Goal: Task Accomplishment & Management: Use online tool/utility

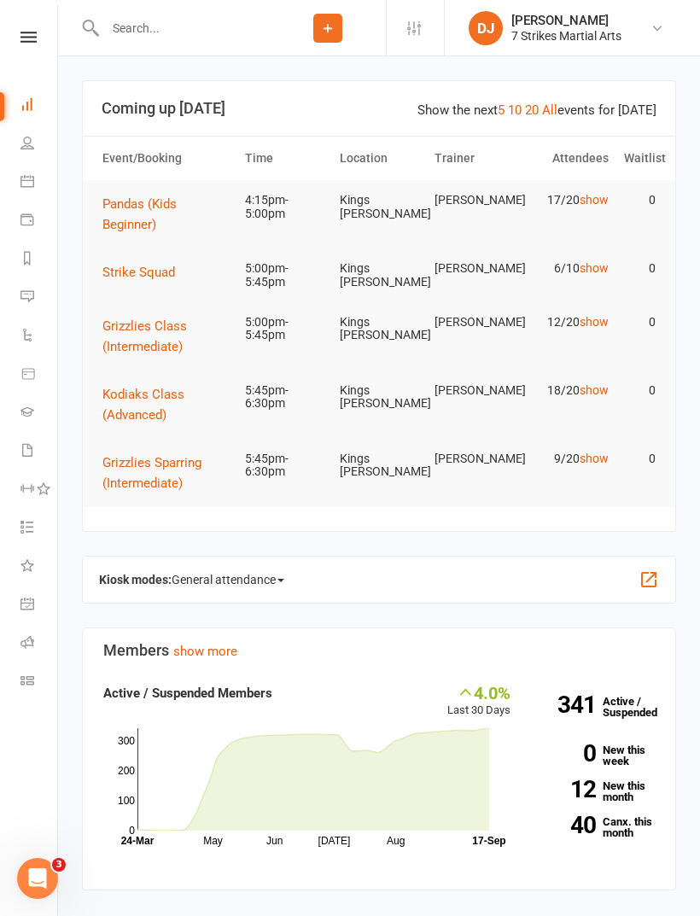
click at [38, 39] on link at bounding box center [28, 37] width 61 height 11
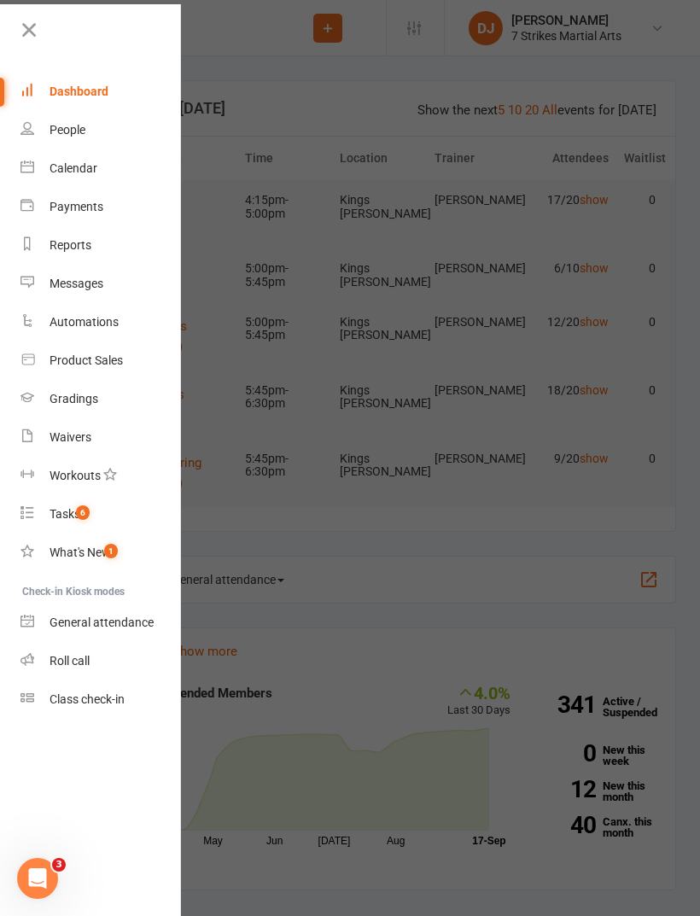
click at [91, 128] on link "People" at bounding box center [100, 130] width 161 height 38
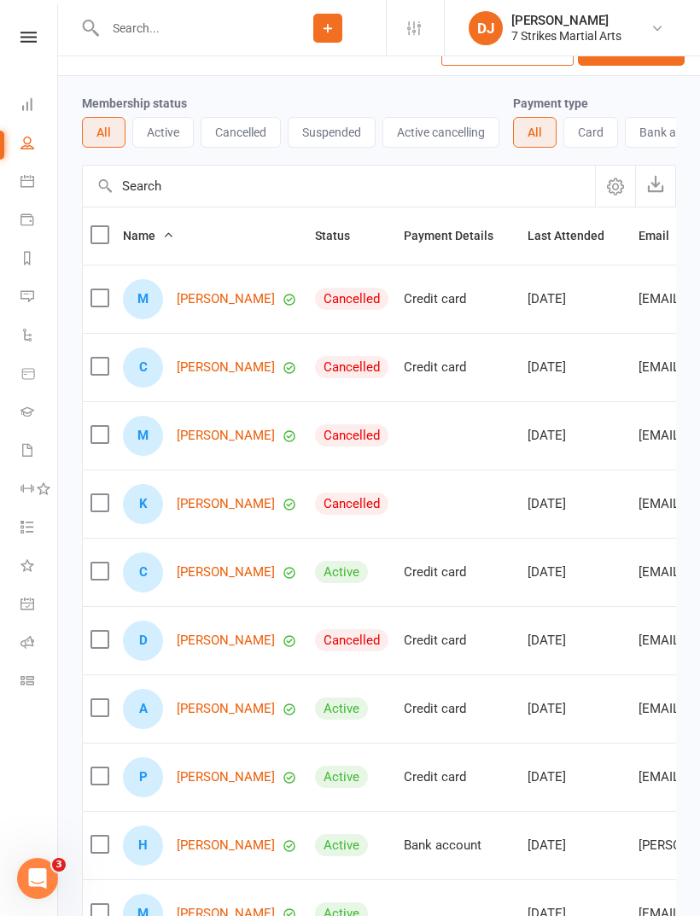
scroll to position [109, 0]
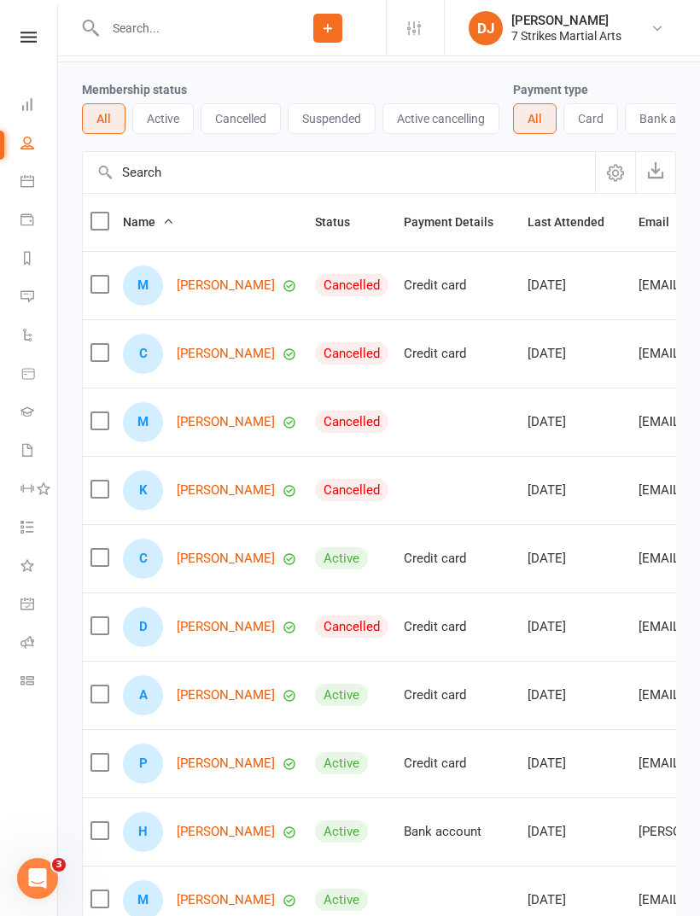
click at [43, 41] on link at bounding box center [28, 37] width 61 height 11
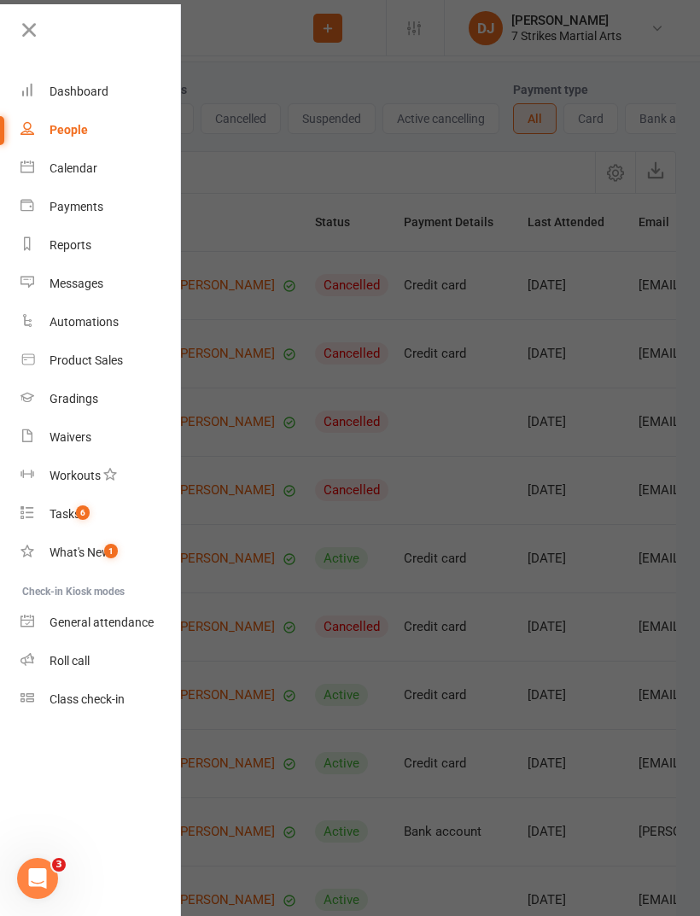
click at [120, 369] on link "Product Sales" at bounding box center [100, 360] width 161 height 38
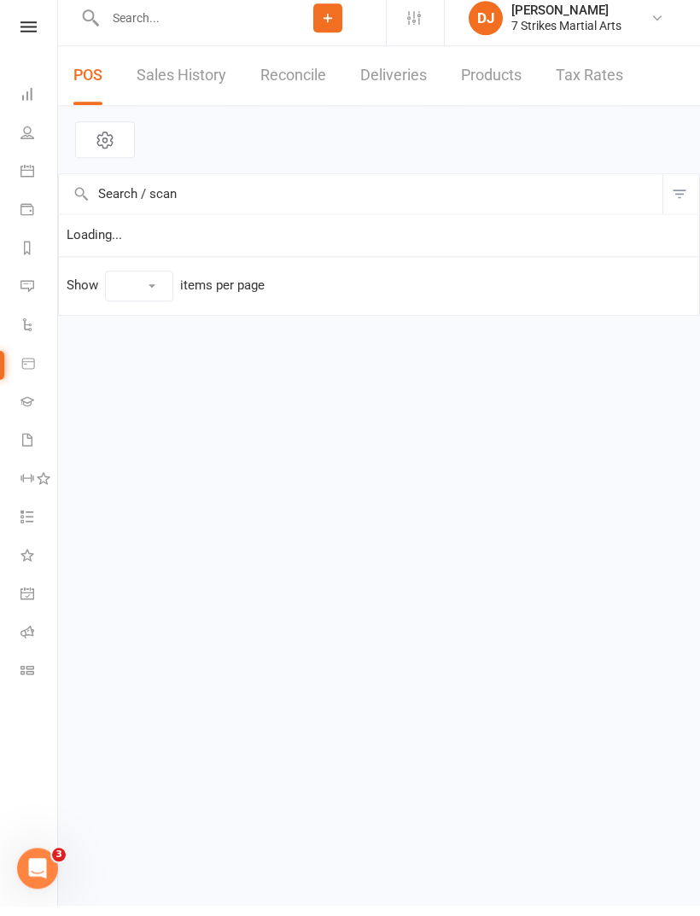
select select "25"
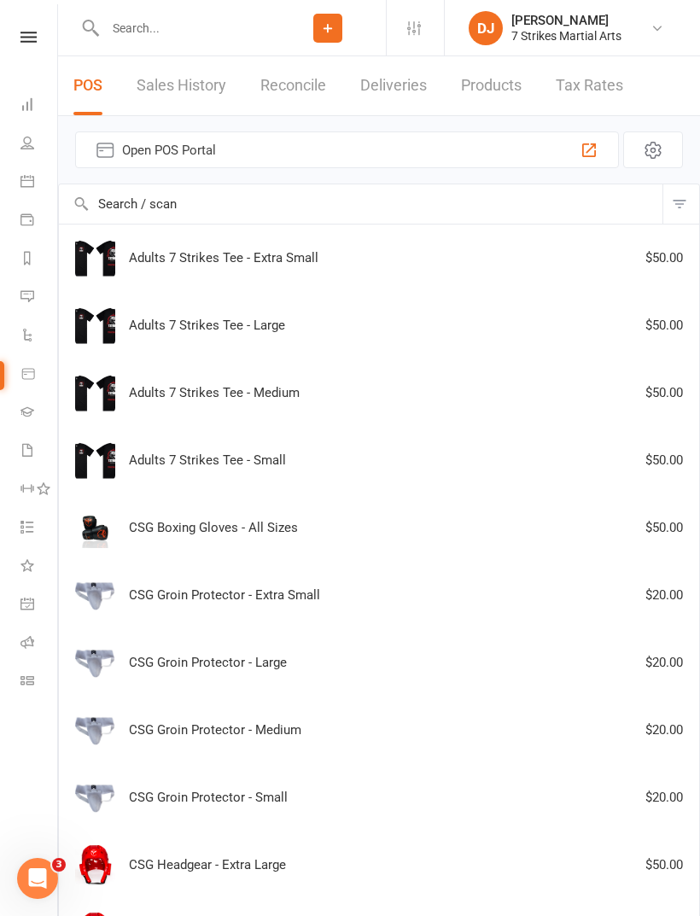
click at [32, 28] on nav "Clubworx Dashboard People Calendar Payments Reports Messages Automations Produc…" at bounding box center [29, 462] width 58 height 916
click at [18, 39] on link at bounding box center [28, 37] width 61 height 11
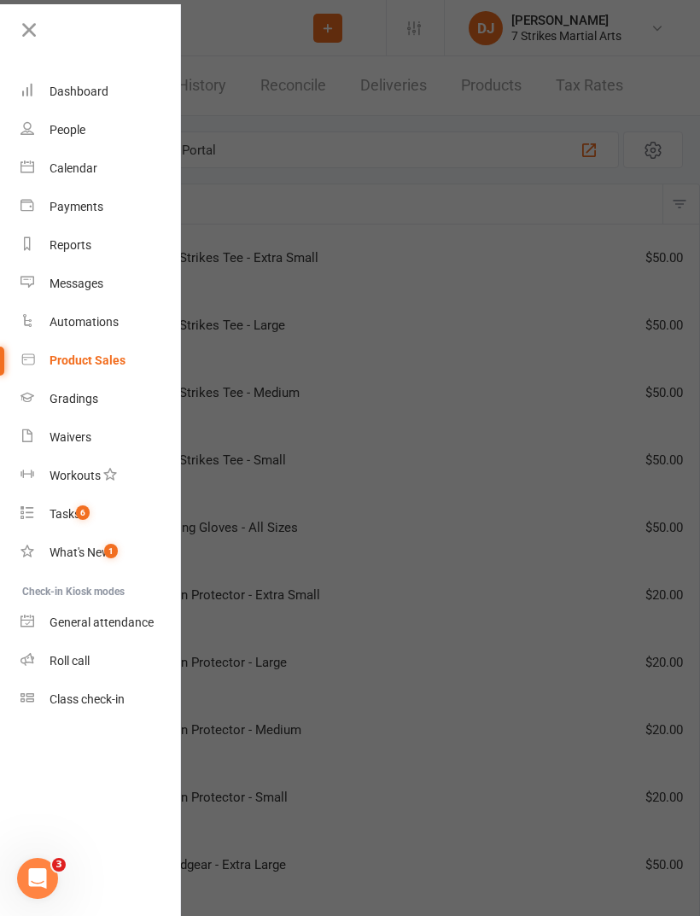
click at [117, 97] on link "Dashboard" at bounding box center [100, 92] width 161 height 38
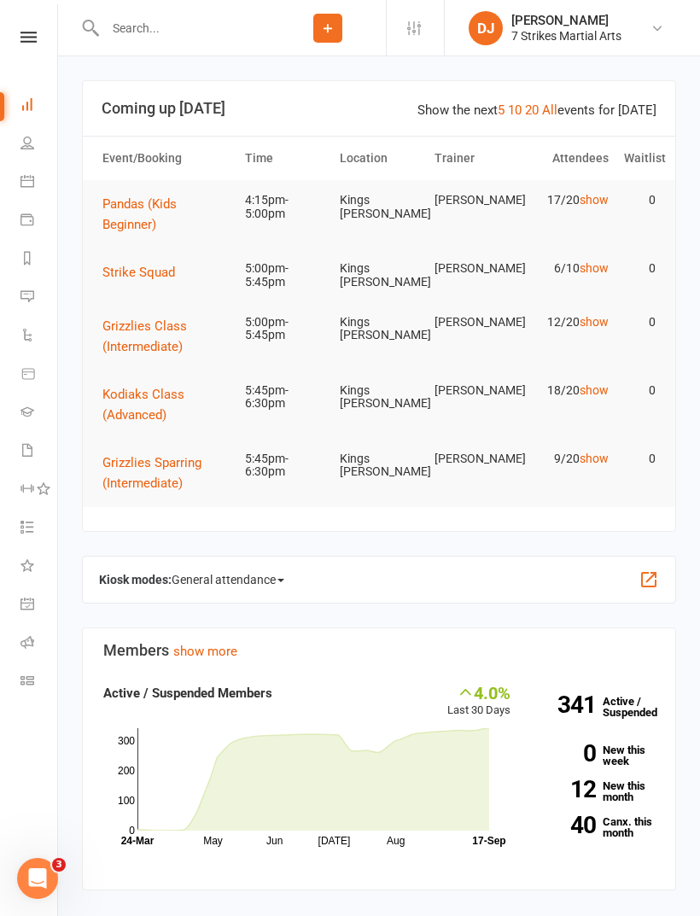
click at [24, 163] on link "People" at bounding box center [39, 144] width 38 height 38
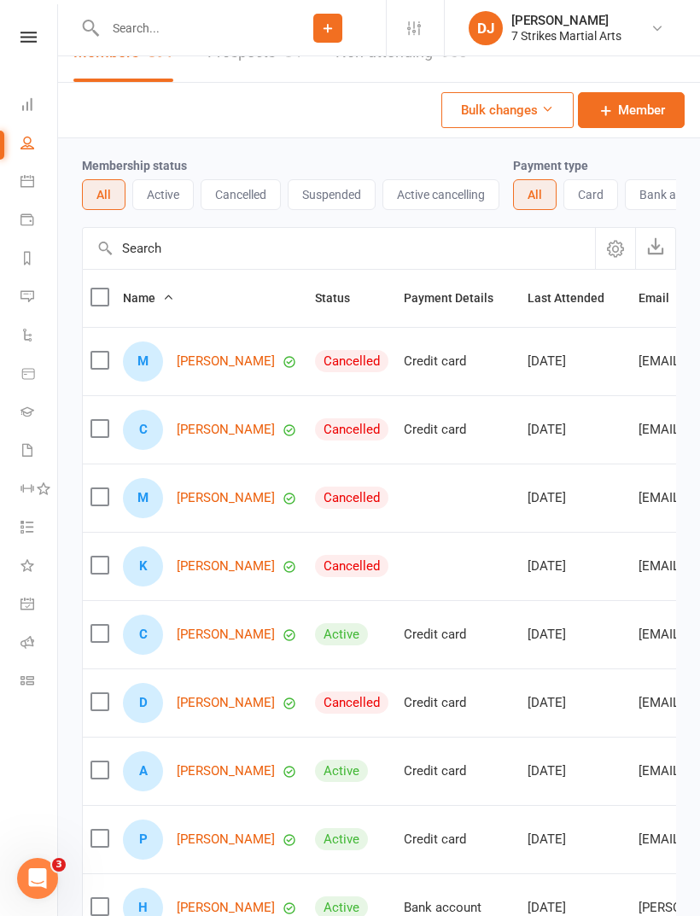
scroll to position [34, 0]
click at [33, 656] on link "Roll call" at bounding box center [39, 644] width 38 height 38
click at [33, 689] on link "Class check-in" at bounding box center [39, 682] width 38 height 38
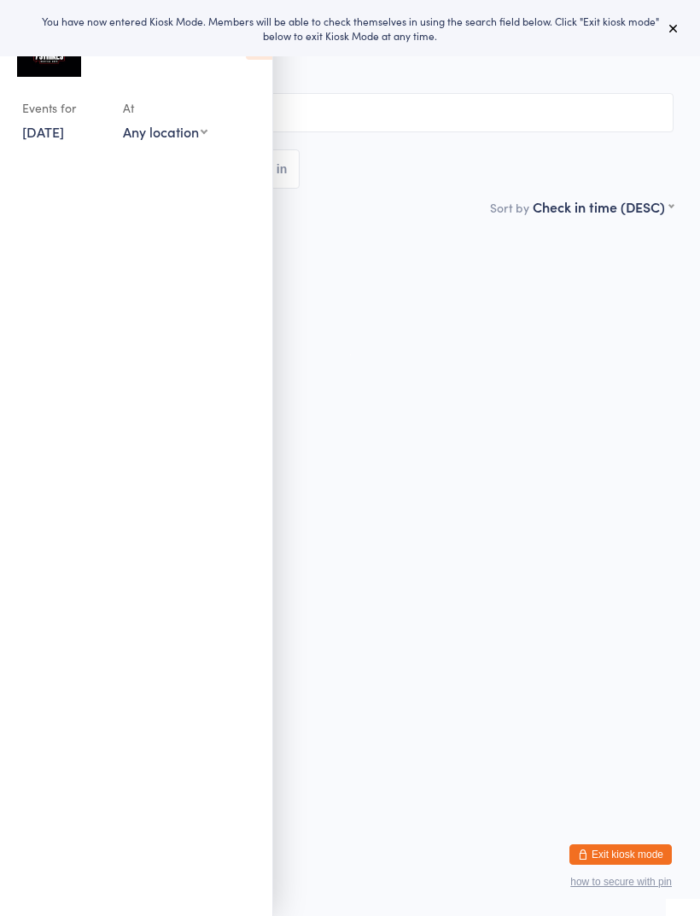
click at [249, 157] on ul at bounding box center [136, 535] width 272 height 761
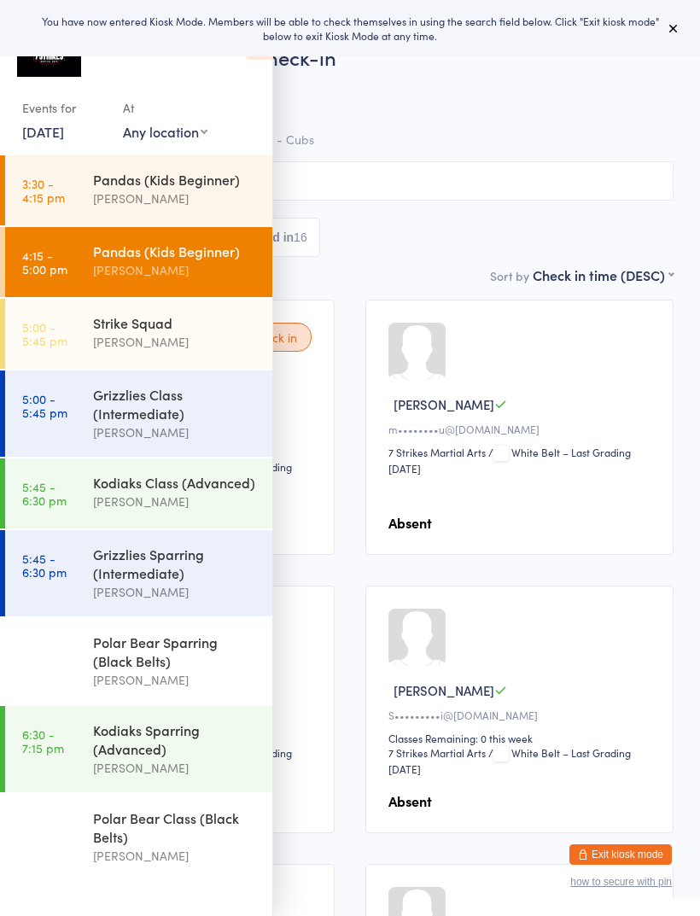
click at [356, 110] on span "[PERSON_NAME]" at bounding box center [336, 104] width 621 height 17
click at [324, 103] on span "[PERSON_NAME]" at bounding box center [336, 104] width 621 height 17
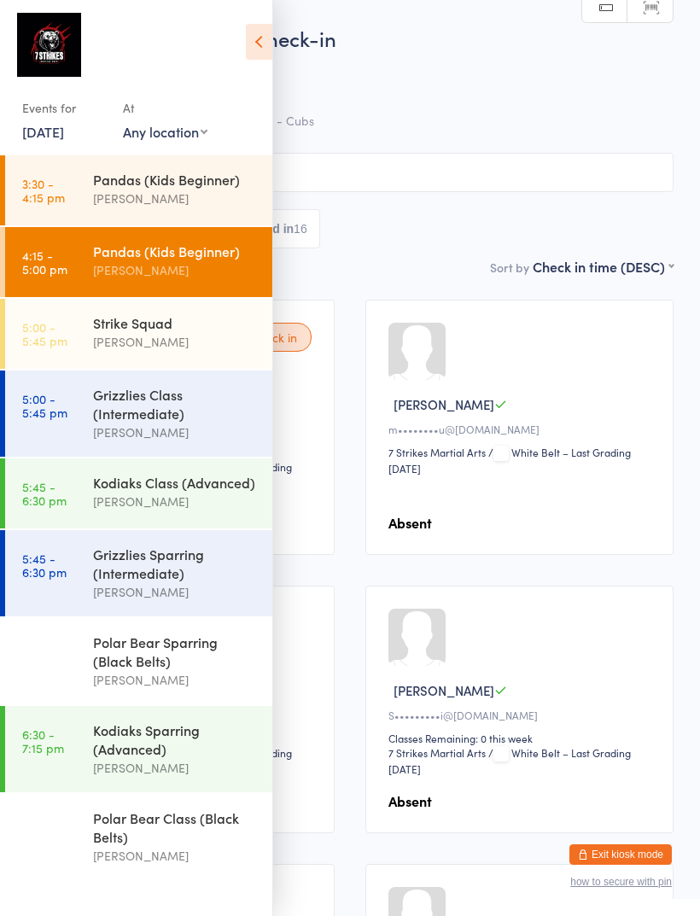
click at [269, 46] on icon at bounding box center [259, 42] width 26 height 36
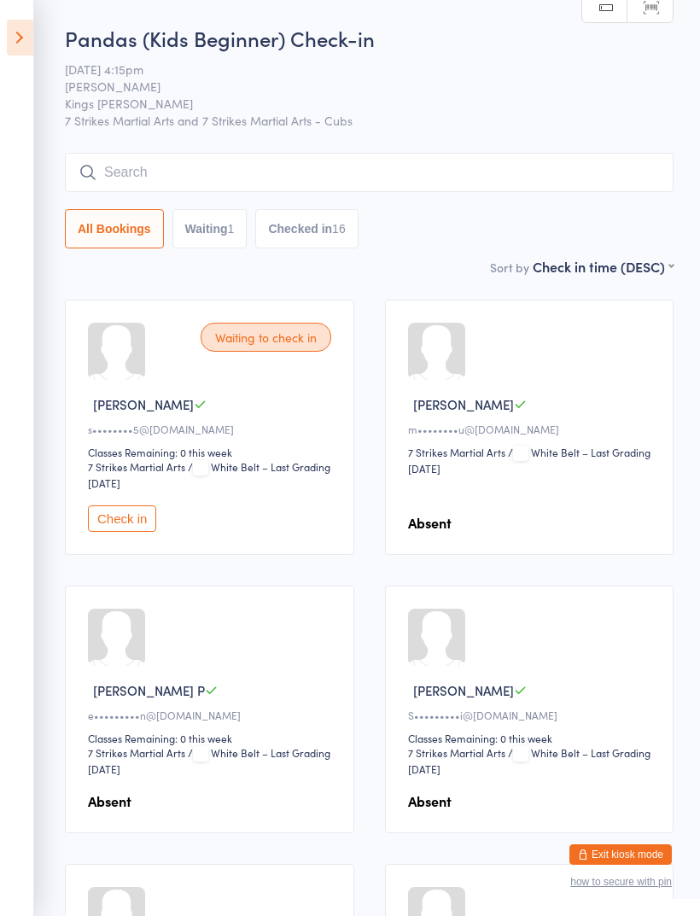
click at [25, 39] on icon at bounding box center [20, 38] width 26 height 36
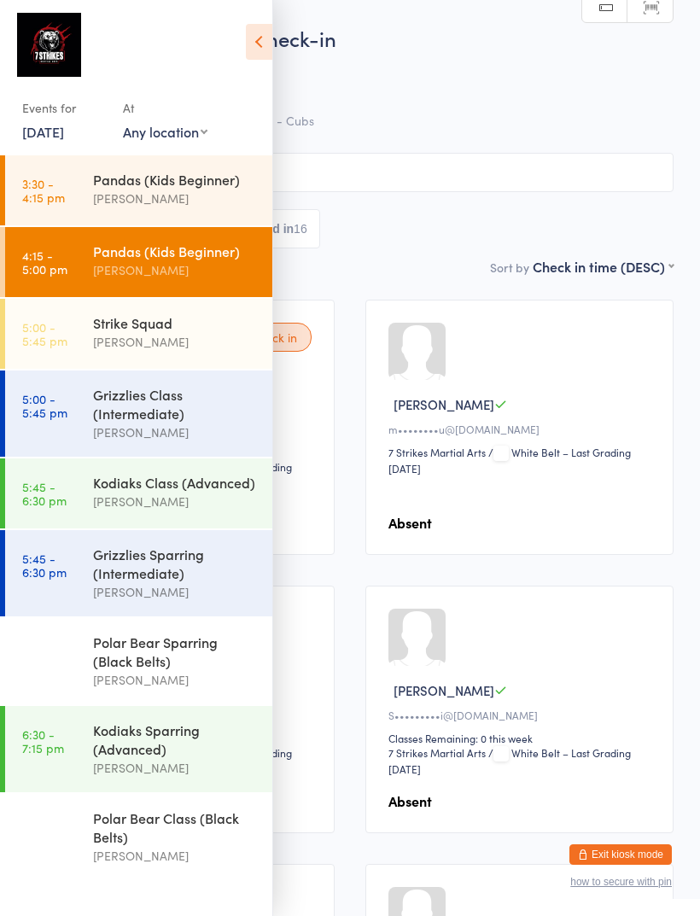
click at [598, 851] on button "Exit kiosk mode" at bounding box center [620, 854] width 102 height 20
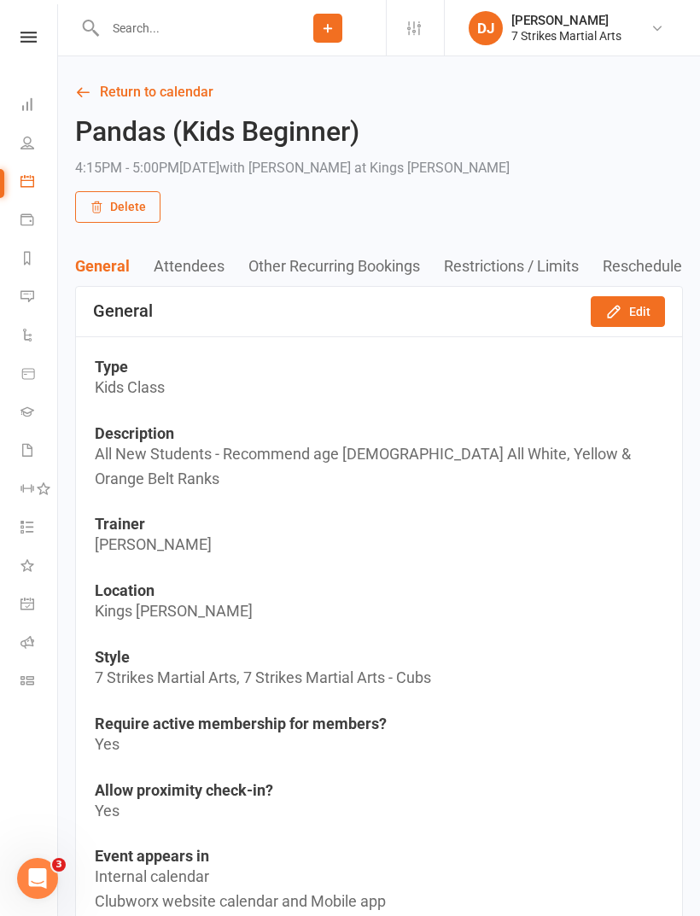
click at [38, 637] on link "Roll call" at bounding box center [39, 644] width 38 height 38
click at [26, 646] on icon at bounding box center [27, 642] width 14 height 14
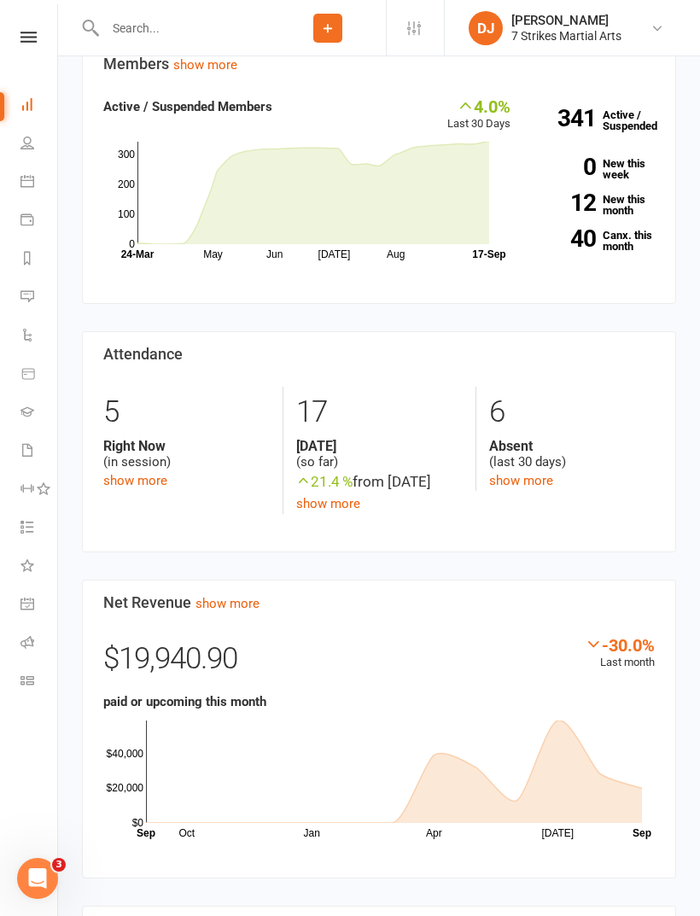
click at [167, 35] on input "text" at bounding box center [185, 28] width 170 height 24
type input "Ethan"
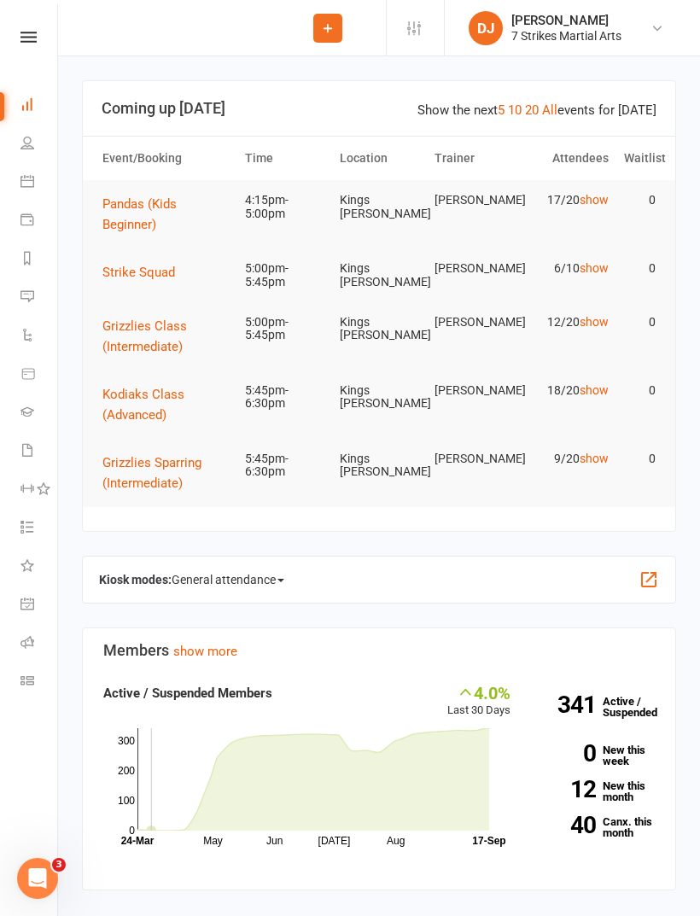
click at [33, 27] on nav "Clubworx Dashboard People Calendar Payments Reports Messages Automations Produc…" at bounding box center [29, 462] width 58 height 916
click at [216, 37] on react-component at bounding box center [135, 27] width 270 height 55
click at [150, 32] on react-component at bounding box center [135, 27] width 270 height 55
click at [216, 31] on react-component at bounding box center [135, 27] width 270 height 55
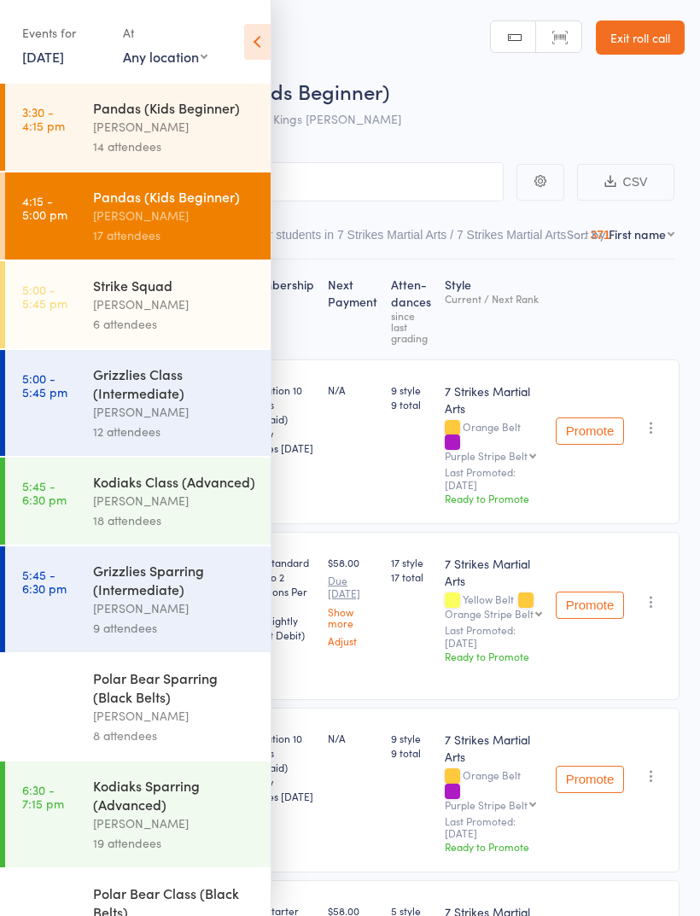
click at [266, 45] on icon at bounding box center [257, 42] width 26 height 36
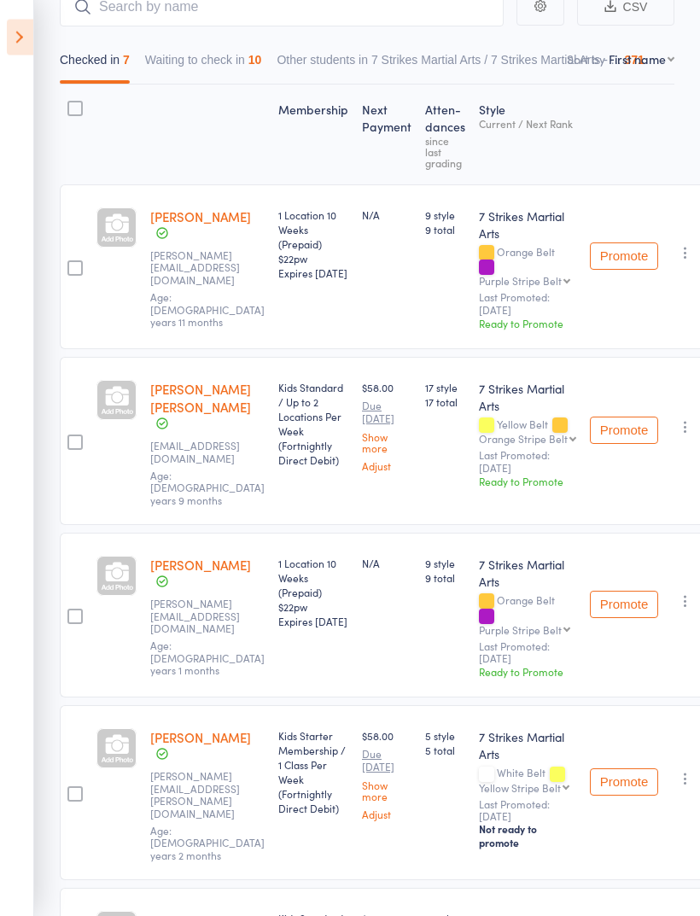
click at [241, 71] on button "Waiting to check in 10" at bounding box center [203, 64] width 117 height 39
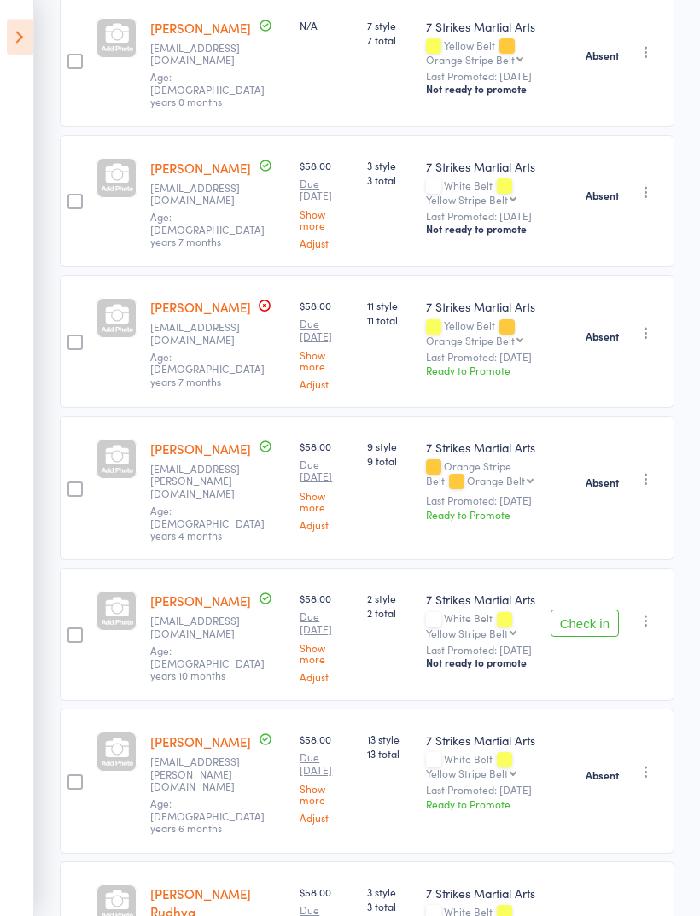
click at [593, 610] on button "Check in" at bounding box center [585, 623] width 68 height 27
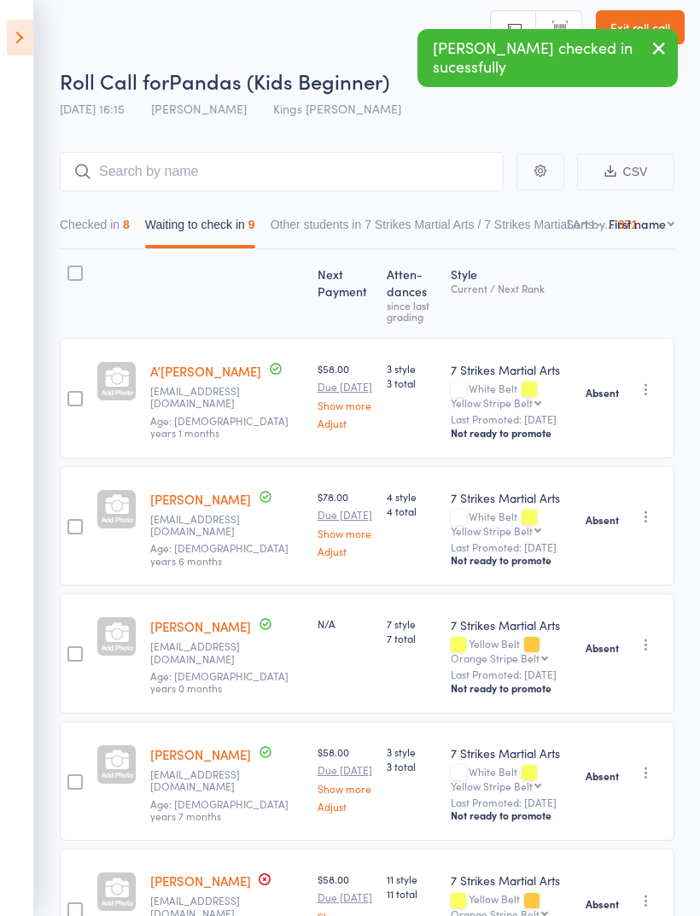
scroll to position [0, 0]
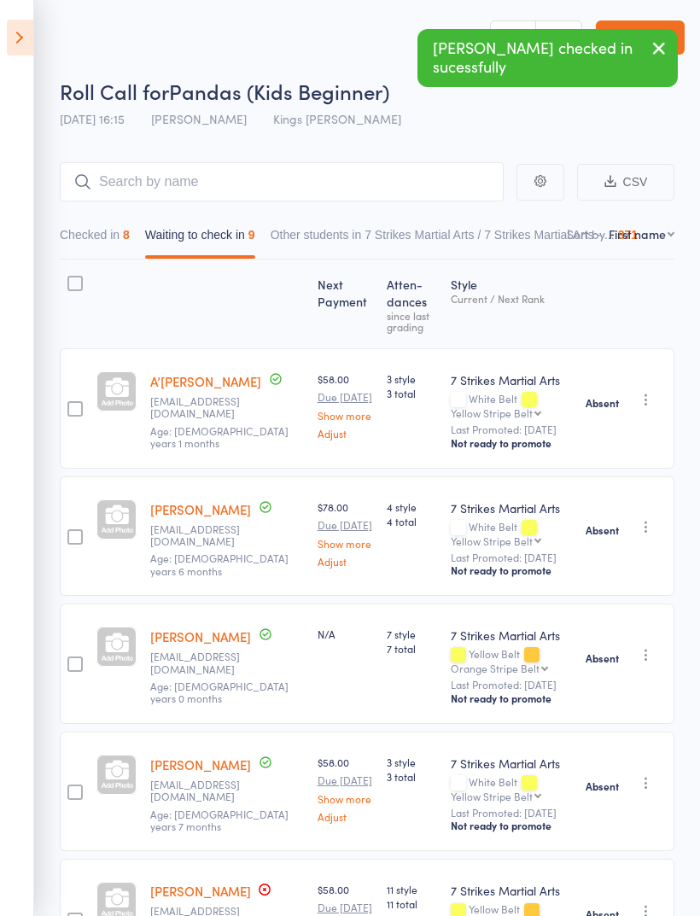
click at [108, 231] on button "Checked in 8" at bounding box center [95, 238] width 70 height 39
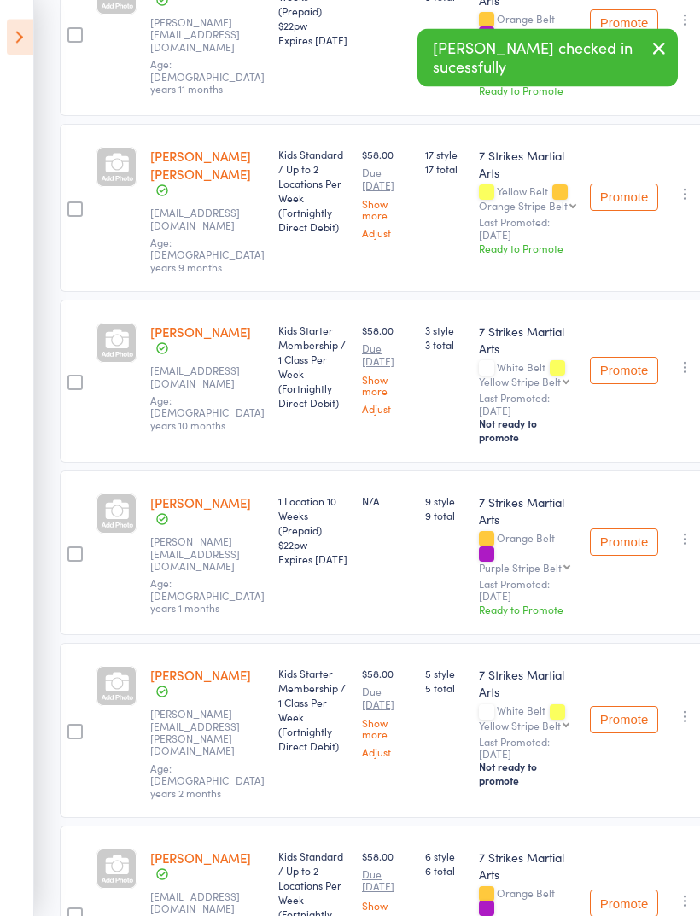
scroll to position [408, 0]
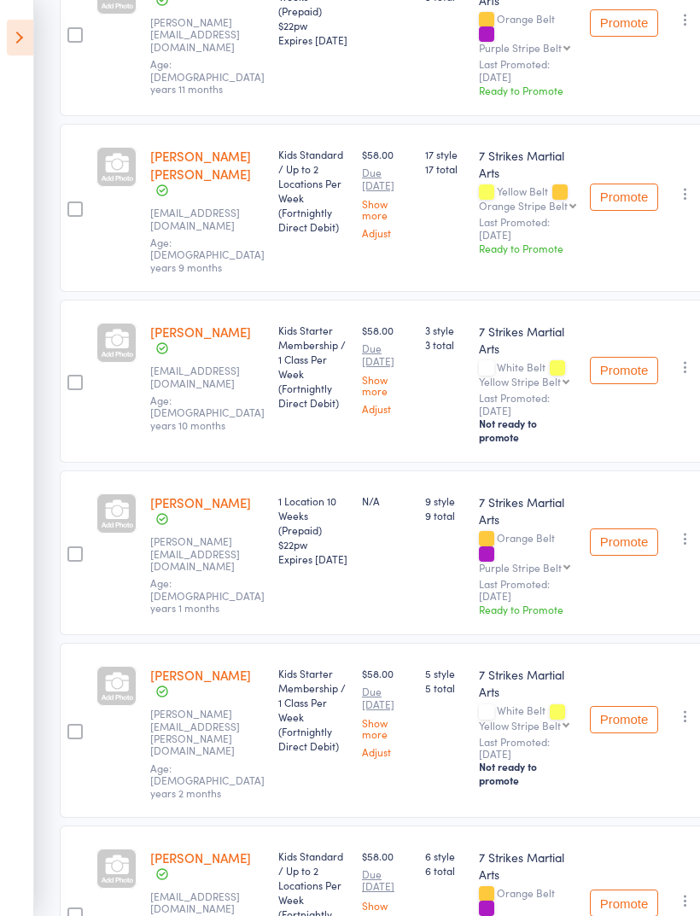
click at [230, 323] on link "Jackson Thomas" at bounding box center [200, 332] width 101 height 18
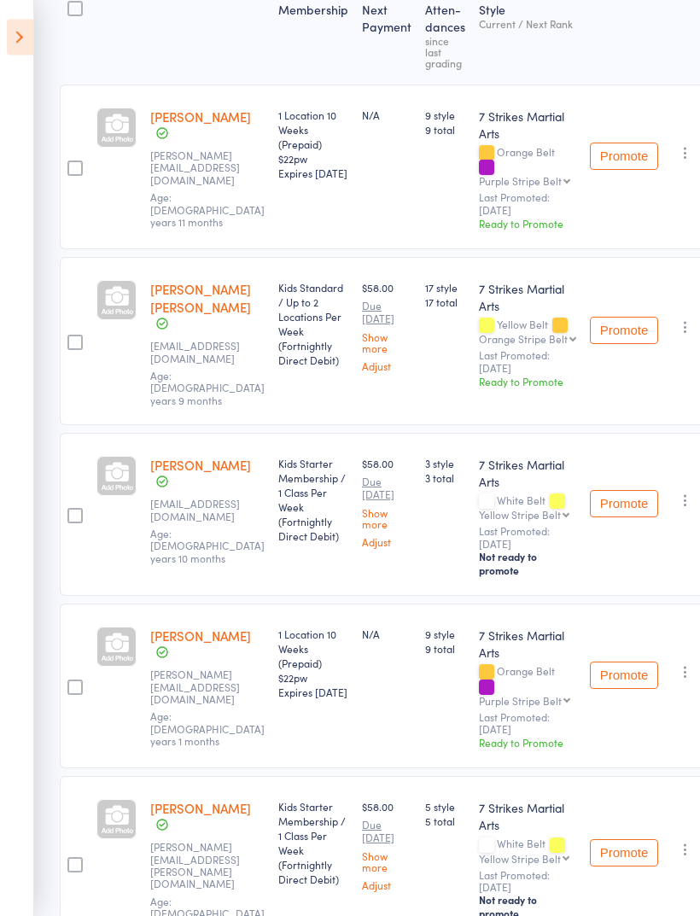
scroll to position [0, 0]
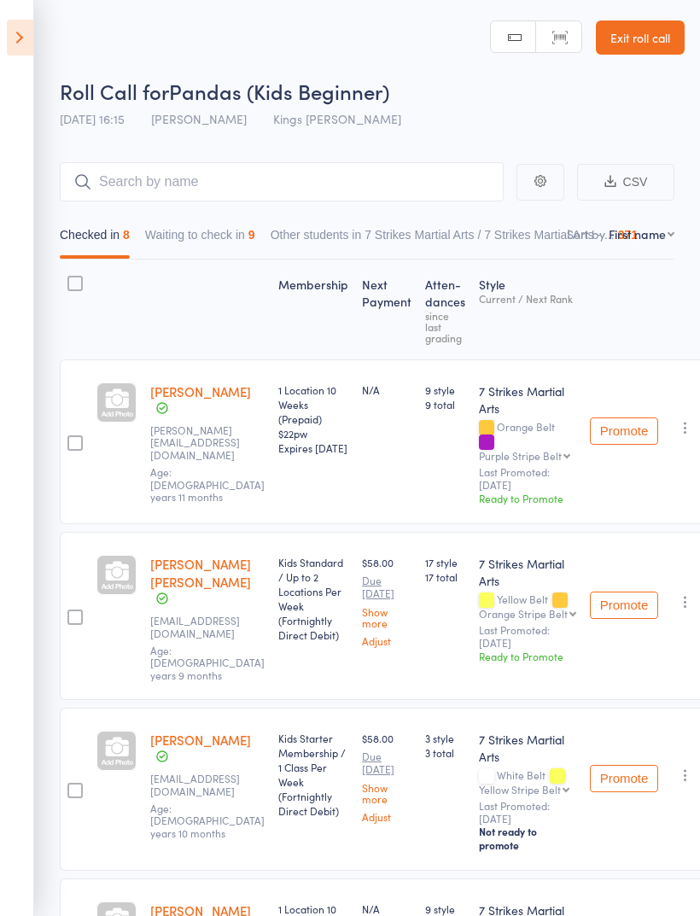
click at [21, 42] on icon at bounding box center [20, 38] width 26 height 36
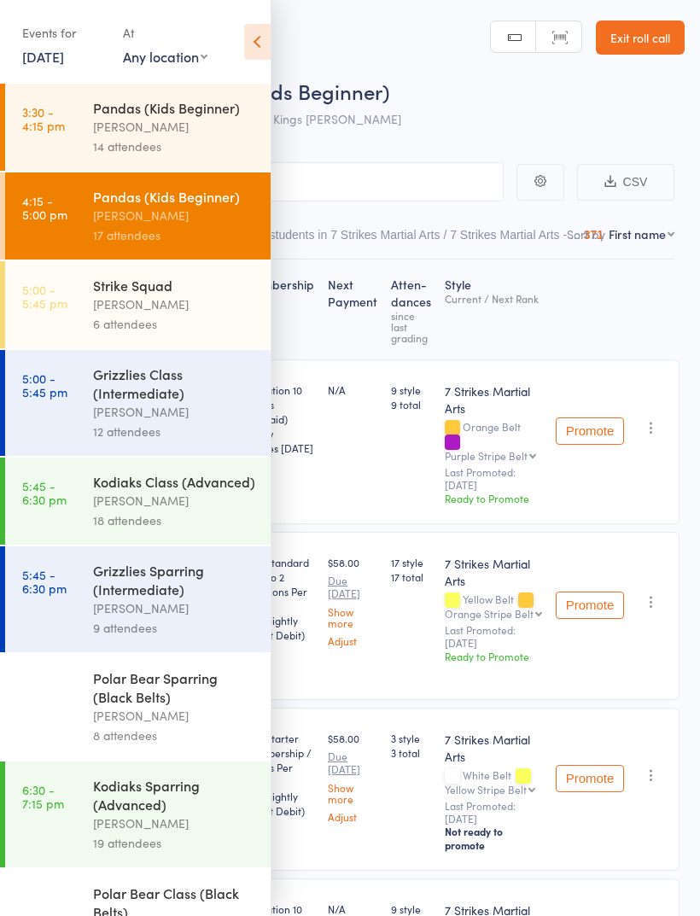
click at [178, 402] on div "Grizzlies Class (Intermediate)" at bounding box center [174, 384] width 163 height 38
click at [130, 400] on div "Grizzlies Class (Intermediate)" at bounding box center [174, 384] width 163 height 38
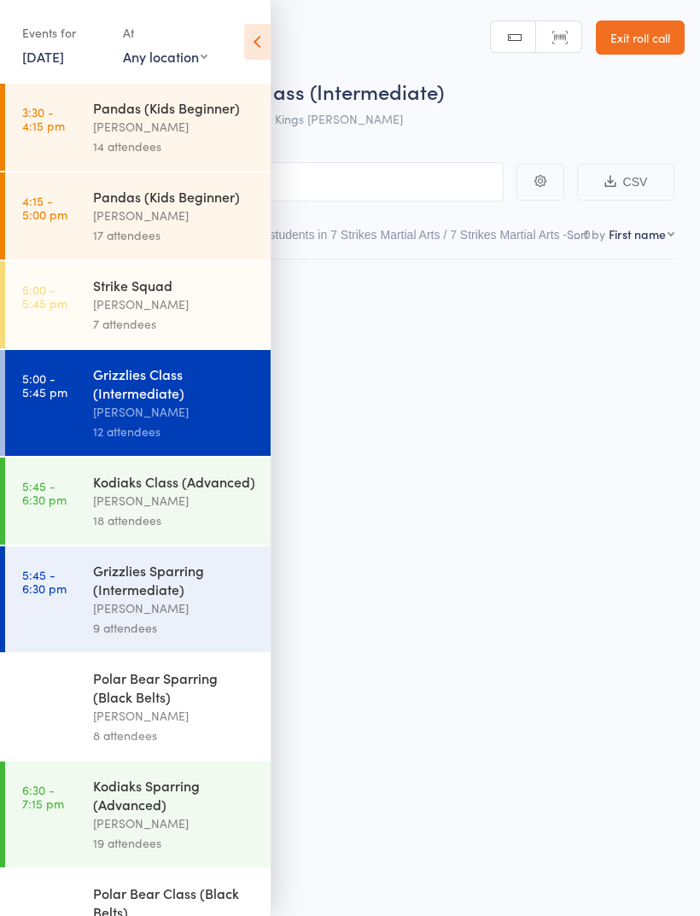
click at [136, 402] on div "Grizzlies Class (Intermediate)" at bounding box center [174, 384] width 163 height 38
click at [270, 38] on icon at bounding box center [257, 42] width 26 height 36
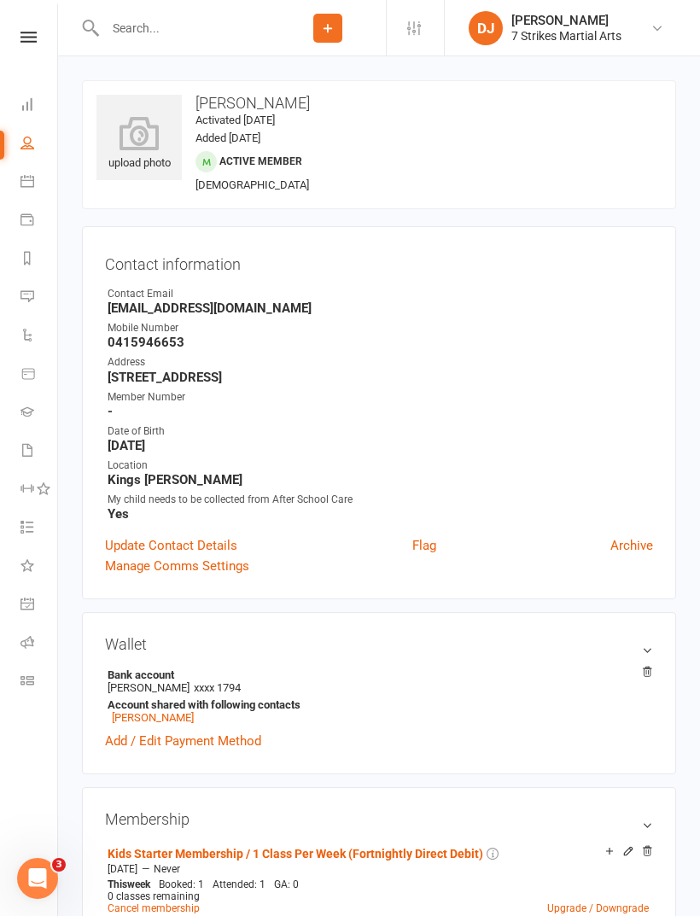
click at [40, 684] on link "Class check-in" at bounding box center [39, 682] width 38 height 38
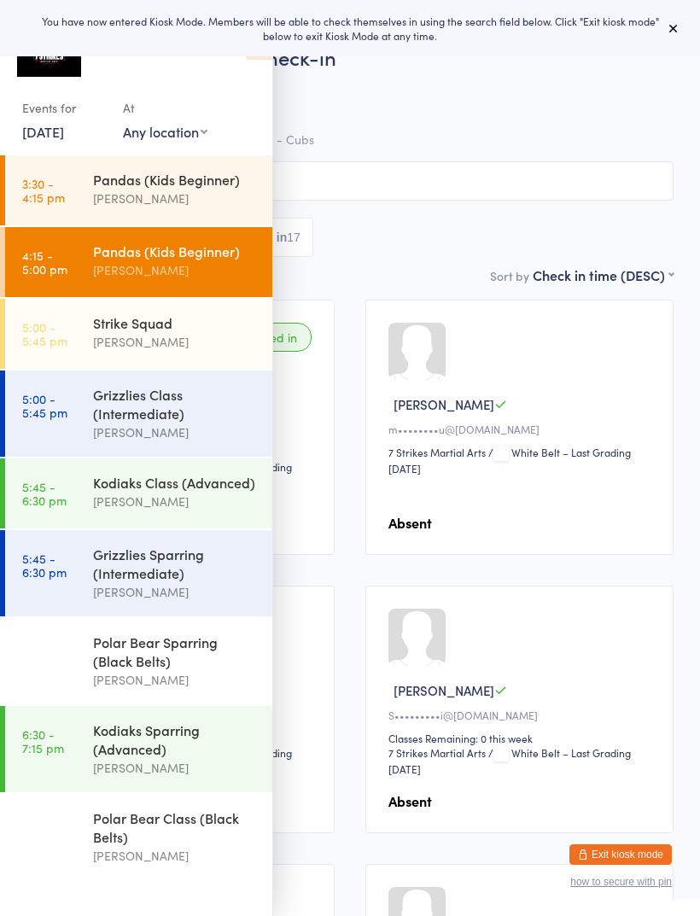
click at [673, 26] on icon at bounding box center [674, 28] width 14 height 14
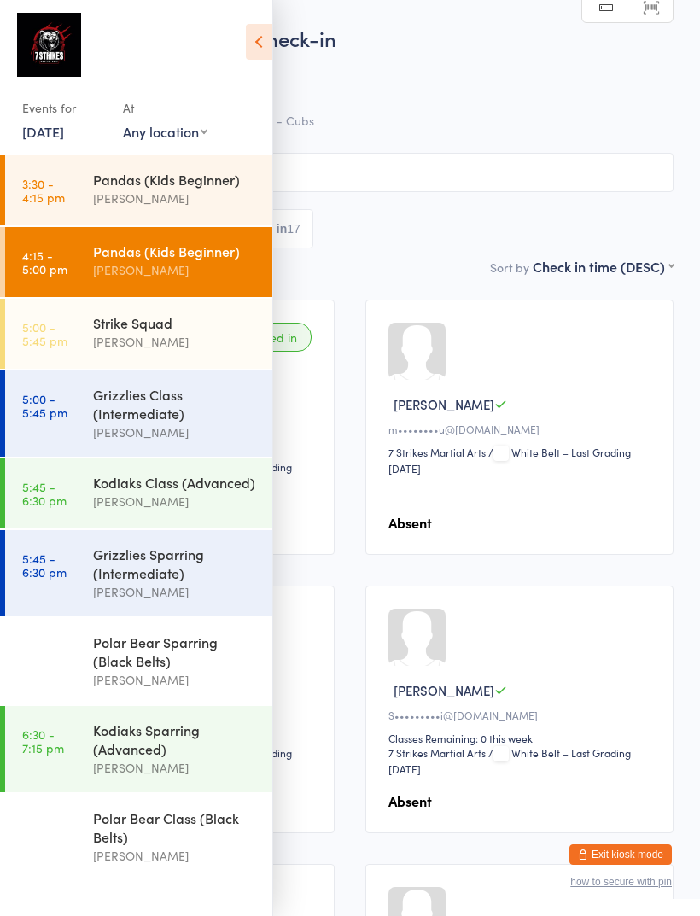
click at [190, 411] on div "Grizzlies Class (Intermediate)" at bounding box center [175, 404] width 165 height 38
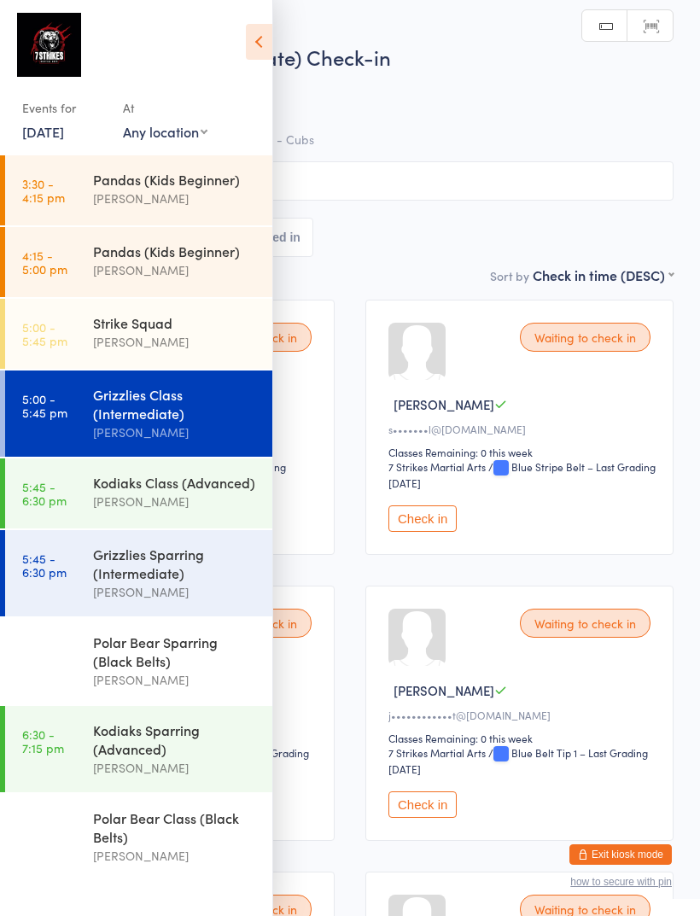
click at [271, 41] on icon at bounding box center [259, 42] width 26 height 36
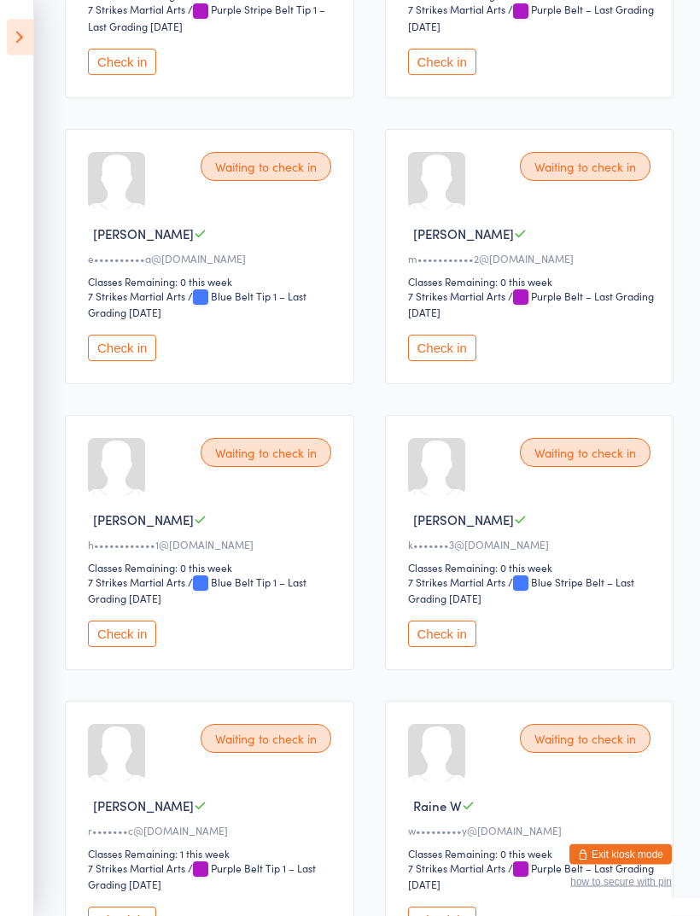
scroll to position [1030, 0]
click at [155, 647] on button "Check in" at bounding box center [122, 634] width 68 height 26
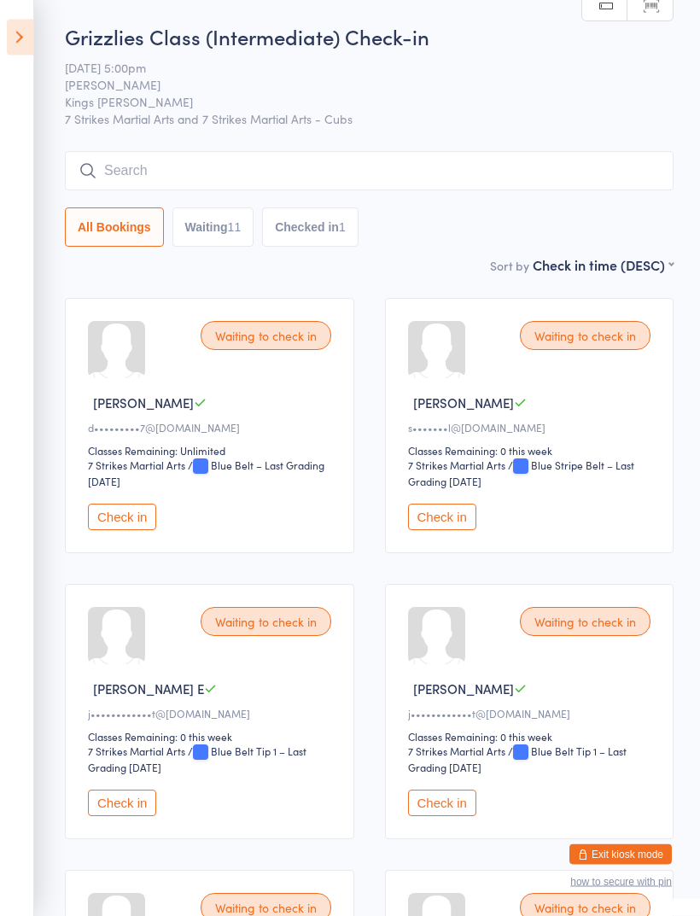
scroll to position [0, 0]
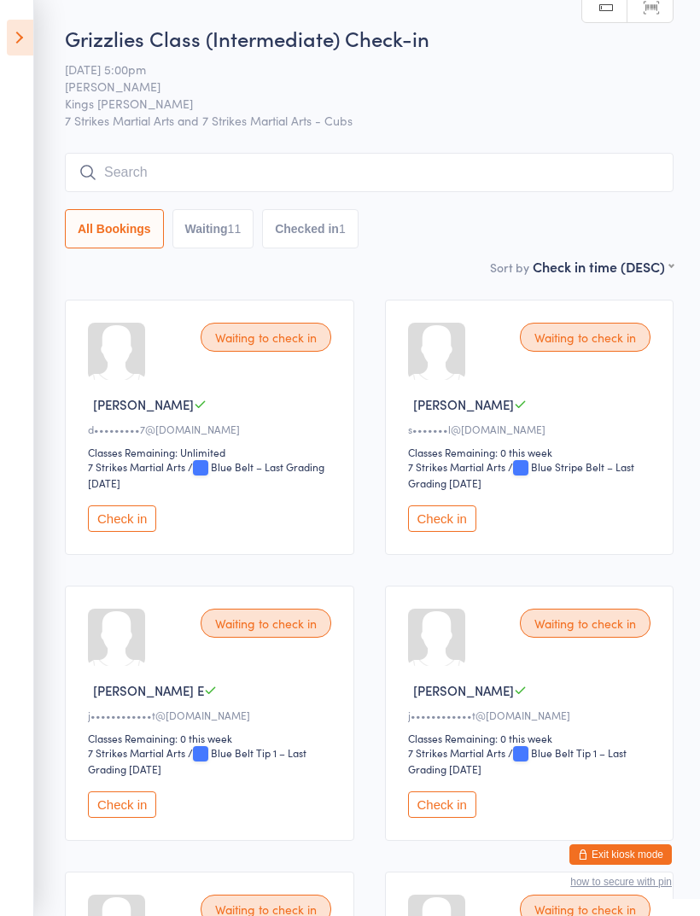
click at [23, 32] on icon at bounding box center [20, 38] width 26 height 36
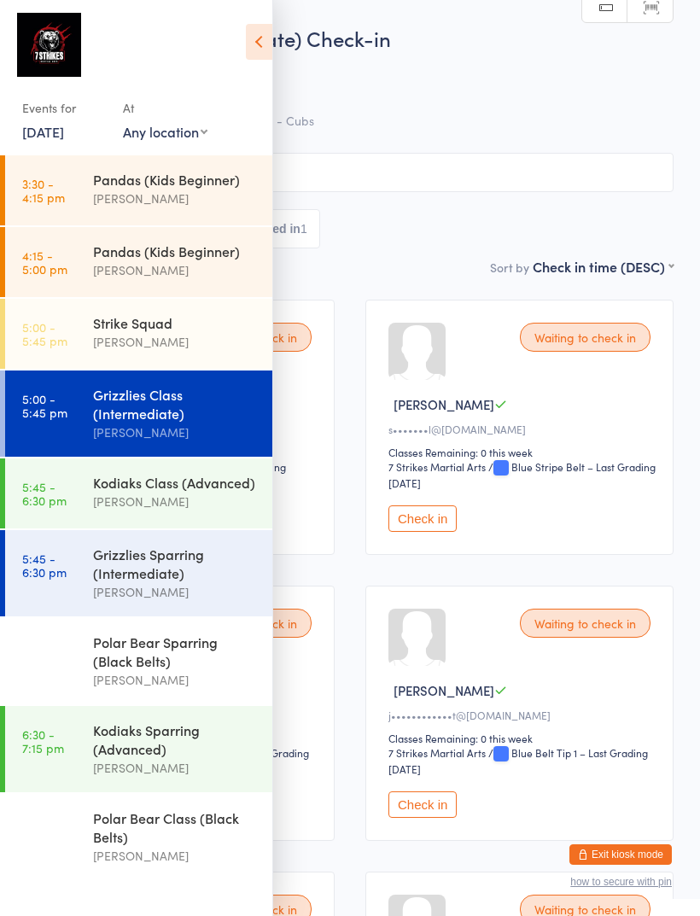
click at [188, 348] on div "[PERSON_NAME]" at bounding box center [175, 342] width 165 height 20
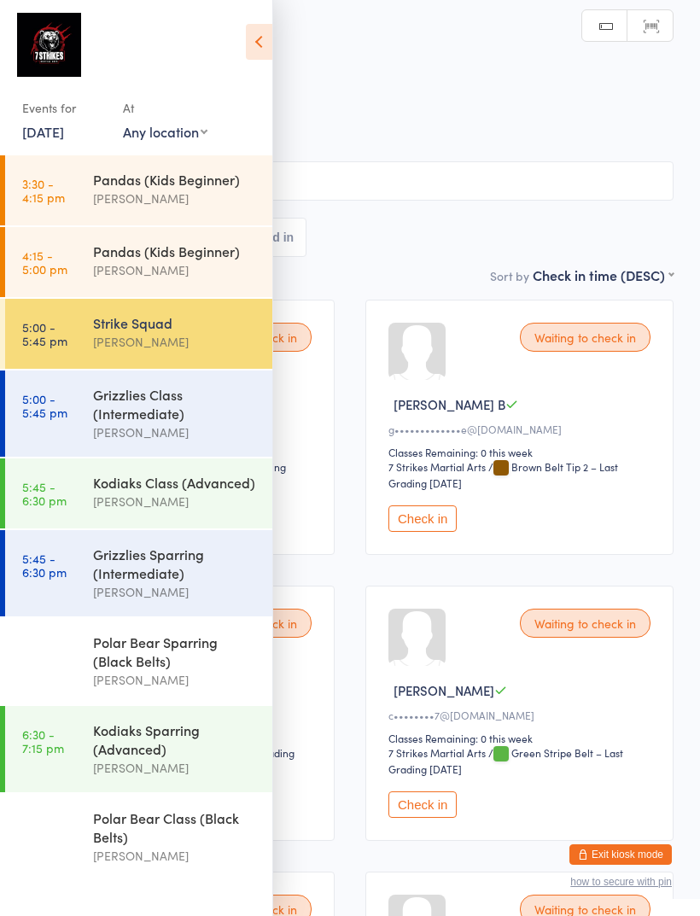
click at [263, 48] on icon at bounding box center [259, 42] width 26 height 36
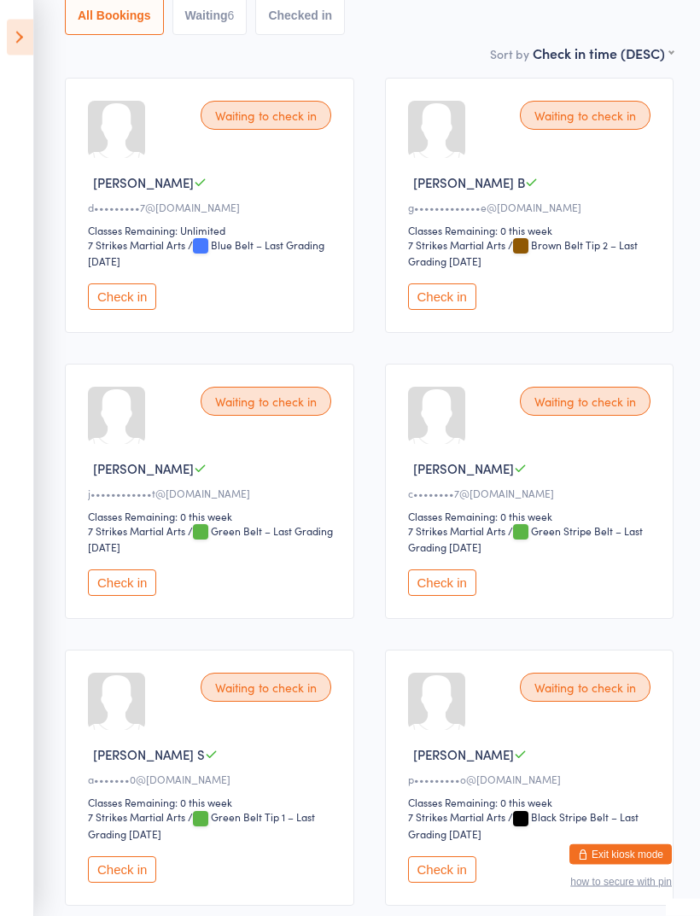
scroll to position [225, 0]
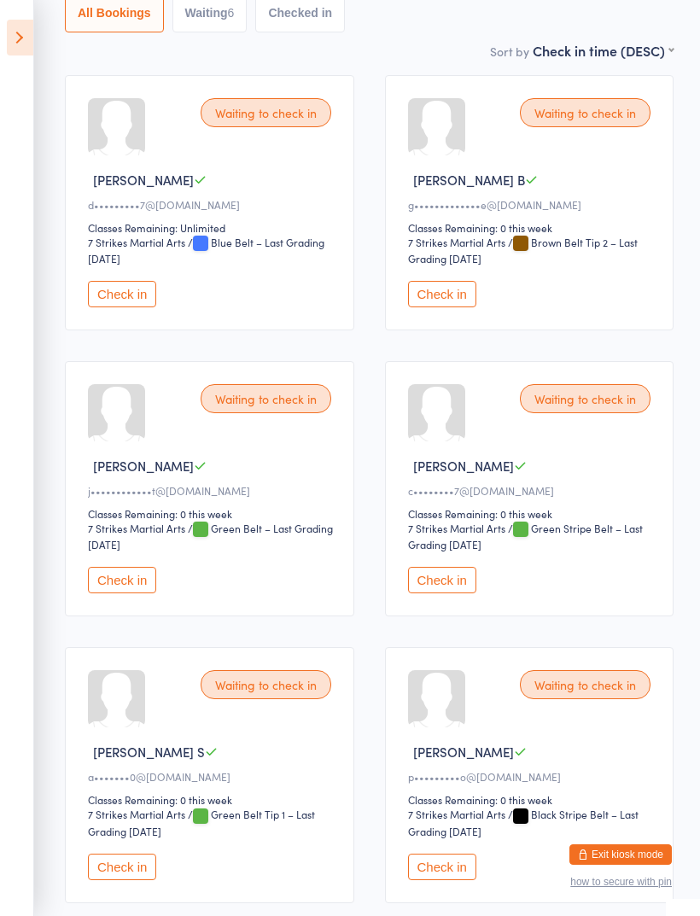
click at [465, 589] on button "Check in" at bounding box center [442, 580] width 68 height 26
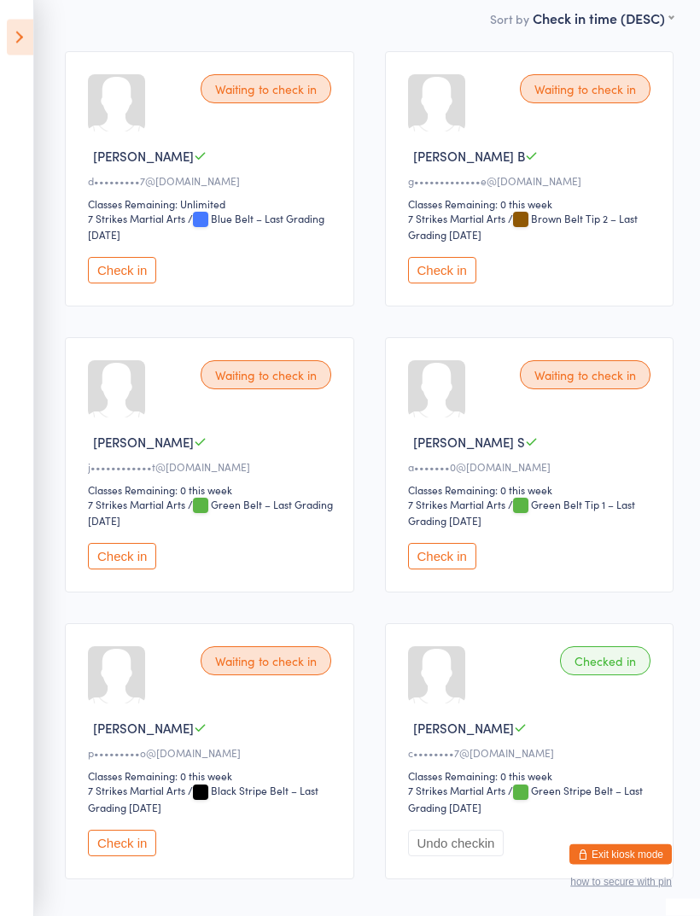
scroll to position [239, 0]
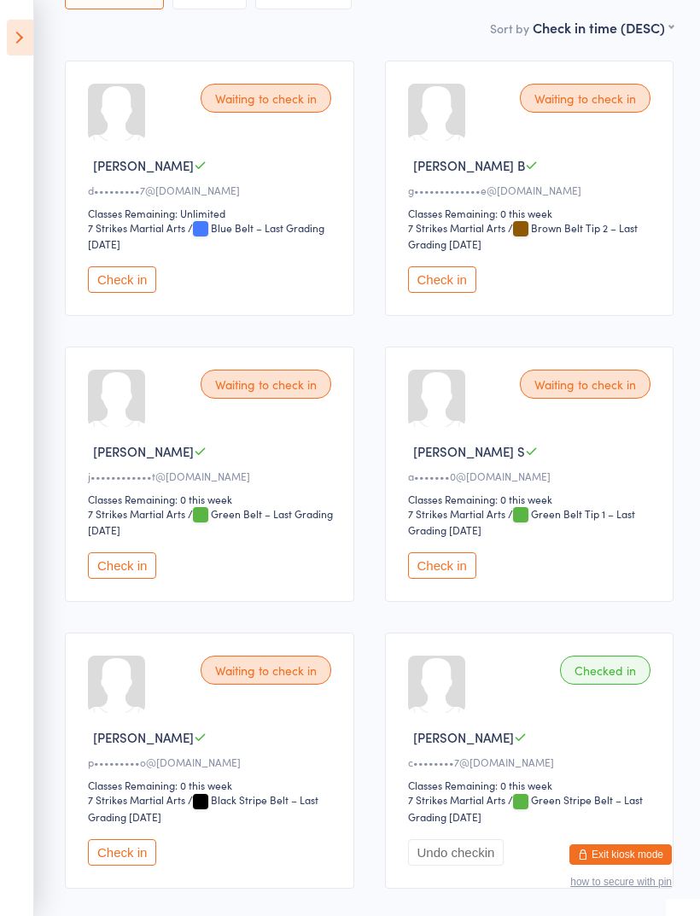
click at [449, 579] on button "Check in" at bounding box center [442, 565] width 68 height 26
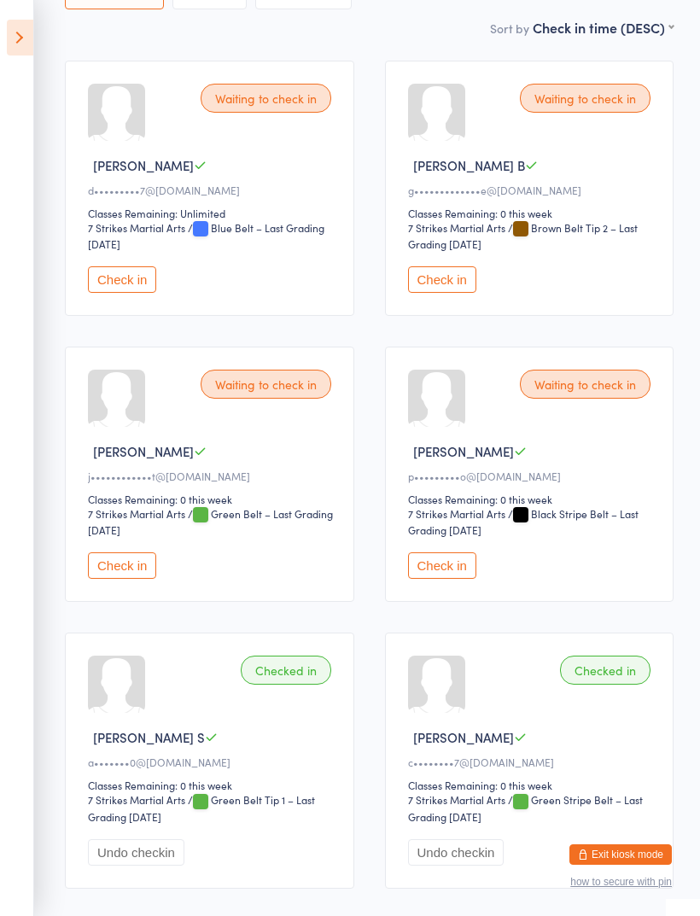
click at [32, 36] on icon at bounding box center [20, 38] width 26 height 36
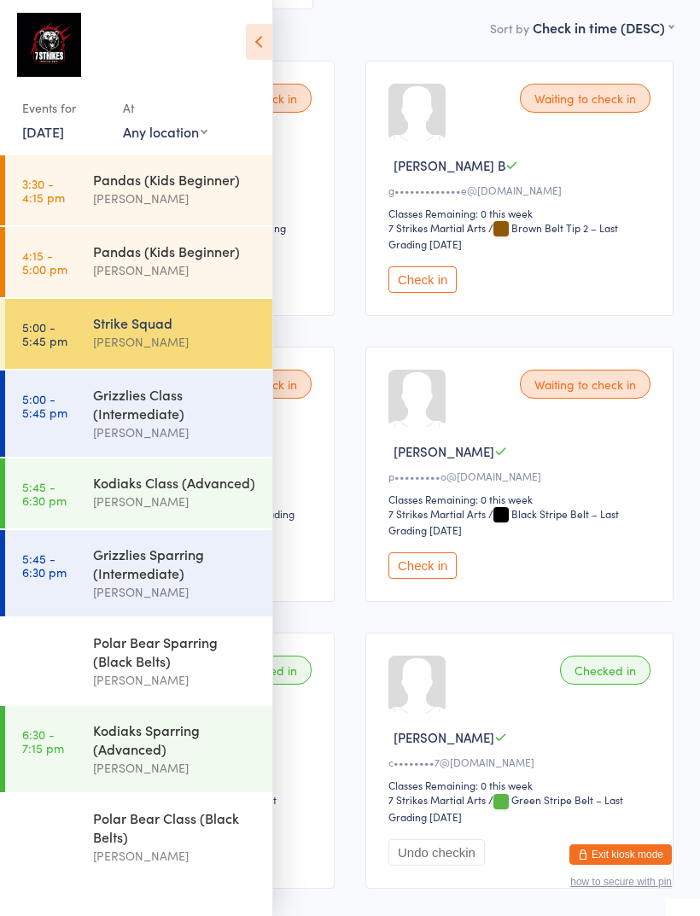
click at [248, 34] on icon at bounding box center [259, 42] width 26 height 36
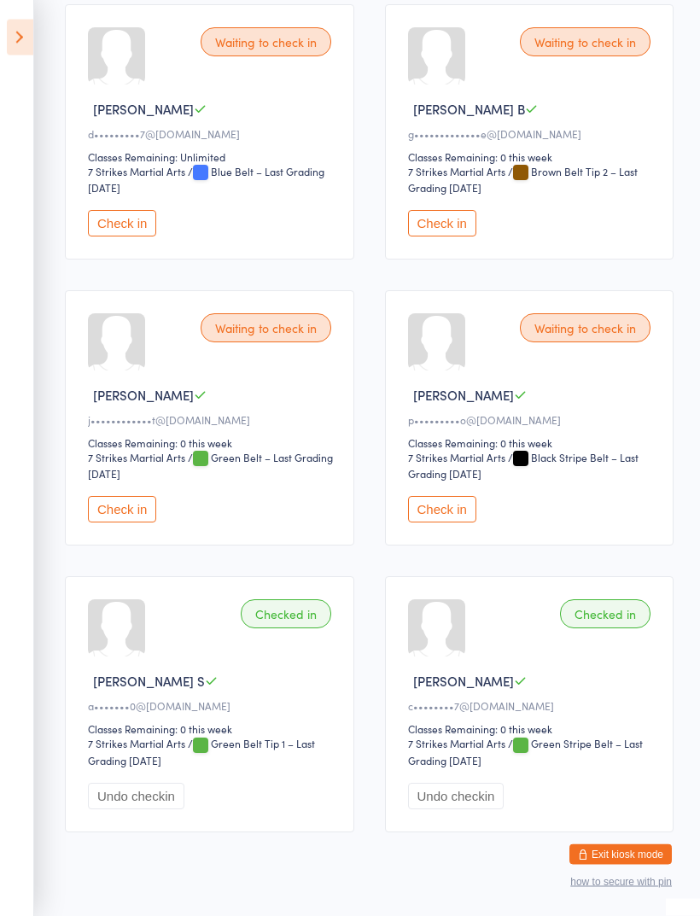
scroll to position [295, 0]
click at [458, 522] on button "Check in" at bounding box center [442, 509] width 68 height 26
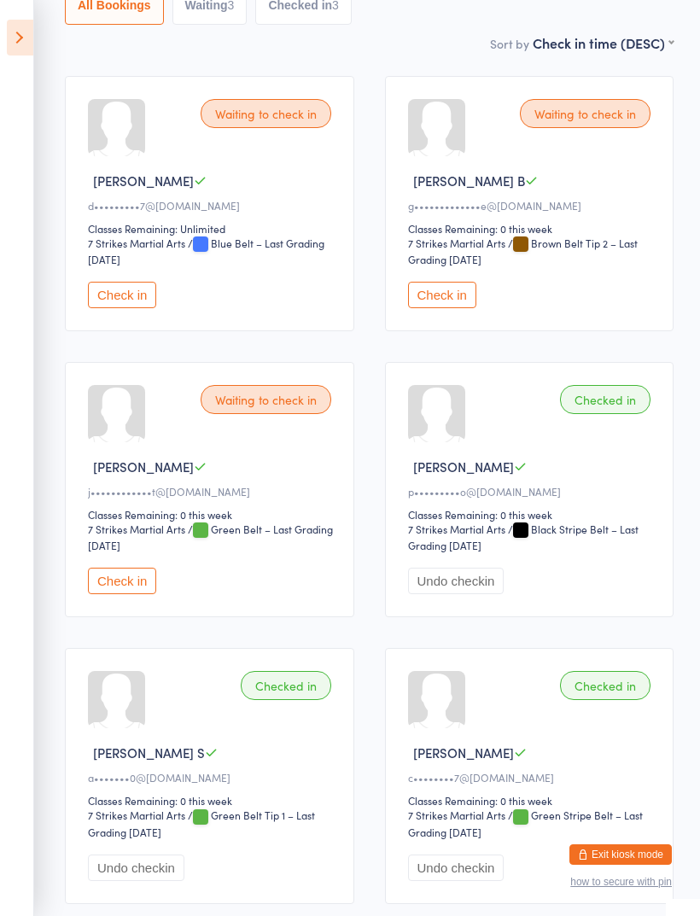
scroll to position [223, 0]
click at [448, 296] on button "Check in" at bounding box center [442, 296] width 68 height 26
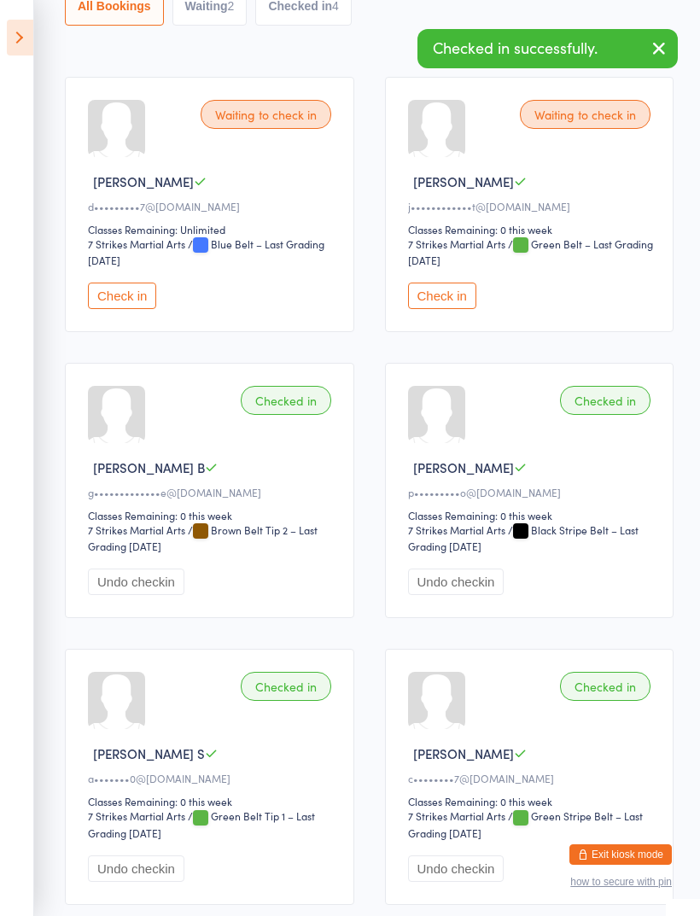
click at [131, 309] on button "Check in" at bounding box center [122, 296] width 68 height 26
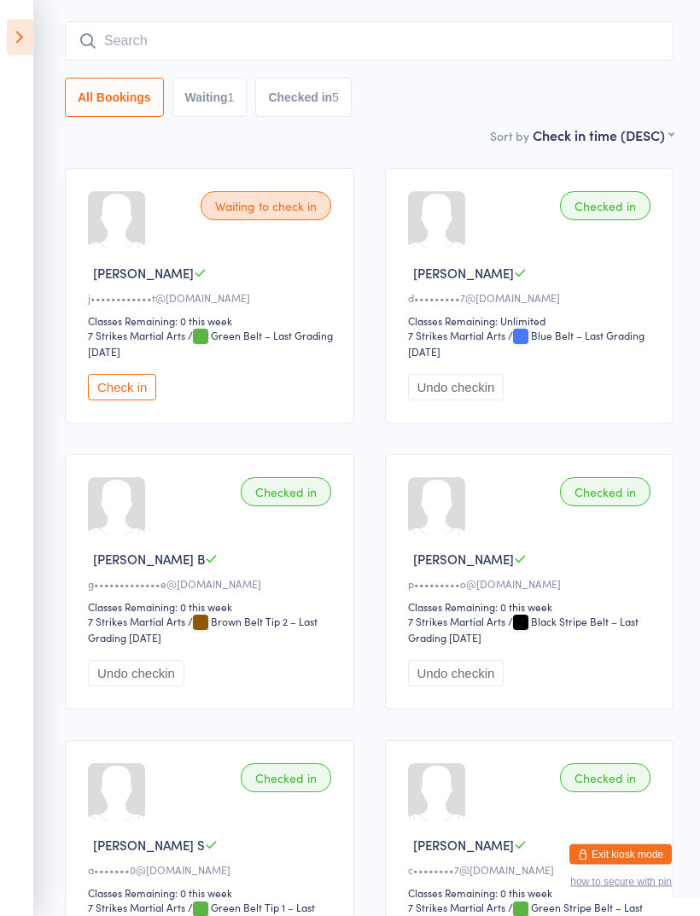
scroll to position [0, 0]
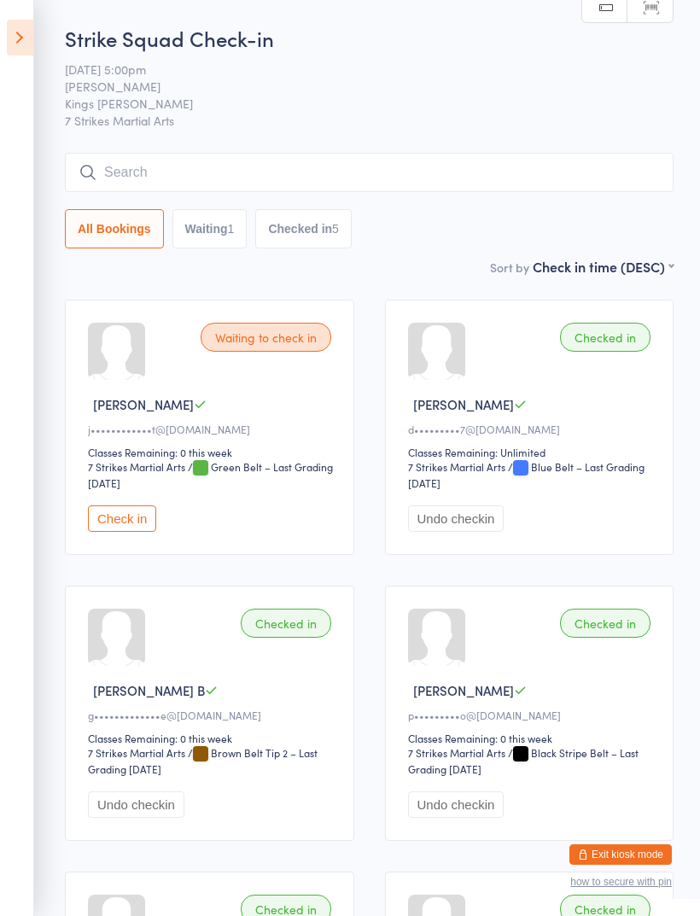
click at [400, 178] on input "search" at bounding box center [369, 172] width 609 height 39
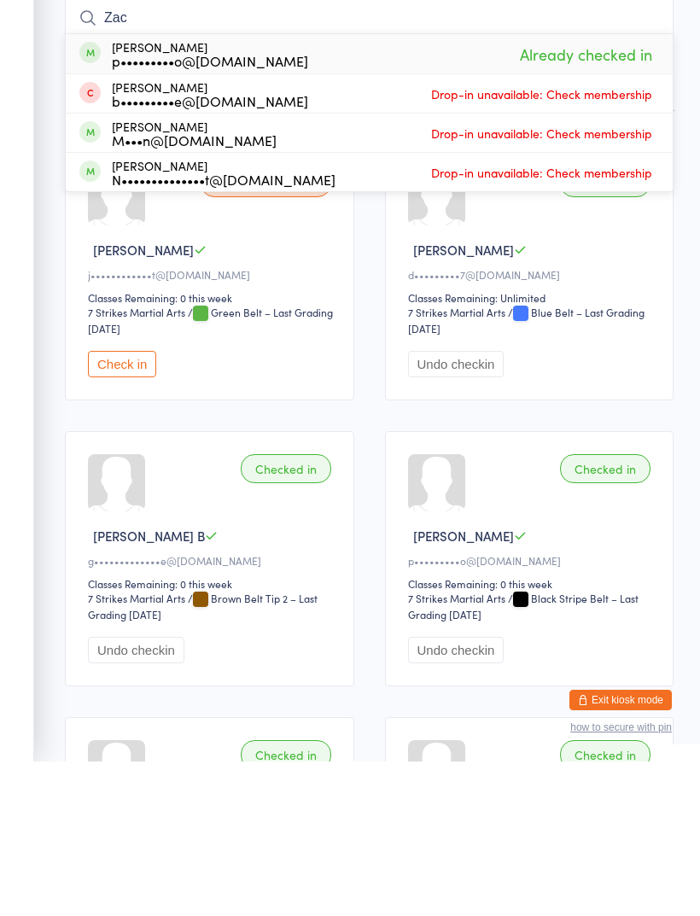
type input "Zac"
click at [365, 284] on div "Waiting to check in Olivia E j••••••••••••t@icloud.com Classes Remaining: 0 thi…" at bounding box center [369, 713] width 639 height 859
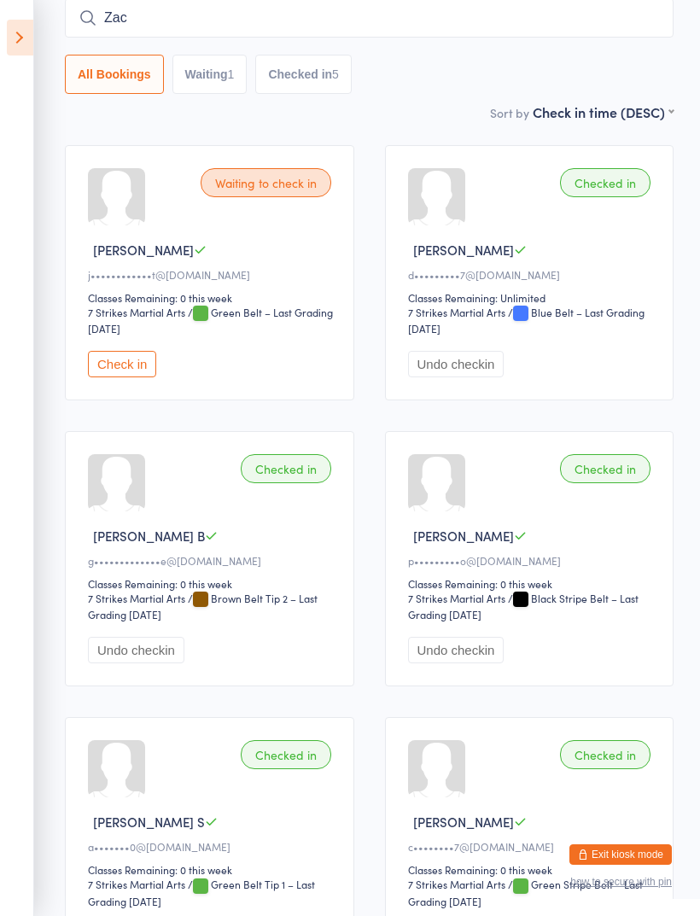
click at [154, 370] on button "Check in" at bounding box center [122, 364] width 68 height 26
click at [24, 32] on icon at bounding box center [20, 38] width 26 height 36
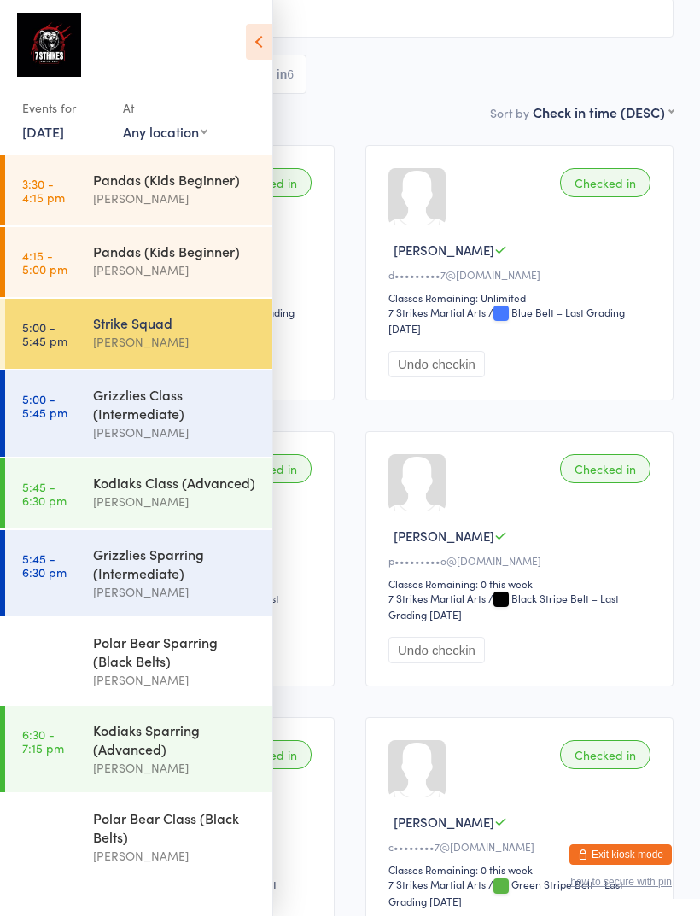
click at [194, 420] on div "Grizzlies Class (Intermediate)" at bounding box center [175, 404] width 165 height 38
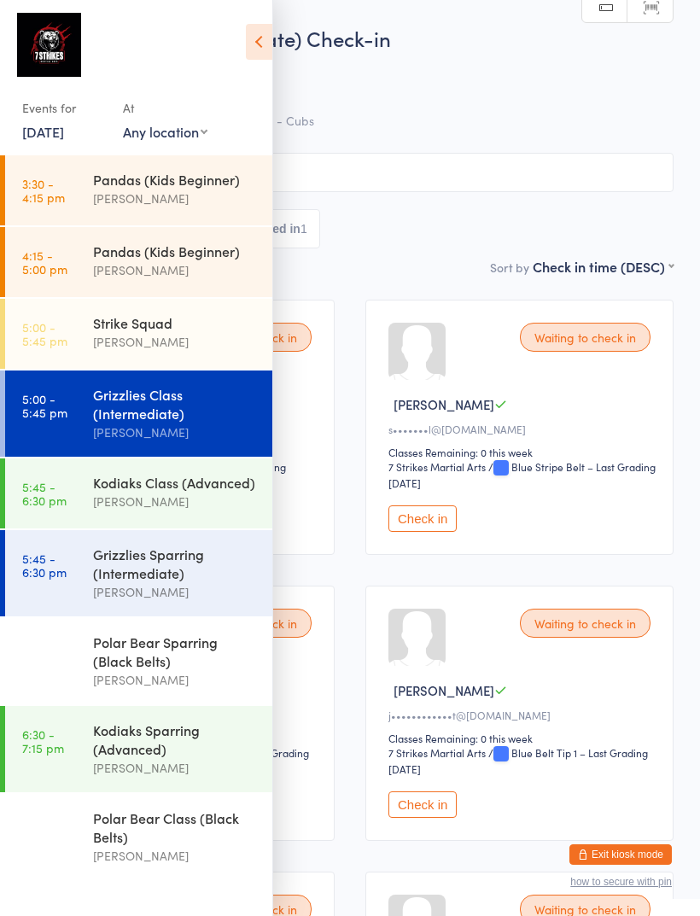
click at [253, 44] on icon at bounding box center [259, 42] width 26 height 36
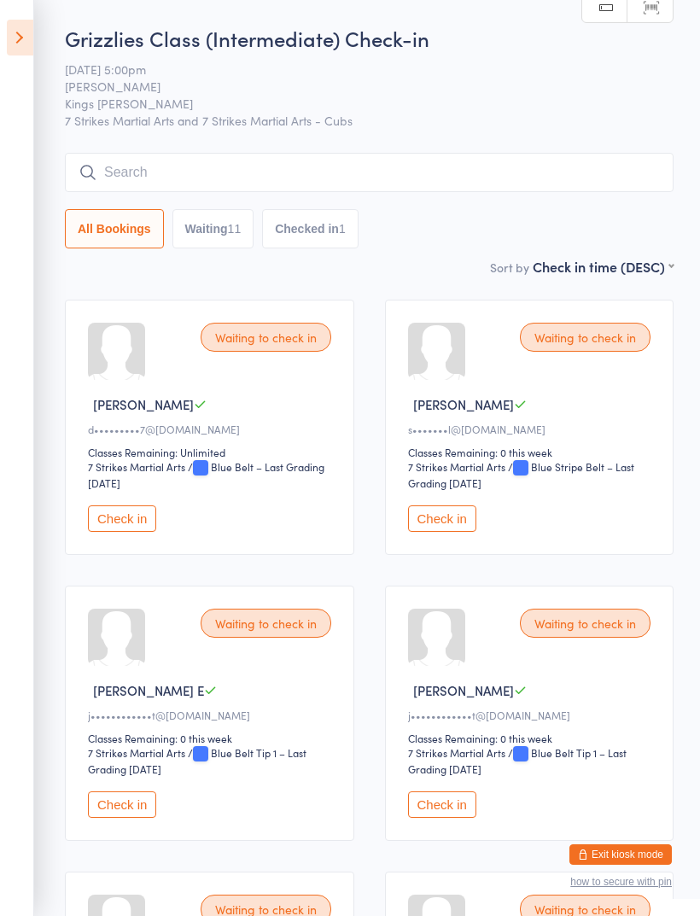
click at [222, 237] on button "Waiting 11" at bounding box center [213, 228] width 82 height 39
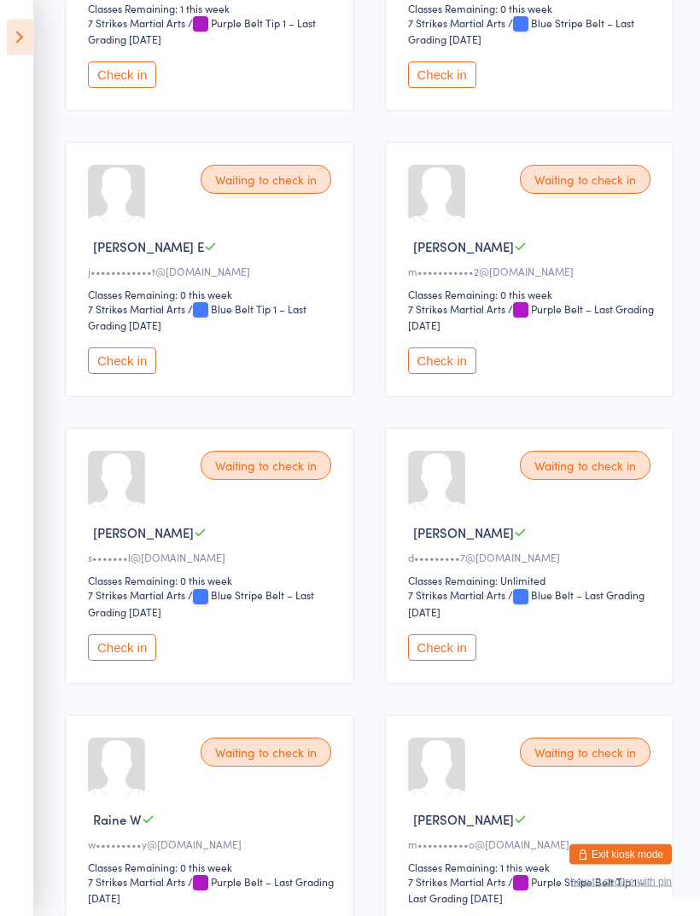
click at [127, 375] on button "Check in" at bounding box center [122, 361] width 68 height 26
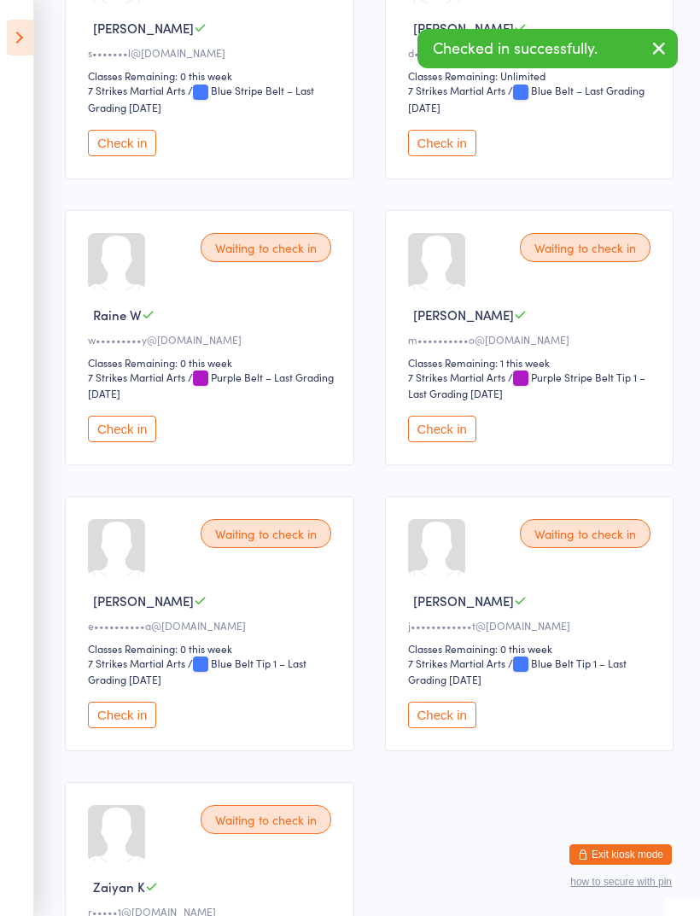
scroll to position [959, 0]
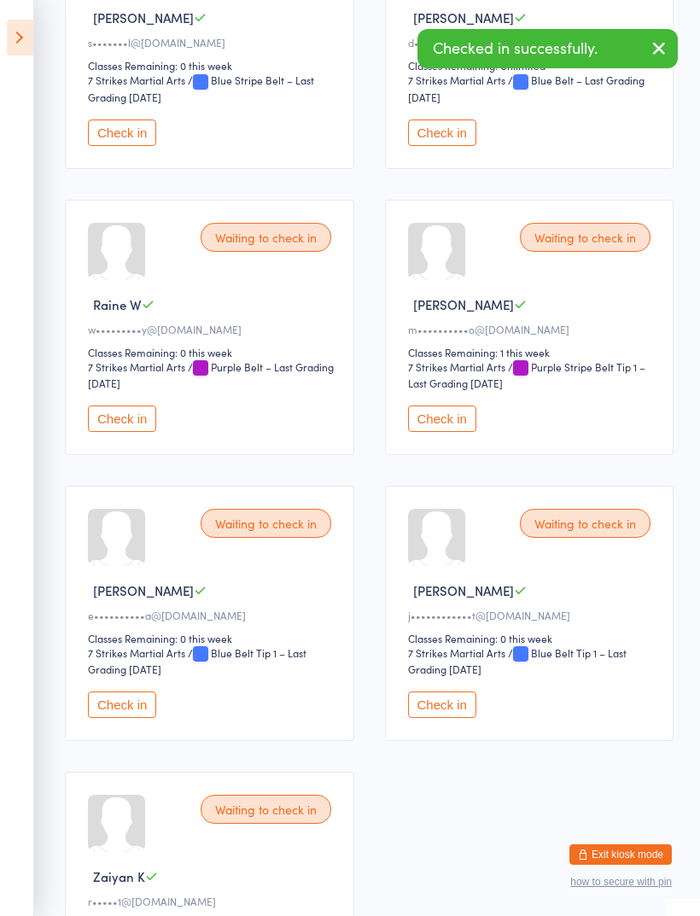
click at [464, 718] on button "Check in" at bounding box center [442, 704] width 68 height 26
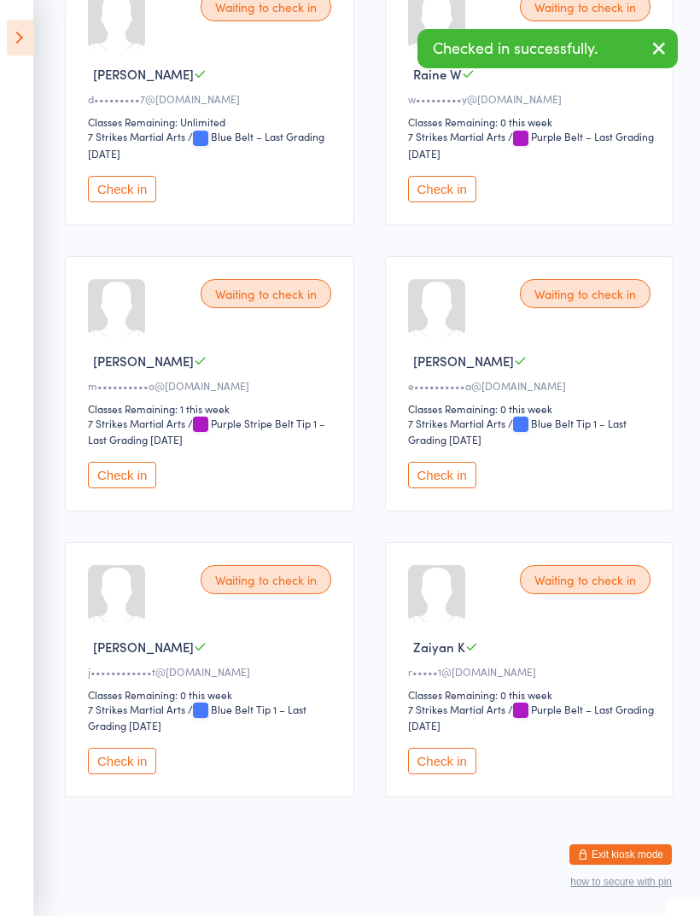
scroll to position [894, 0]
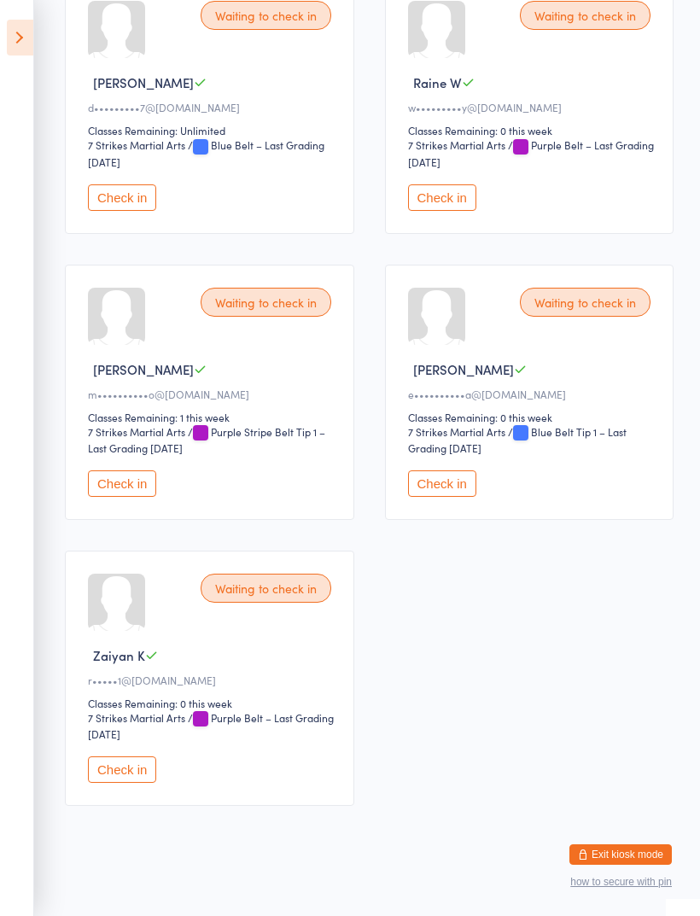
click at [440, 493] on div "Waiting to check in Sterling M e••••••••••a@gmail.com Classes Remaining: 0 this…" at bounding box center [529, 392] width 289 height 255
click at [456, 497] on button "Check in" at bounding box center [442, 483] width 68 height 26
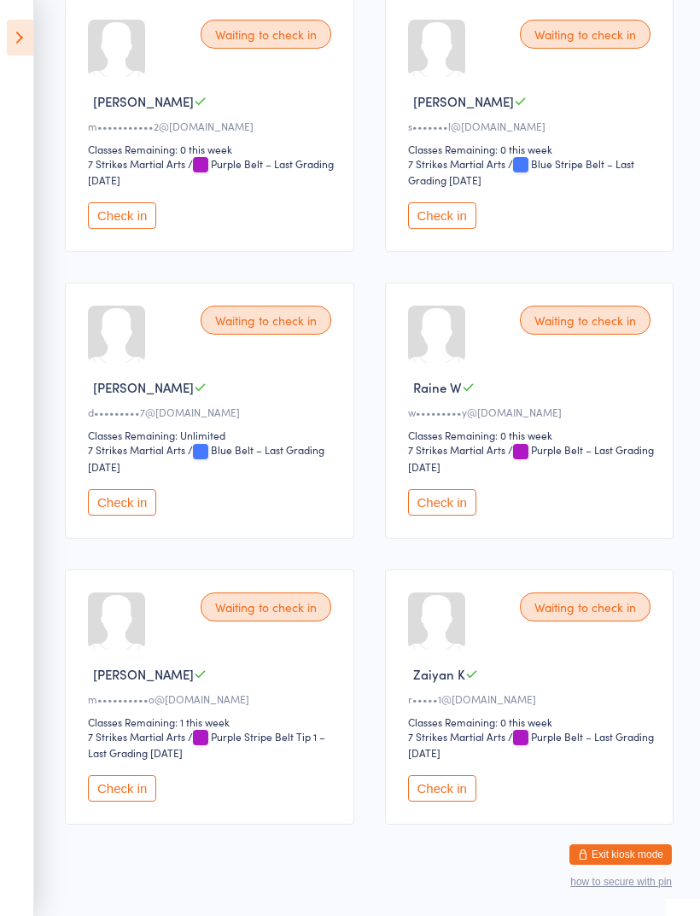
scroll to position [602, 0]
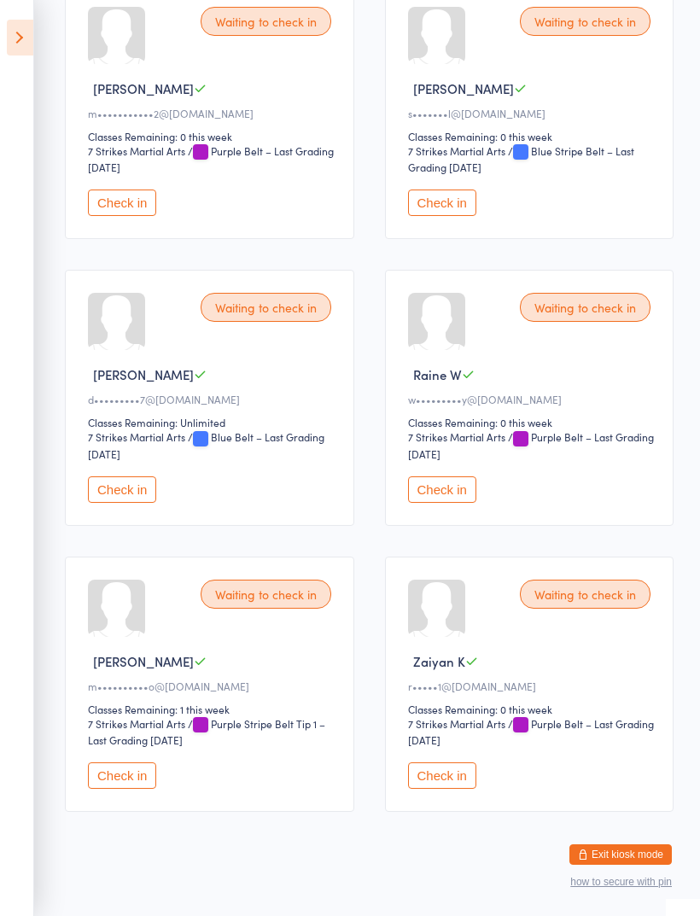
click at [438, 789] on button "Check in" at bounding box center [442, 775] width 68 height 26
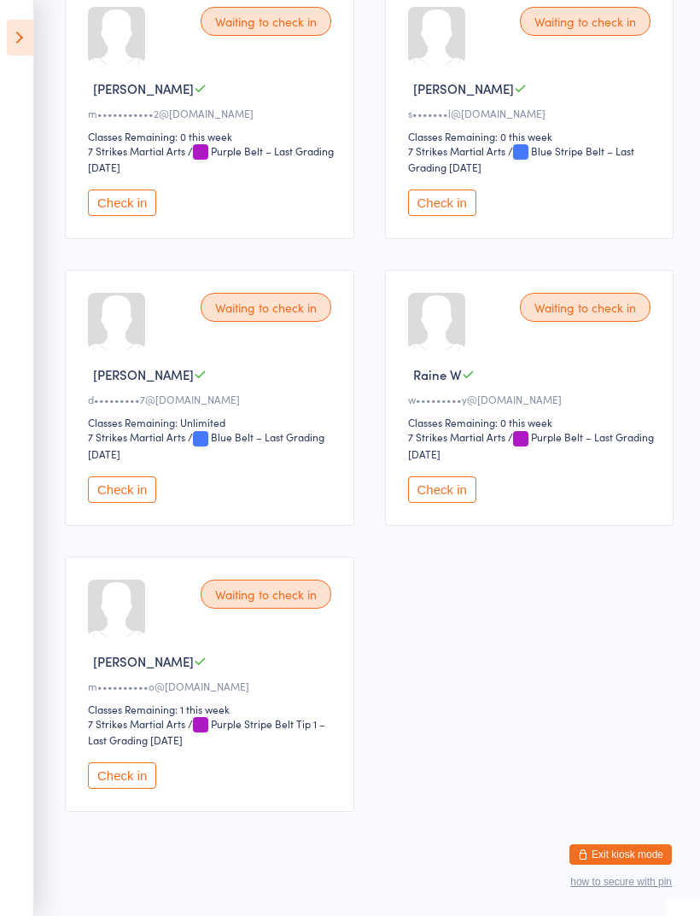
click at [146, 239] on div "Waiting to check in Joshua M m•••••••••••2@yahoo.com.au Classes Remaining: 0 th…" at bounding box center [209, 111] width 289 height 255
click at [137, 216] on button "Check in" at bounding box center [122, 203] width 68 height 26
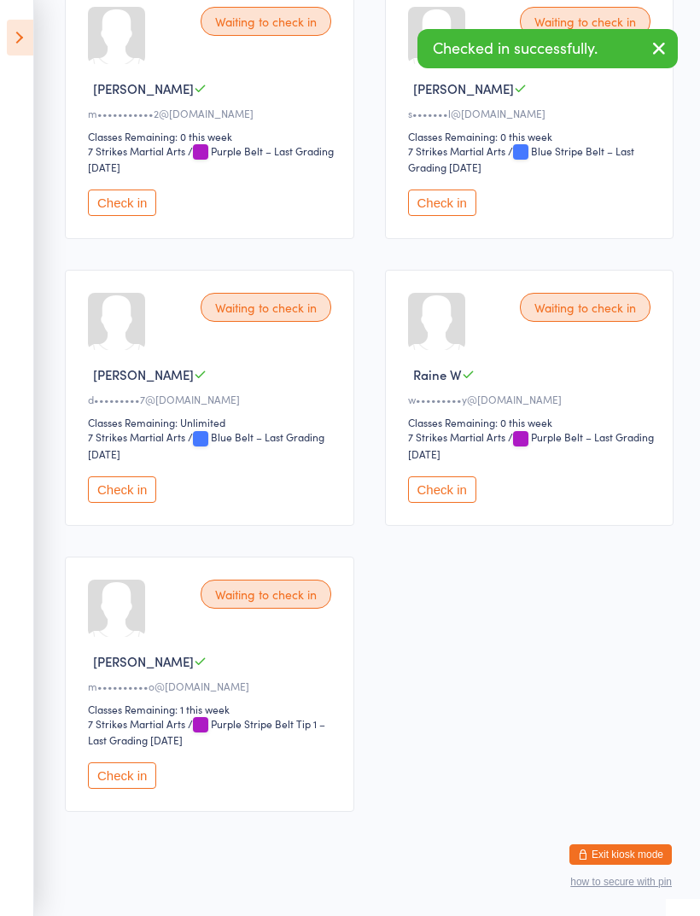
scroll to position [310, 0]
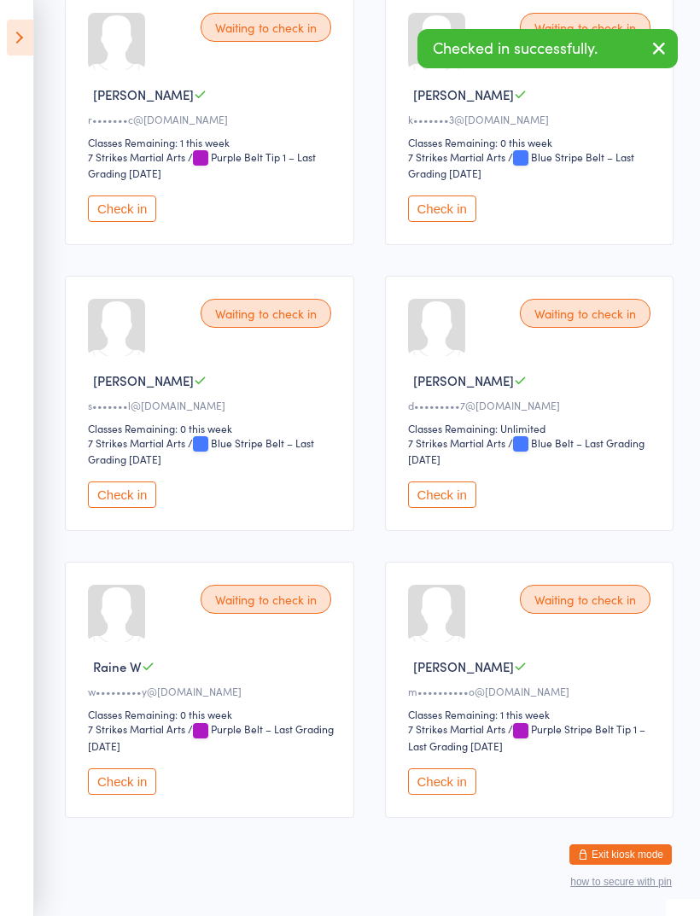
click at [459, 222] on button "Check in" at bounding box center [442, 208] width 68 height 26
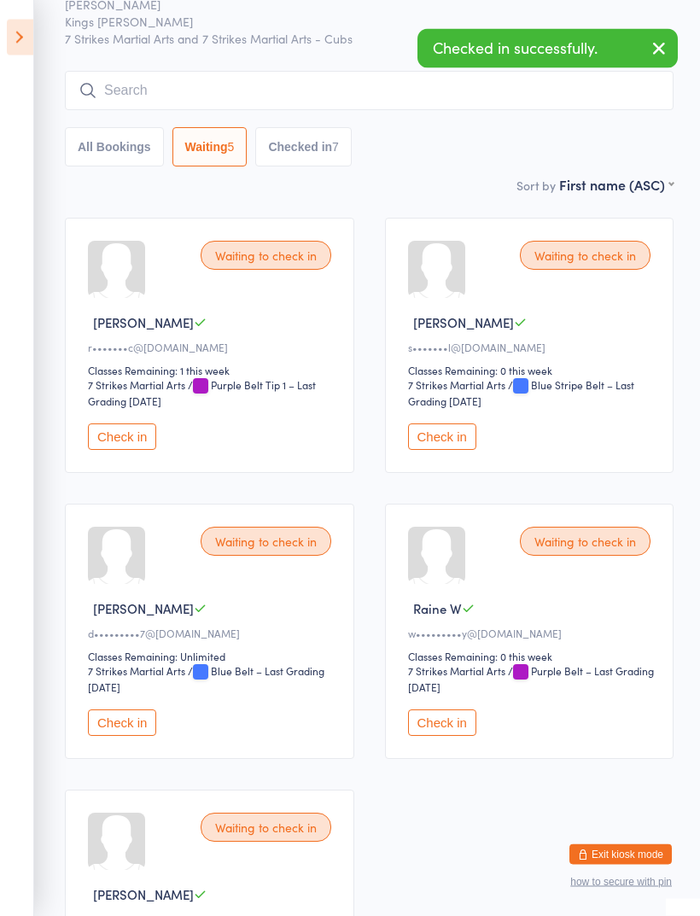
click at [332, 155] on button "Checked in 7" at bounding box center [303, 147] width 96 height 39
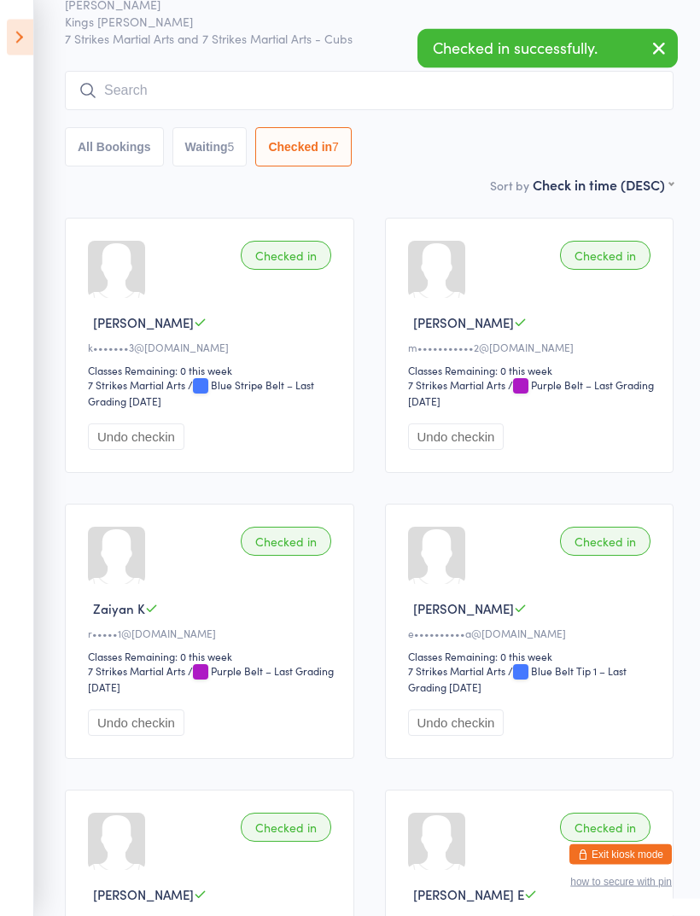
scroll to position [82, 0]
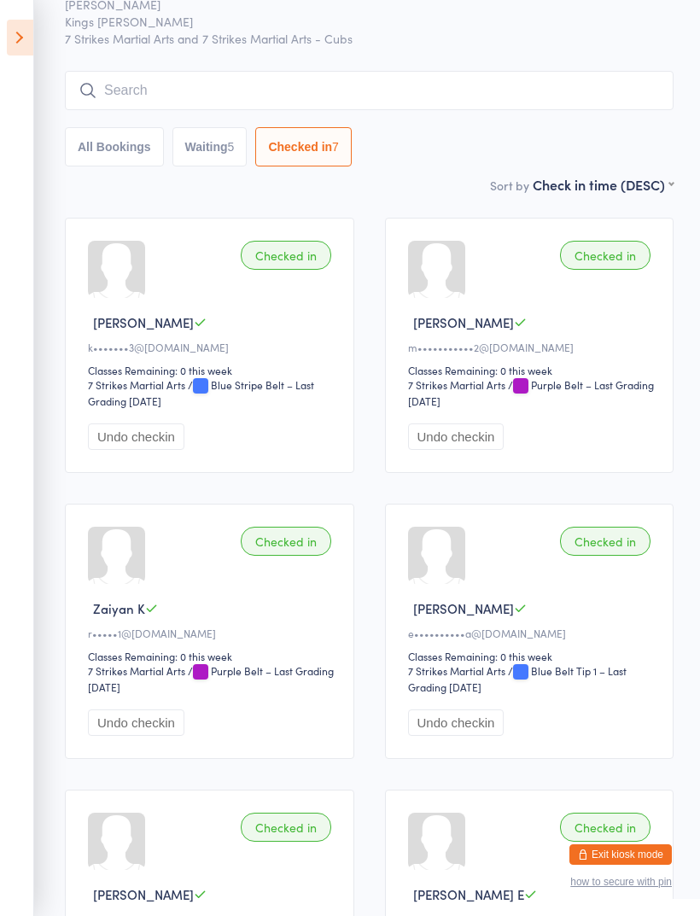
click at [160, 447] on button "Undo checkin" at bounding box center [136, 436] width 96 height 26
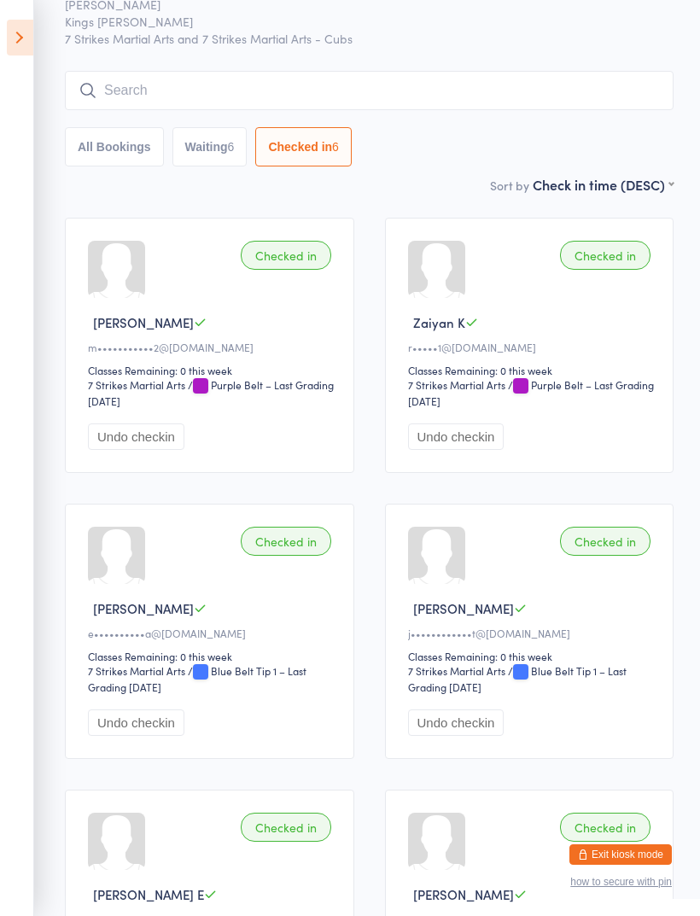
click at [219, 155] on button "Waiting 6" at bounding box center [209, 146] width 75 height 39
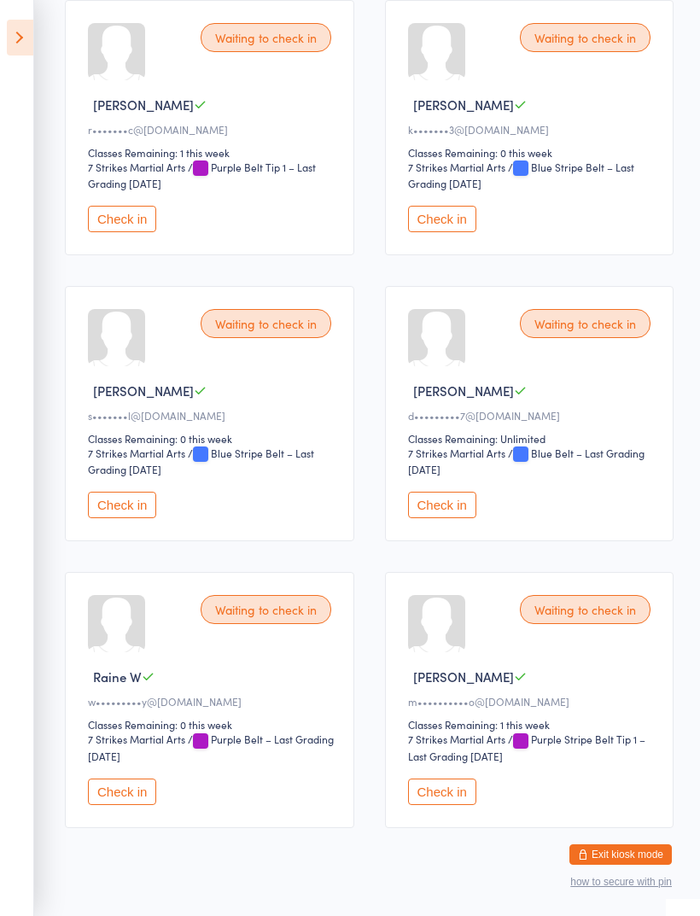
scroll to position [310, 0]
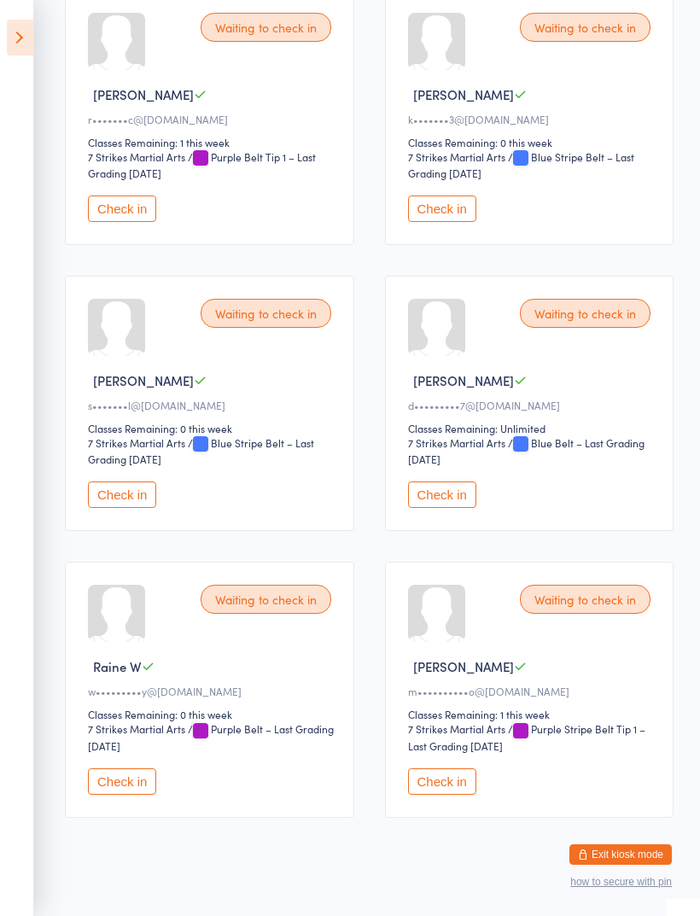
click at [143, 508] on button "Check in" at bounding box center [122, 494] width 68 height 26
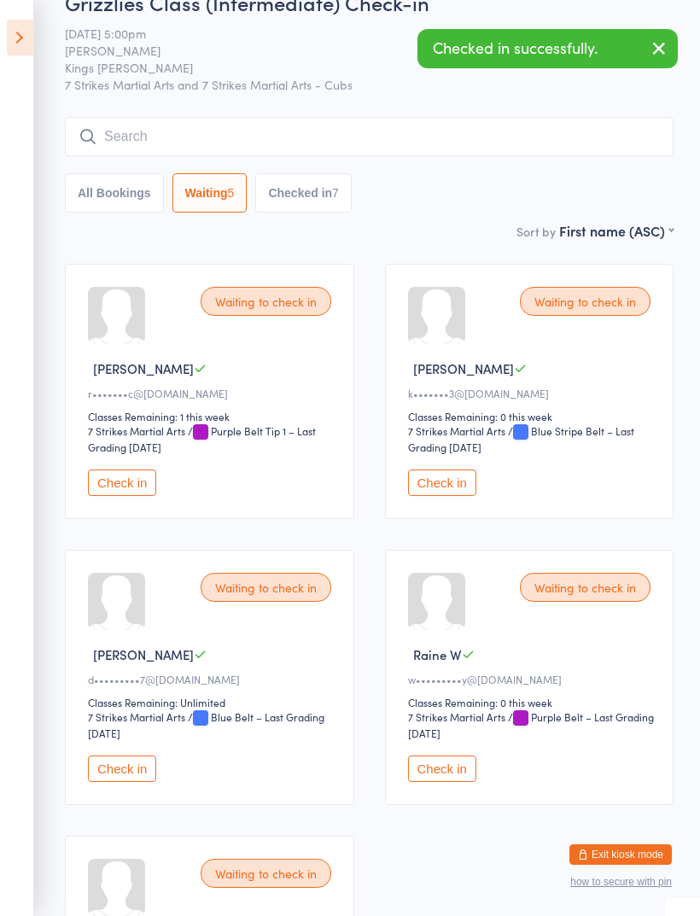
scroll to position [0, 0]
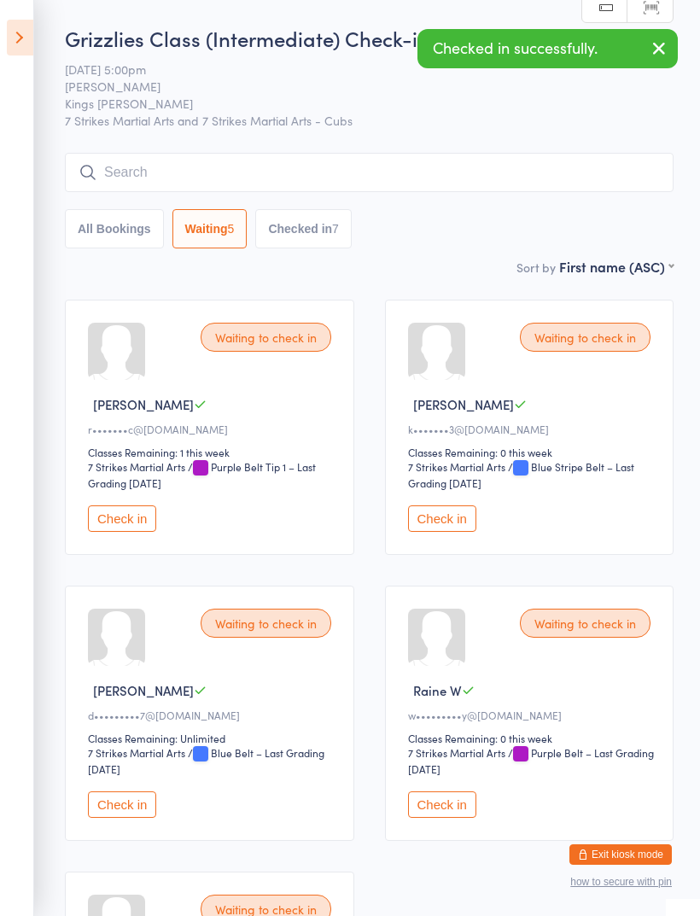
click at [322, 227] on button "Checked in 7" at bounding box center [303, 228] width 96 height 39
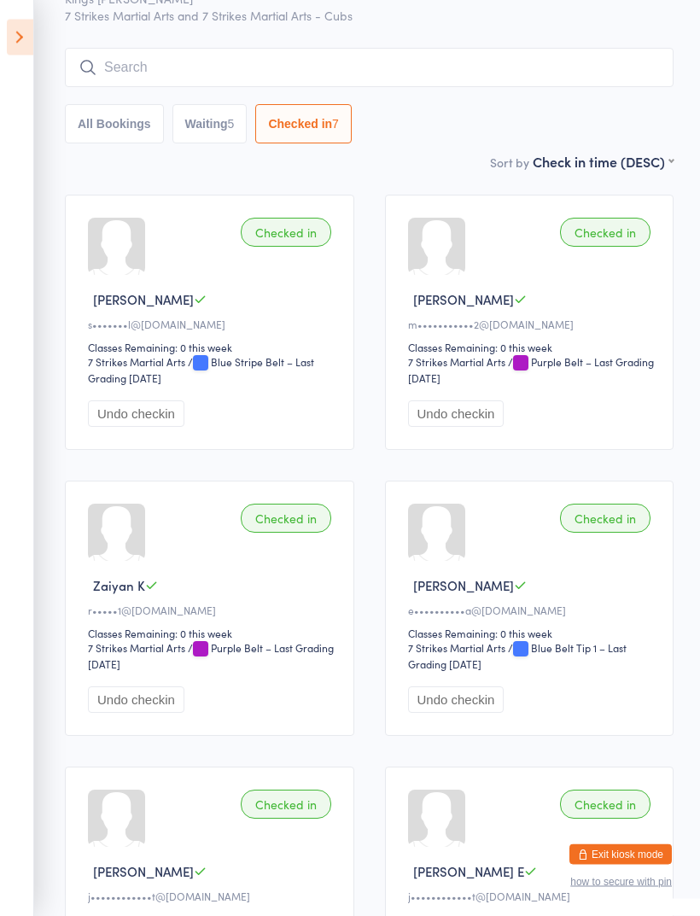
scroll to position [103, 0]
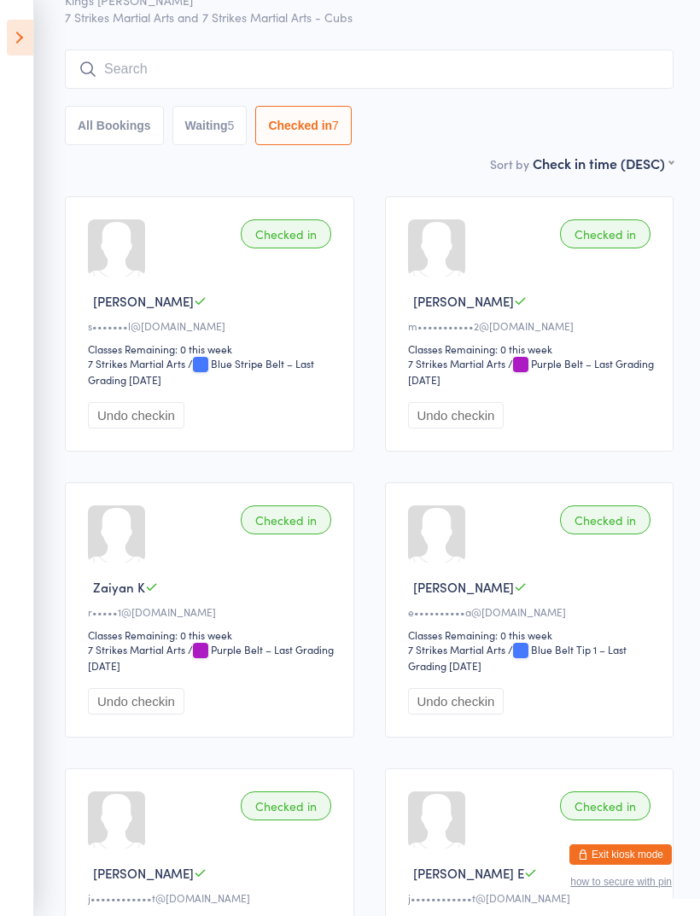
click at [216, 139] on button "Waiting 5" at bounding box center [209, 125] width 75 height 39
select select "0"
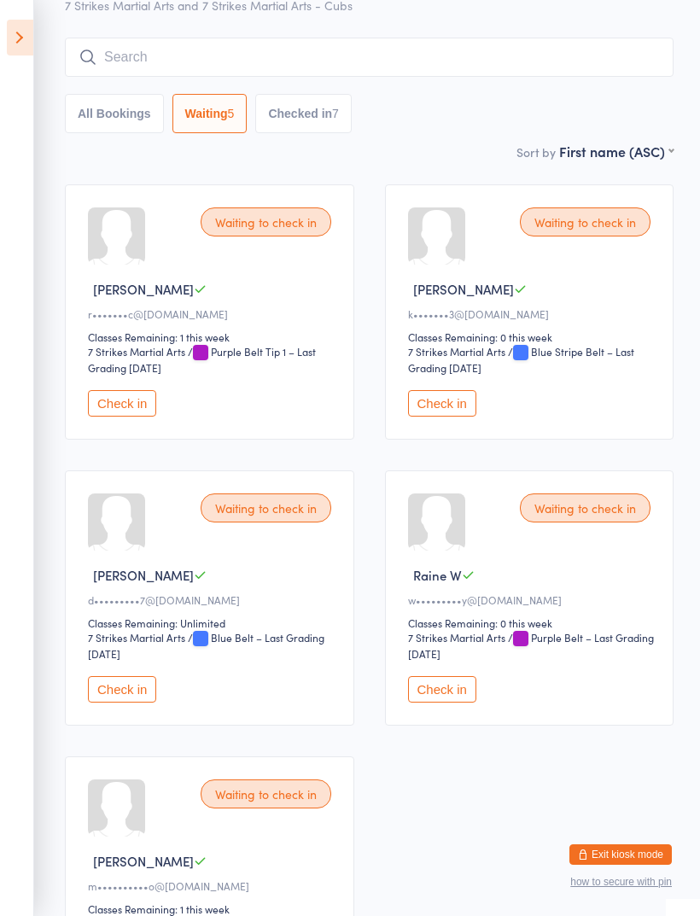
scroll to position [101, 0]
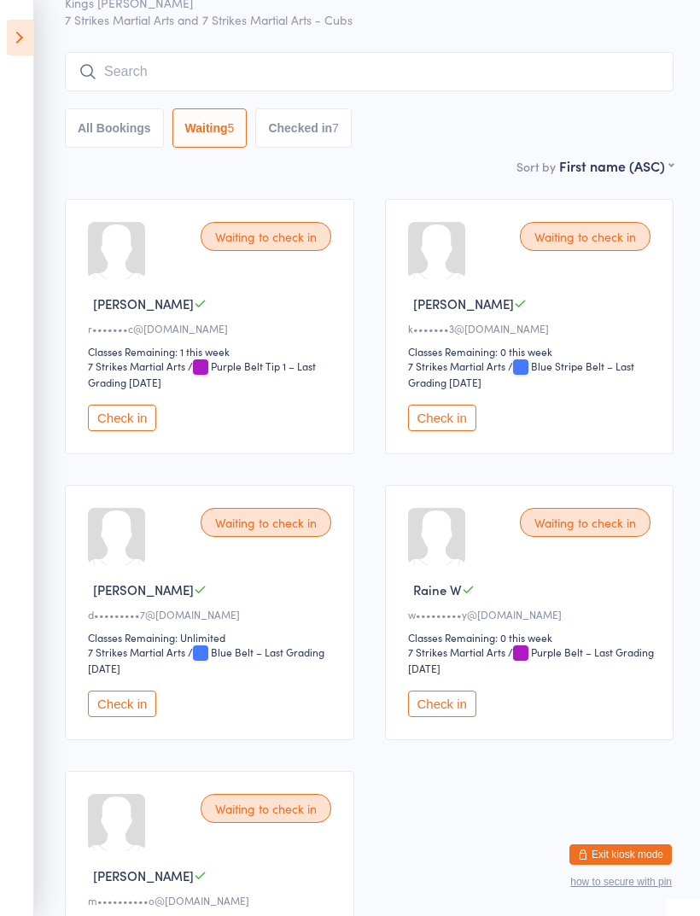
click at [19, 42] on icon at bounding box center [20, 38] width 26 height 36
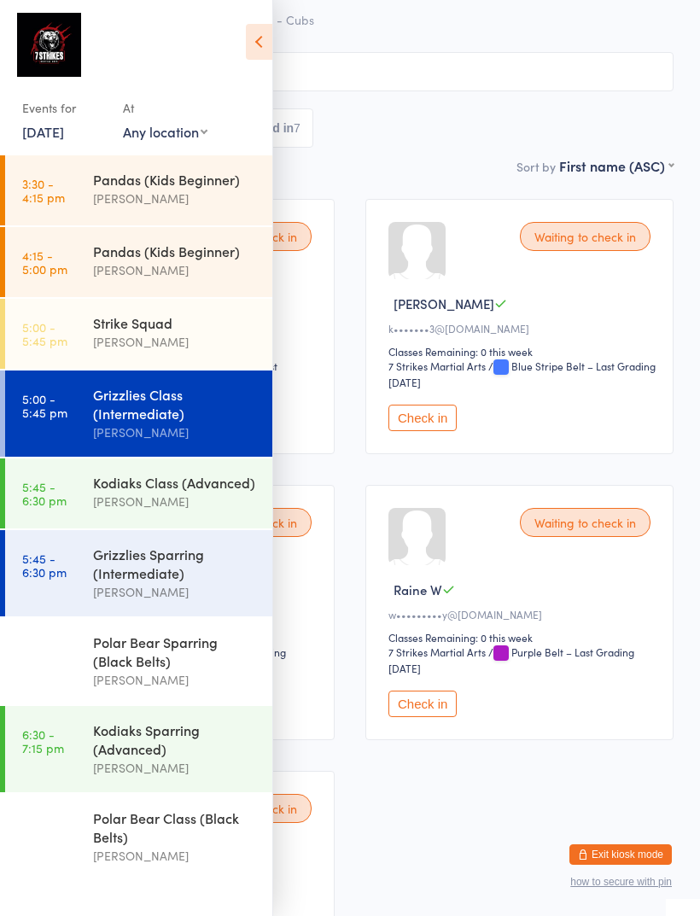
click at [199, 348] on div "[PERSON_NAME]" at bounding box center [175, 342] width 165 height 20
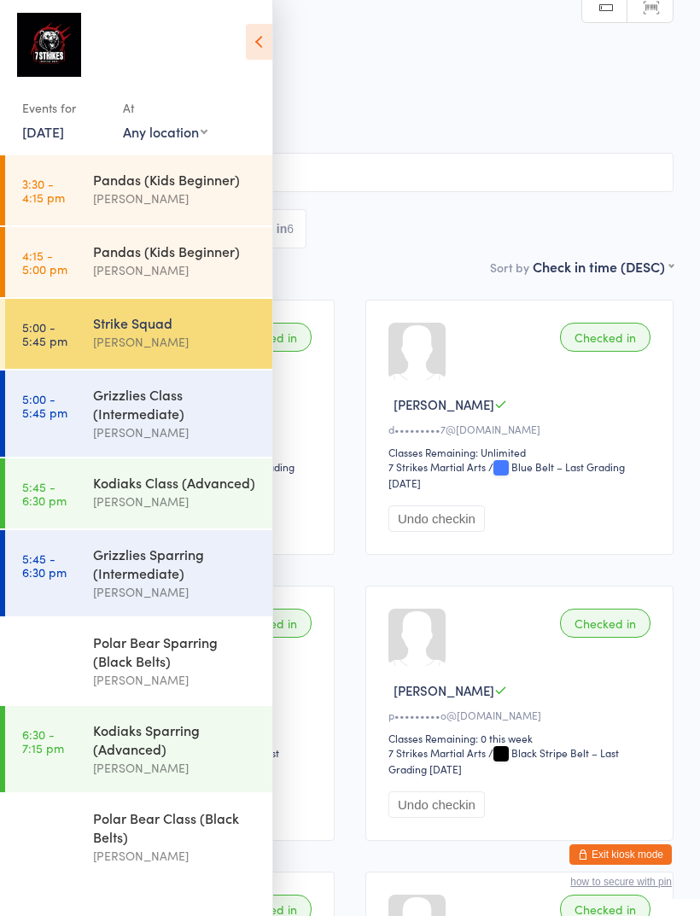
click at [259, 49] on icon at bounding box center [259, 42] width 26 height 36
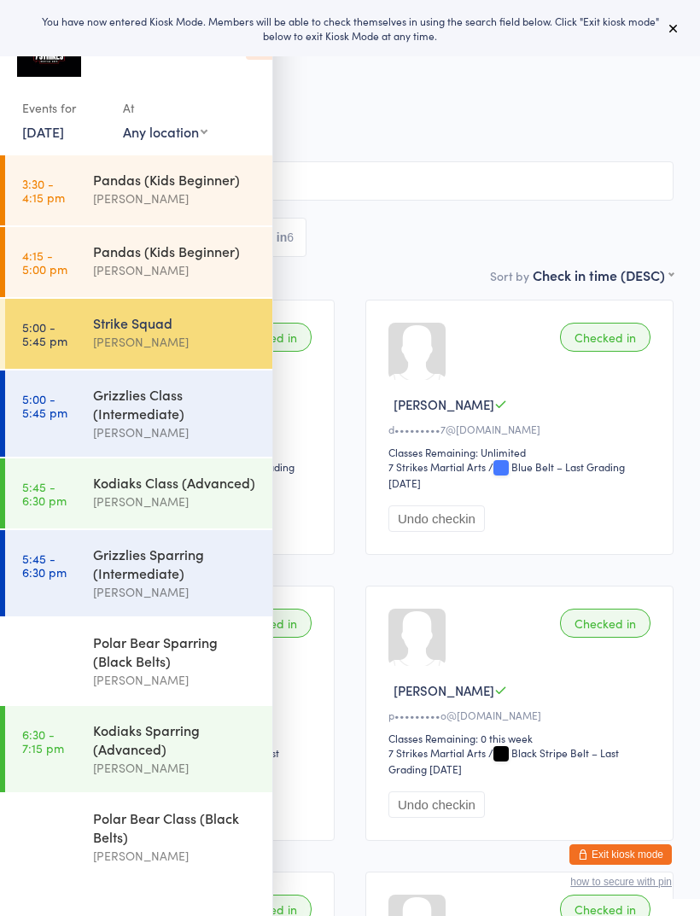
click at [152, 326] on div "Strike Squad" at bounding box center [175, 322] width 165 height 19
click at [437, 257] on div "All Bookings Waiting Checked in 6" at bounding box center [349, 237] width 647 height 39
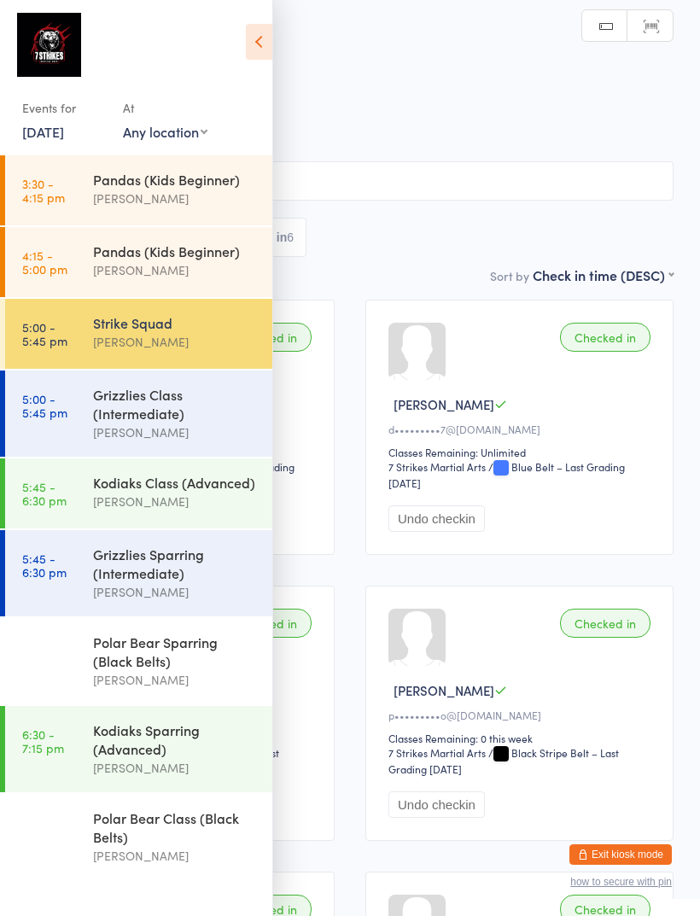
click at [264, 50] on icon at bounding box center [259, 42] width 26 height 36
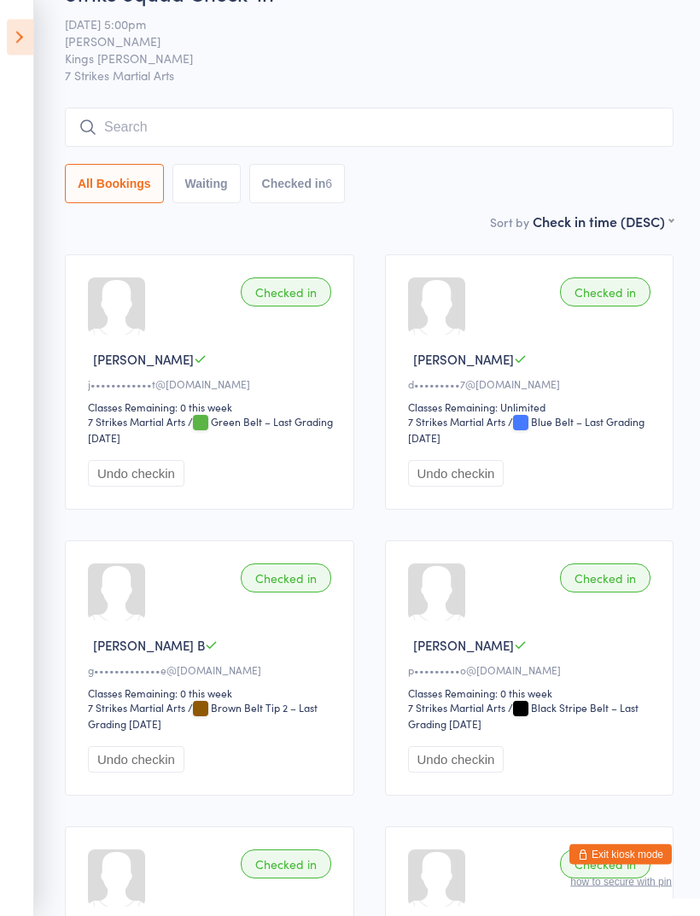
scroll to position [31, 0]
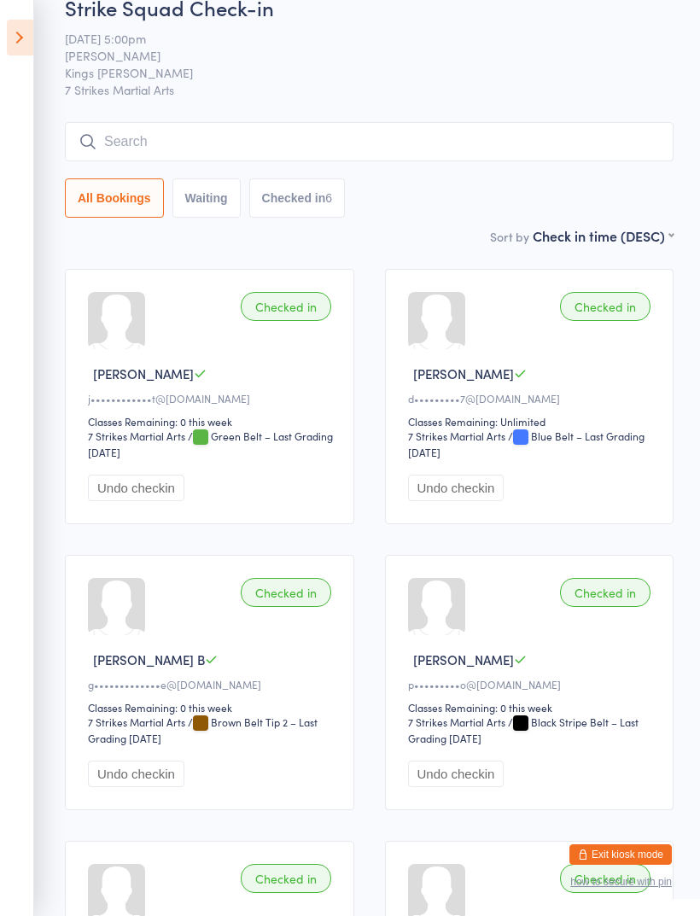
click at [541, 161] on input "search" at bounding box center [369, 141] width 609 height 39
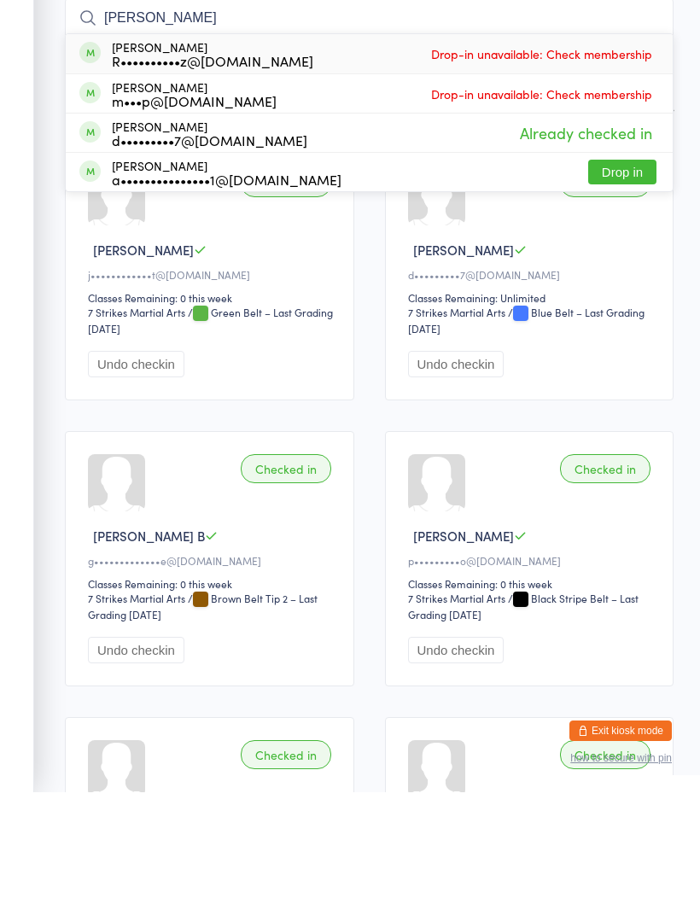
type input "[PERSON_NAME]"
click at [626, 283] on button "Drop in" at bounding box center [622, 295] width 68 height 25
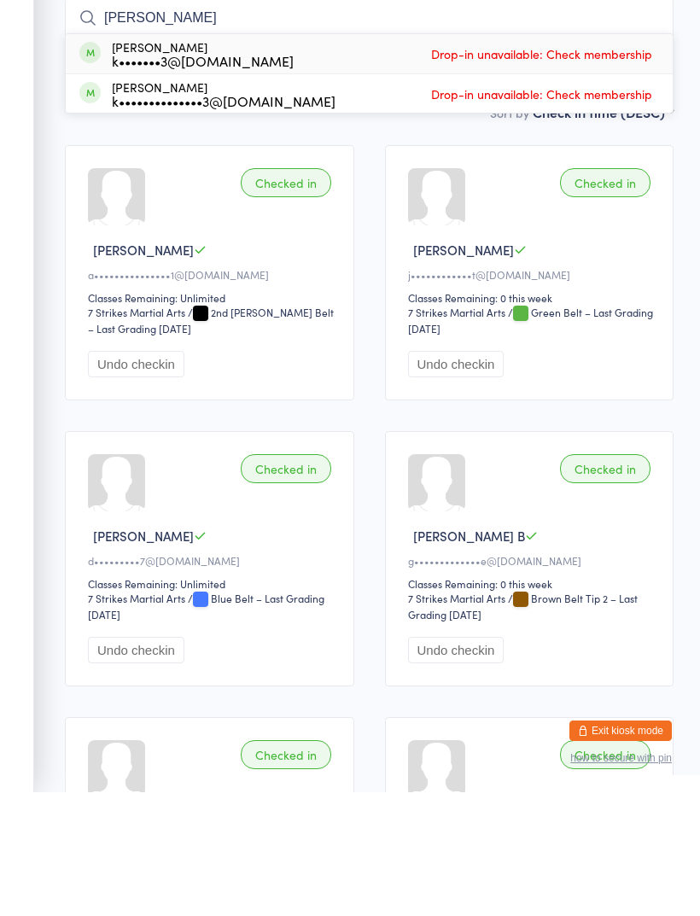
type input "[PERSON_NAME]"
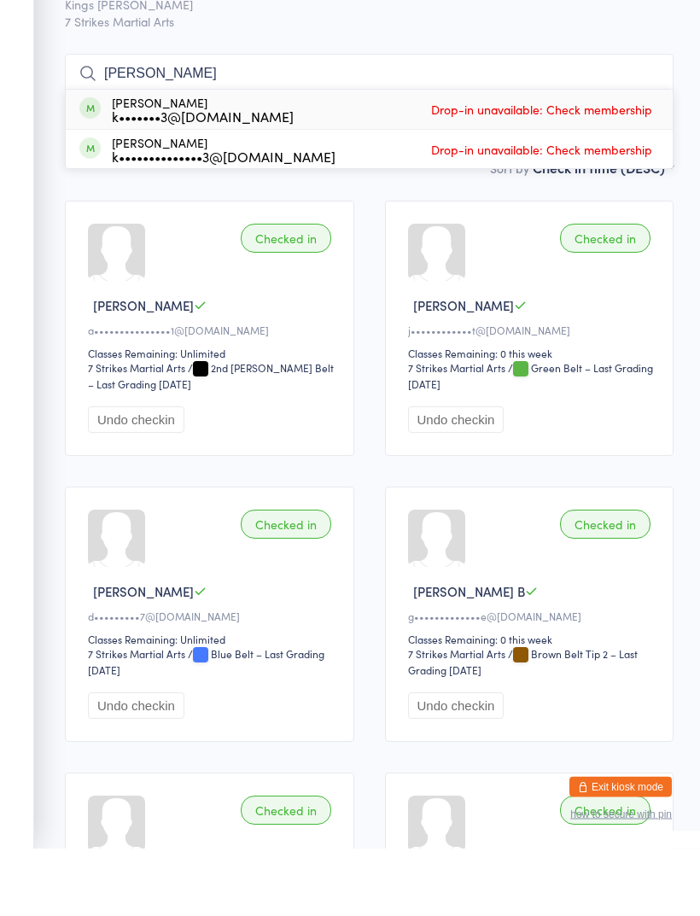
scroll to position [0, 0]
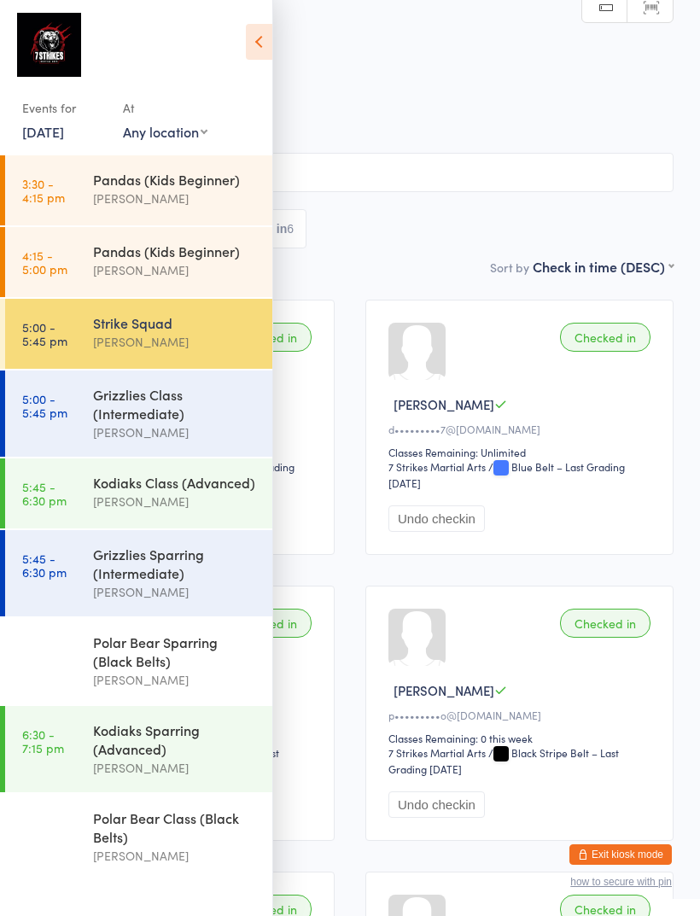
click at [169, 414] on div "Grizzlies Class (Intermediate)" at bounding box center [175, 404] width 165 height 38
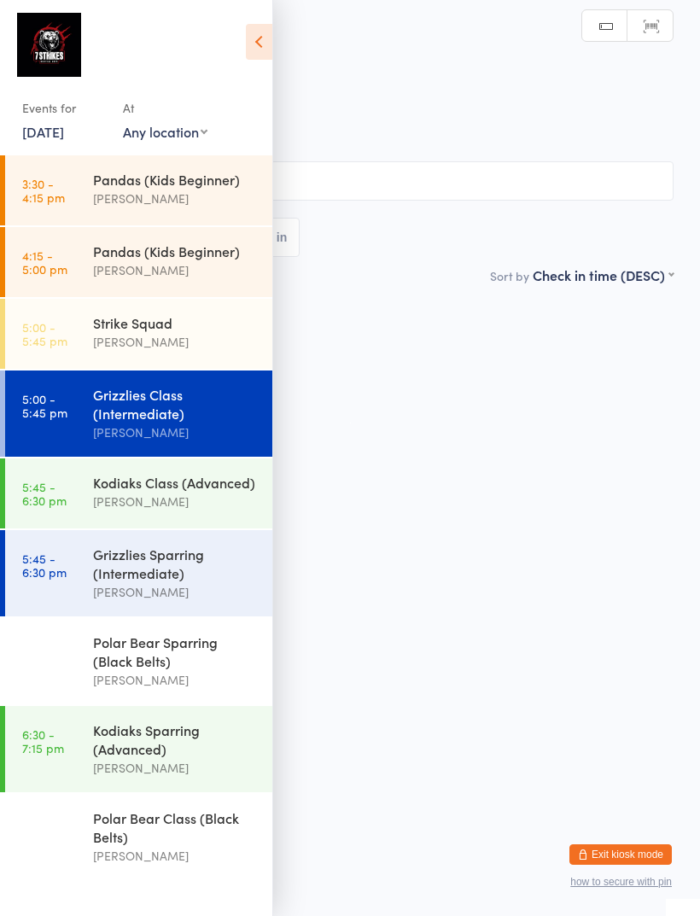
click at [257, 47] on icon at bounding box center [259, 42] width 26 height 36
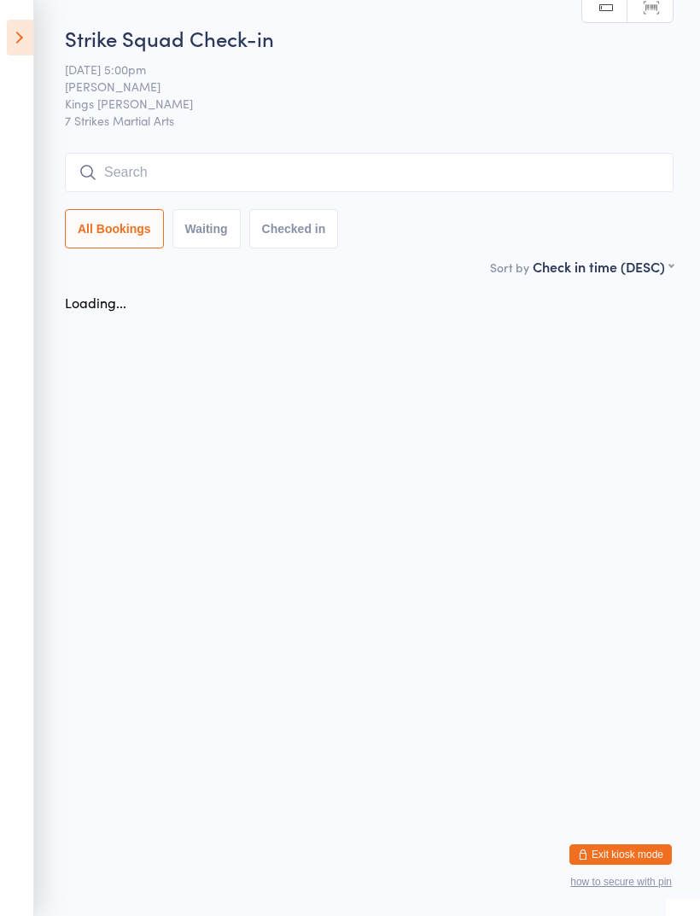
click at [626, 846] on button "Exit kiosk mode" at bounding box center [620, 854] width 102 height 20
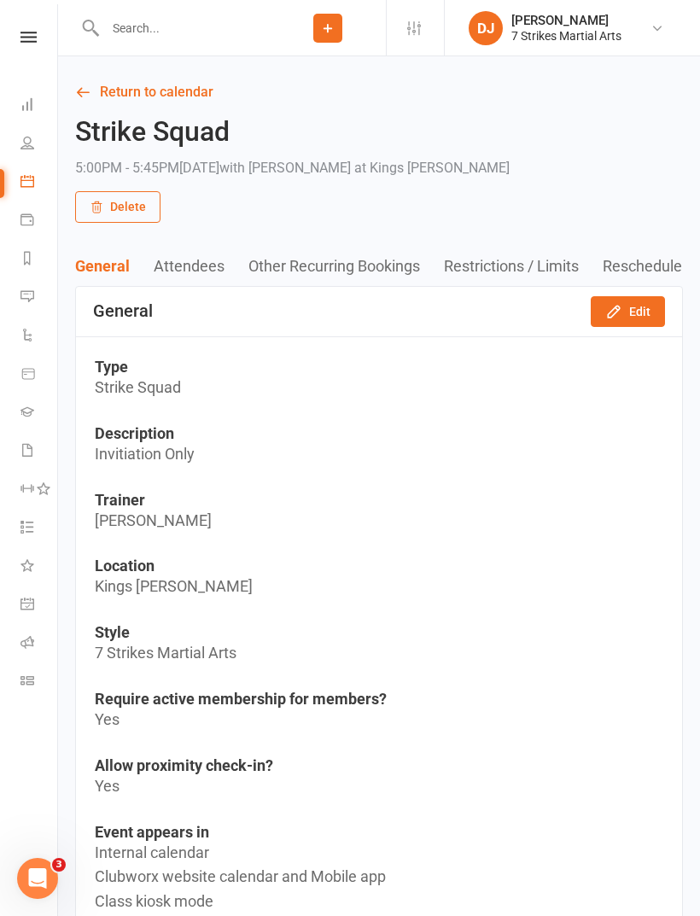
click at [30, 638] on icon at bounding box center [27, 642] width 14 height 14
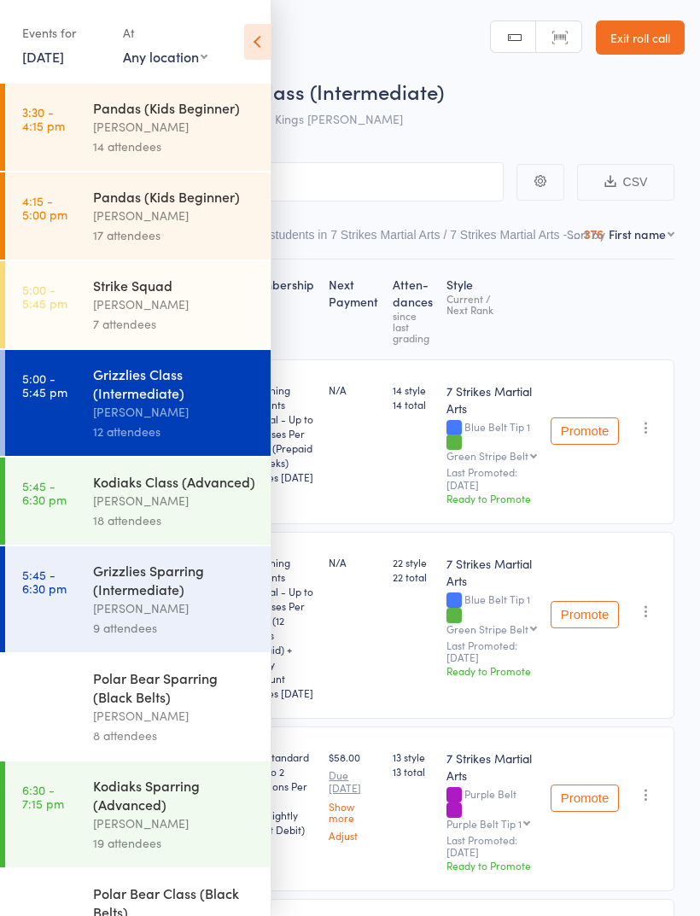
click at [482, 0] on header "Roll Call for Grizzlies Class (Intermediate) [DATE] 17:00 [PERSON_NAME] Kings […" at bounding box center [350, 68] width 700 height 137
click at [260, 58] on icon at bounding box center [257, 42] width 26 height 36
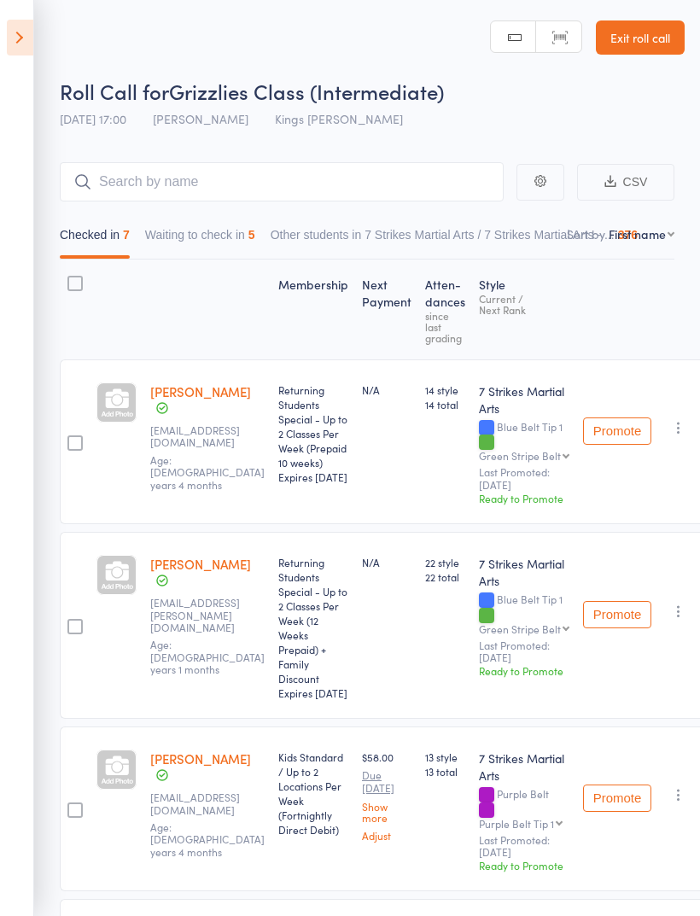
click at [213, 239] on button "Waiting to check in 5" at bounding box center [200, 238] width 110 height 39
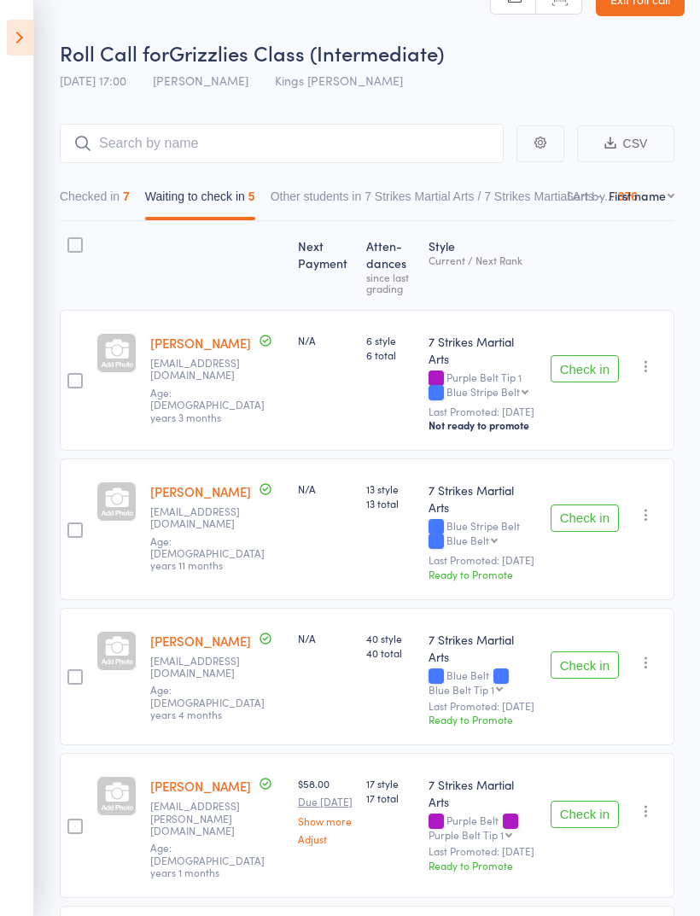
scroll to position [41, 0]
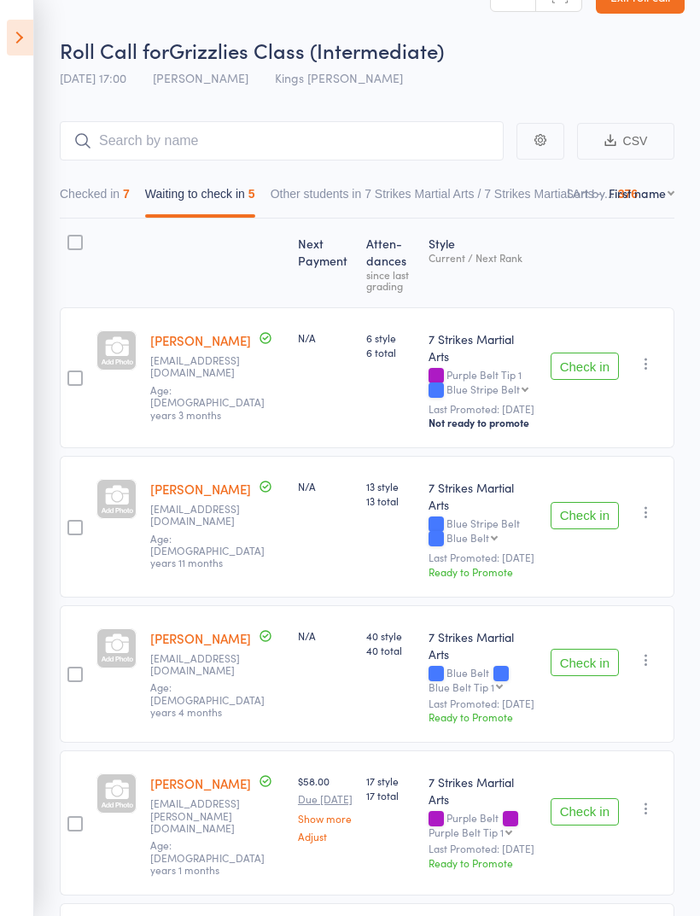
click at [31, 29] on icon at bounding box center [20, 38] width 26 height 36
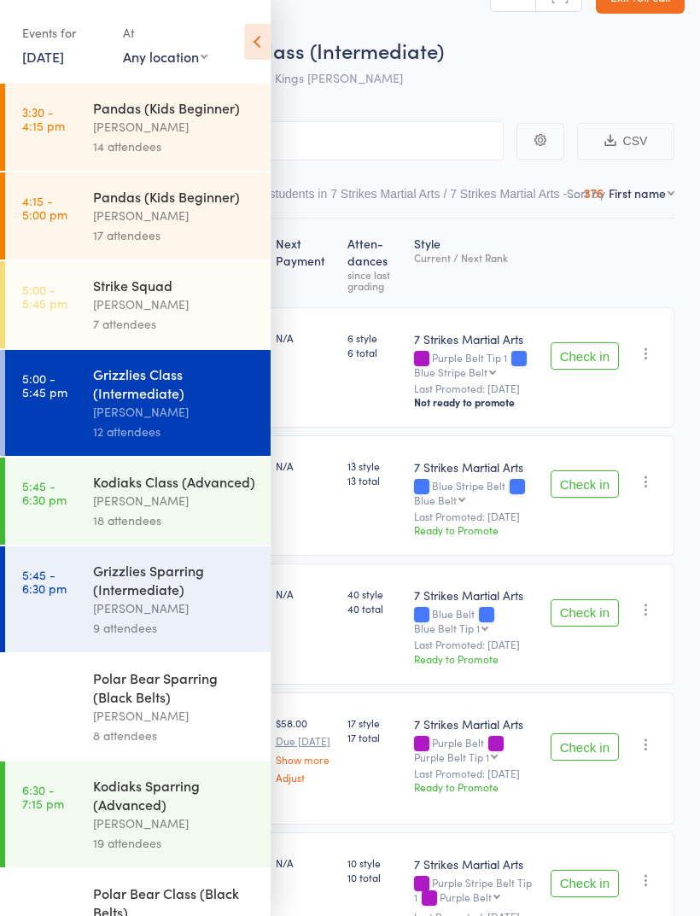
click at [184, 510] on div "[PERSON_NAME]" at bounding box center [174, 501] width 163 height 20
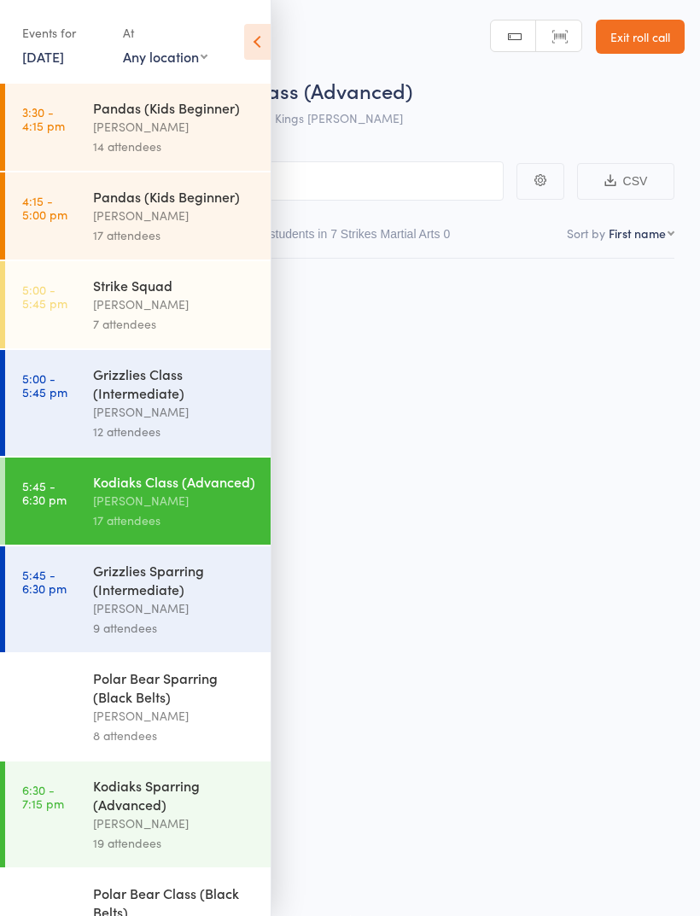
click at [265, 49] on icon at bounding box center [257, 42] width 26 height 36
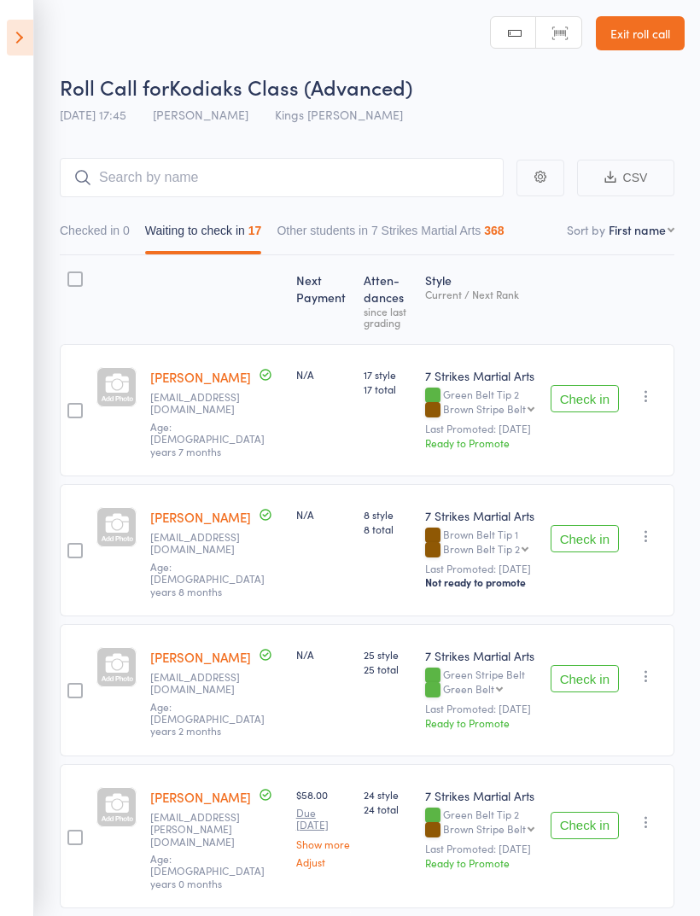
scroll to position [5, 0]
click at [376, 180] on input "search" at bounding box center [282, 176] width 444 height 39
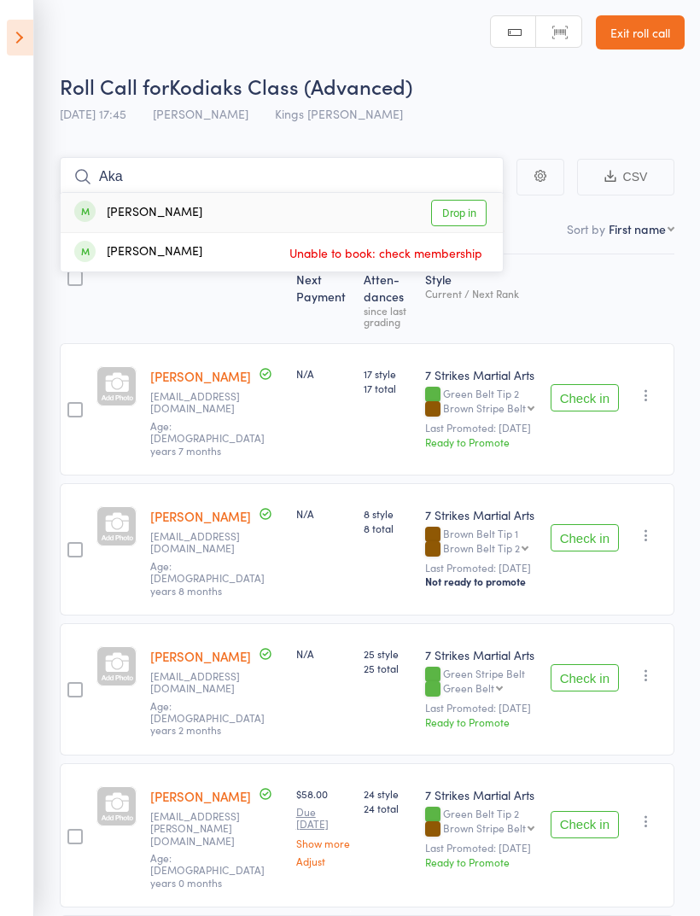
type input "Aka"
click at [469, 210] on link "Drop in" at bounding box center [458, 213] width 55 height 26
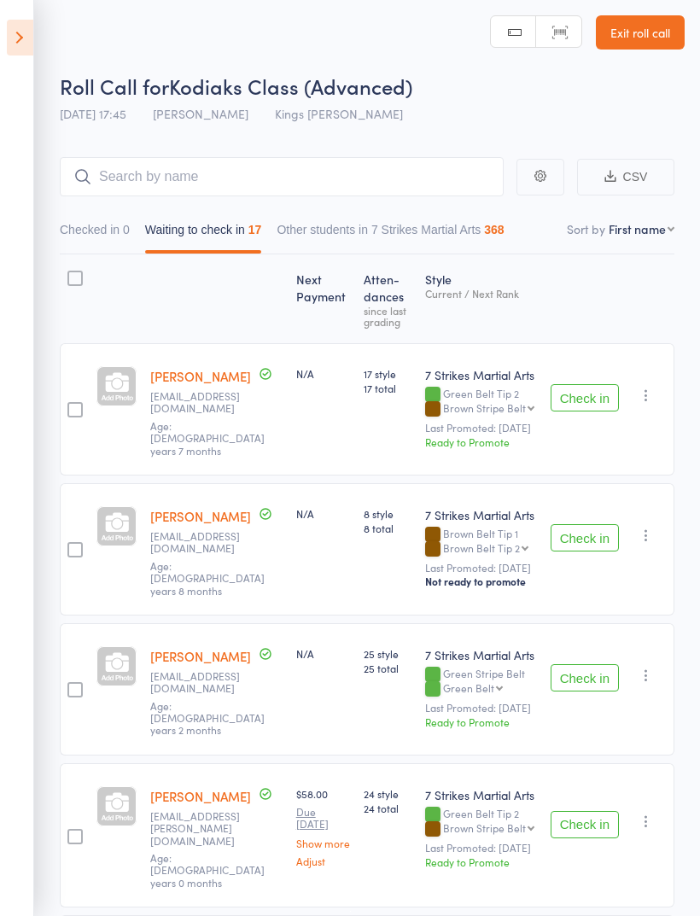
click at [534, 2] on header "Roll Call for Kodiaks Class (Advanced) 17 Sep 17:45 Daniel Jancek Kings Langley…" at bounding box center [350, 63] width 700 height 137
click at [20, 22] on icon at bounding box center [20, 38] width 26 height 36
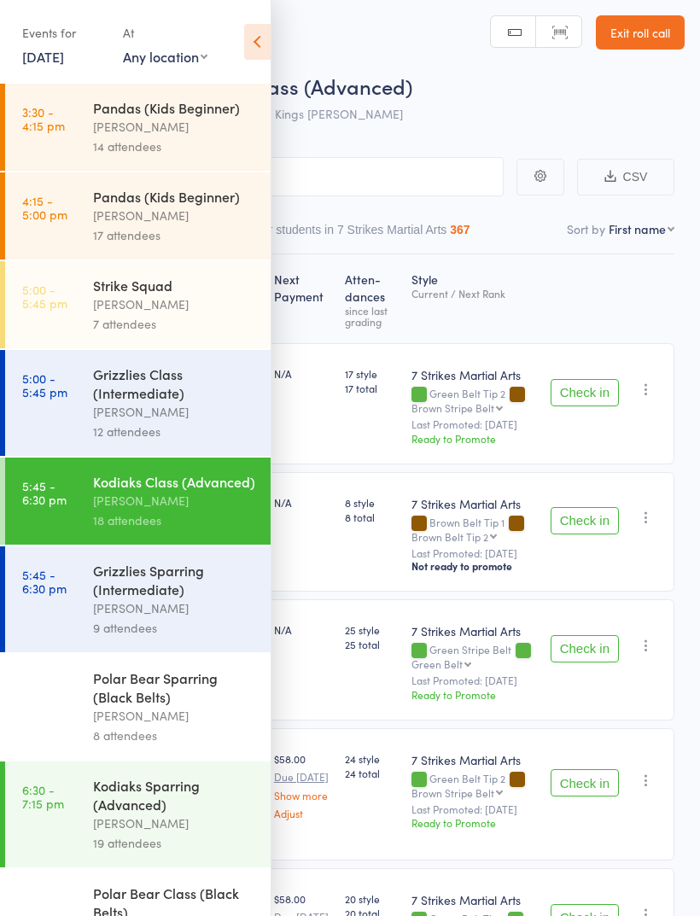
click at [165, 402] on div "Grizzlies Class (Intermediate)" at bounding box center [174, 384] width 163 height 38
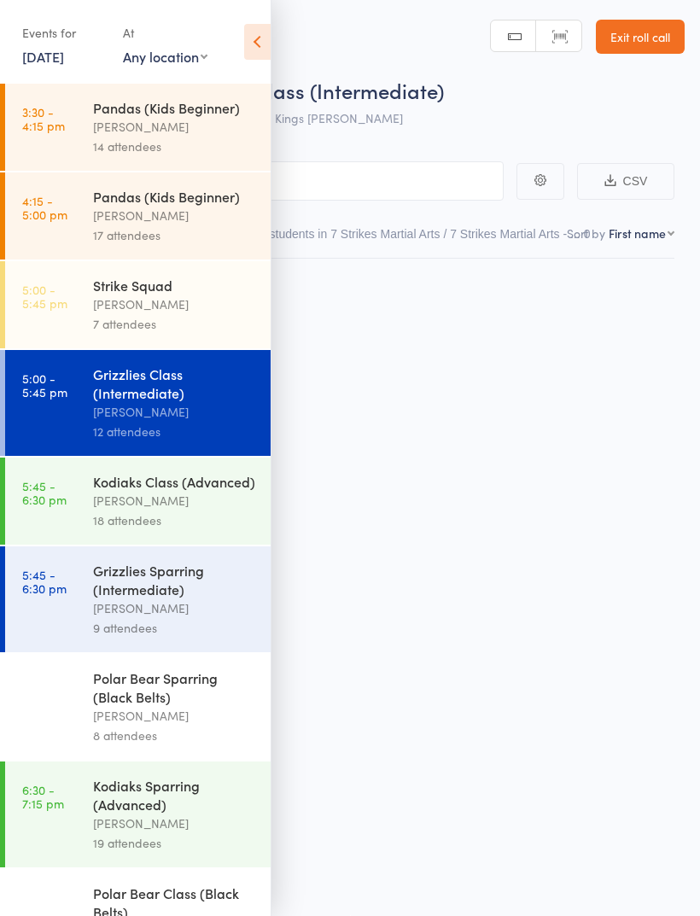
click at [246, 44] on icon at bounding box center [257, 42] width 26 height 36
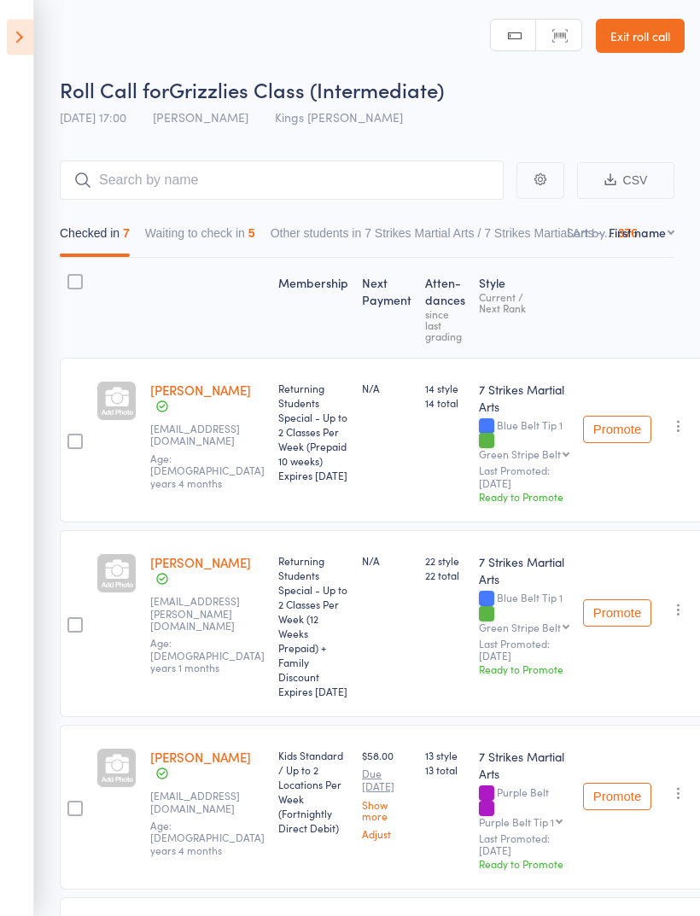
scroll to position [2, 0]
click at [246, 227] on button "Waiting to check in 5" at bounding box center [200, 237] width 110 height 39
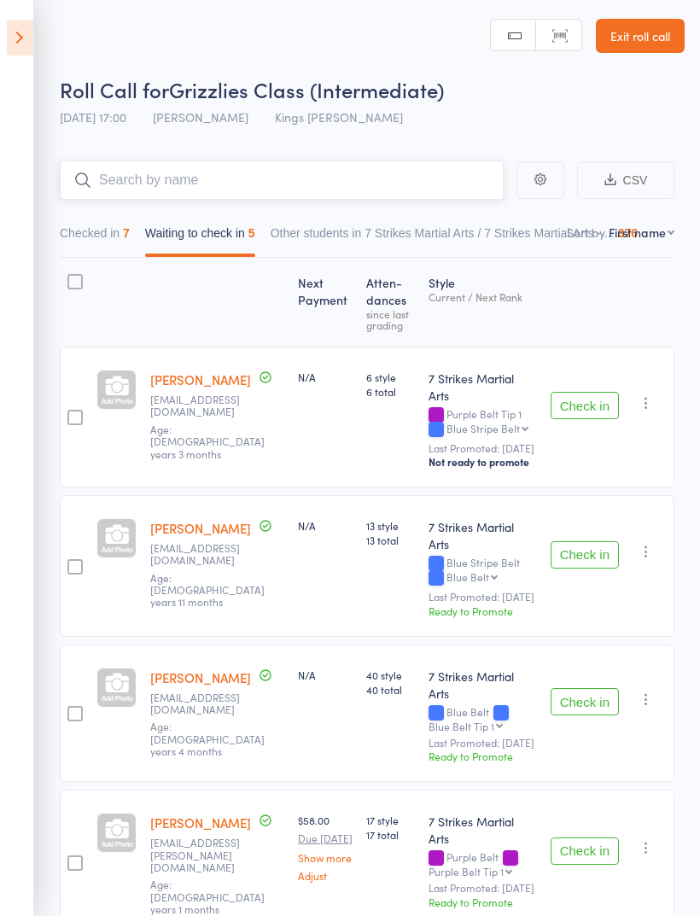
click at [312, 194] on input "search" at bounding box center [282, 179] width 444 height 39
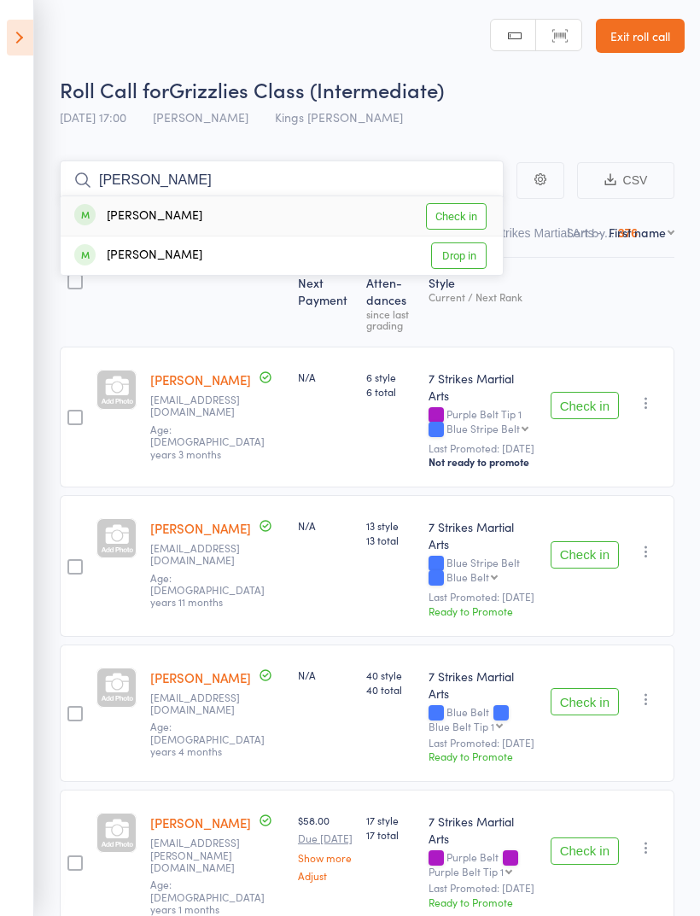
type input "Etha"
click at [467, 225] on link "Check in" at bounding box center [456, 216] width 61 height 26
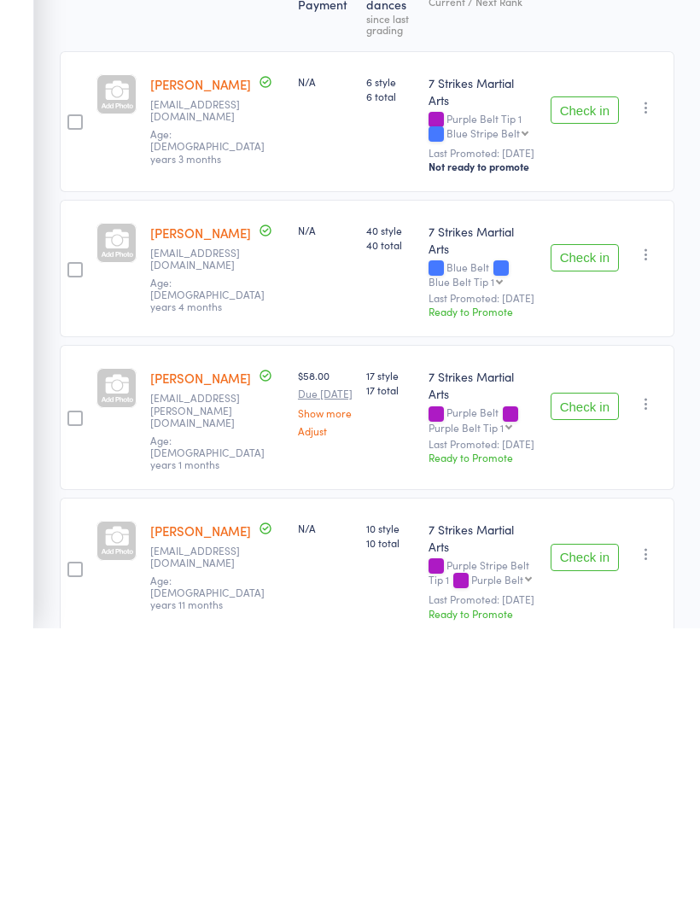
scroll to position [20, 0]
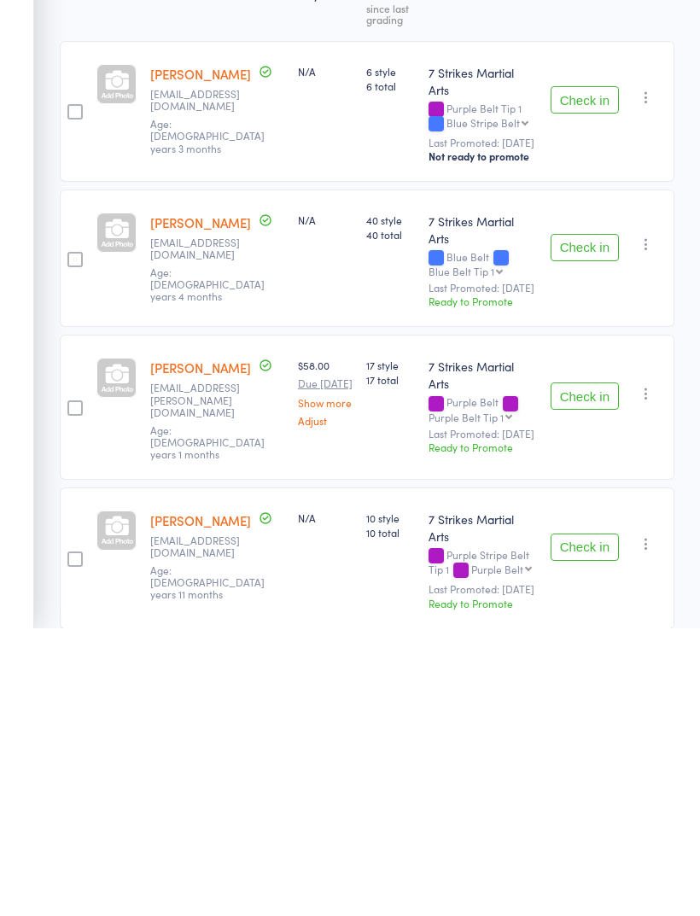
click at [589, 670] on button "Check in" at bounding box center [585, 683] width 68 height 27
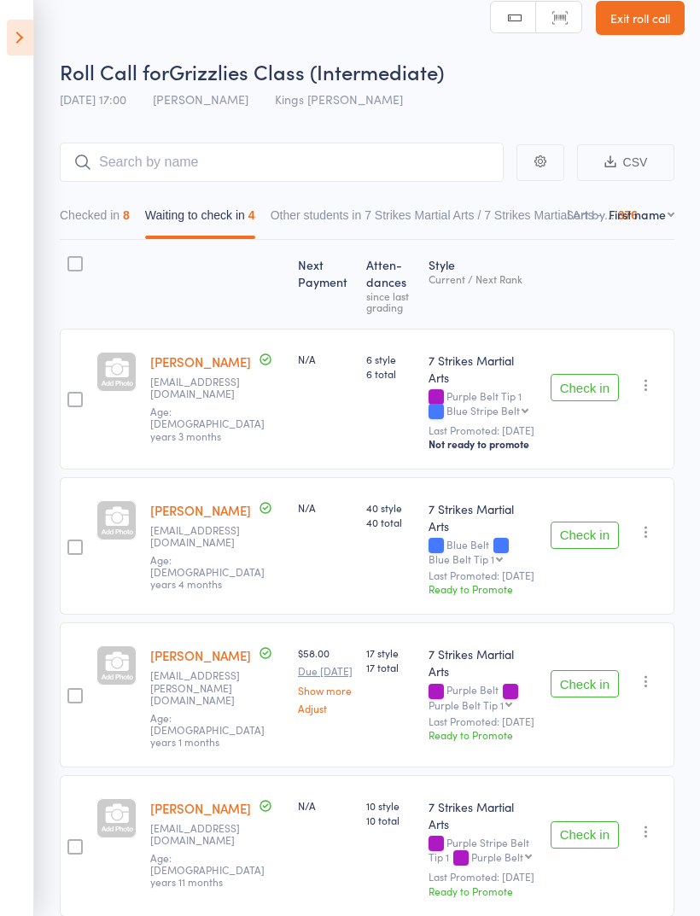
scroll to position [12, 0]
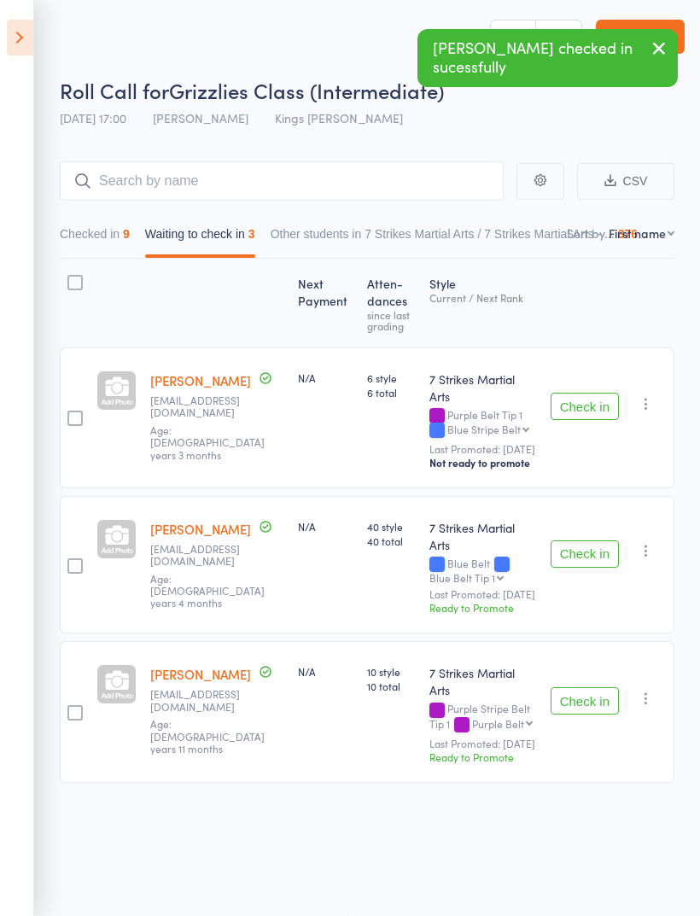
click at [122, 219] on button "Checked in 9" at bounding box center [95, 238] width 70 height 39
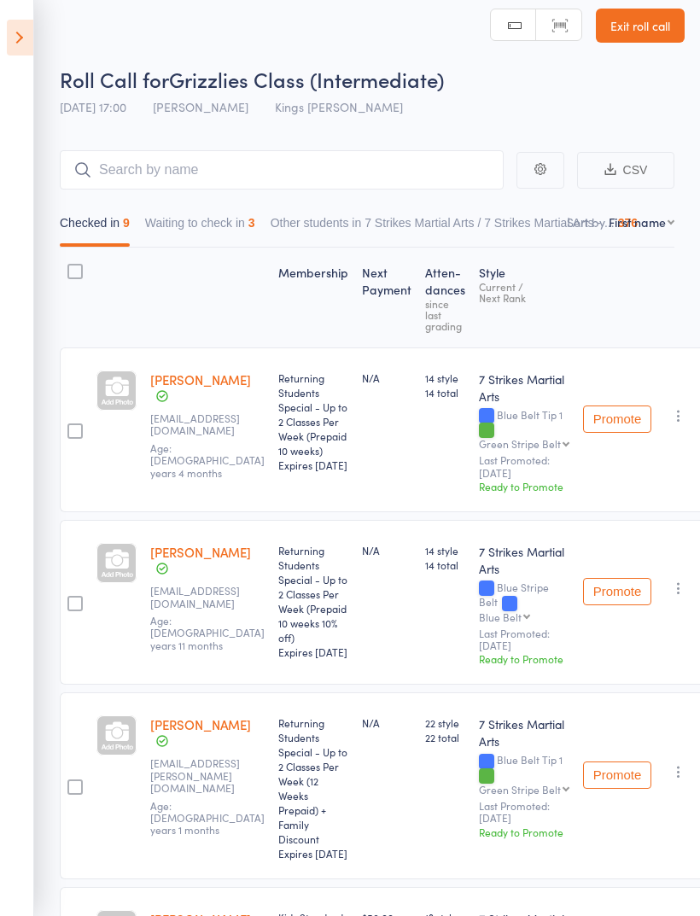
click at [18, 35] on icon at bounding box center [20, 38] width 26 height 36
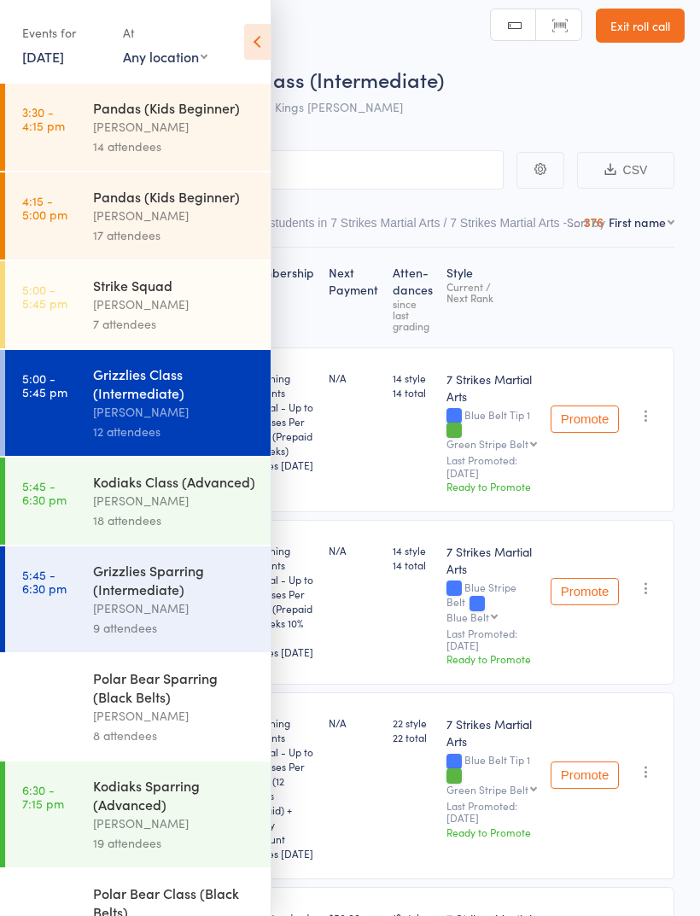
click at [185, 598] on div "Grizzlies Sparring (Intermediate)" at bounding box center [174, 580] width 163 height 38
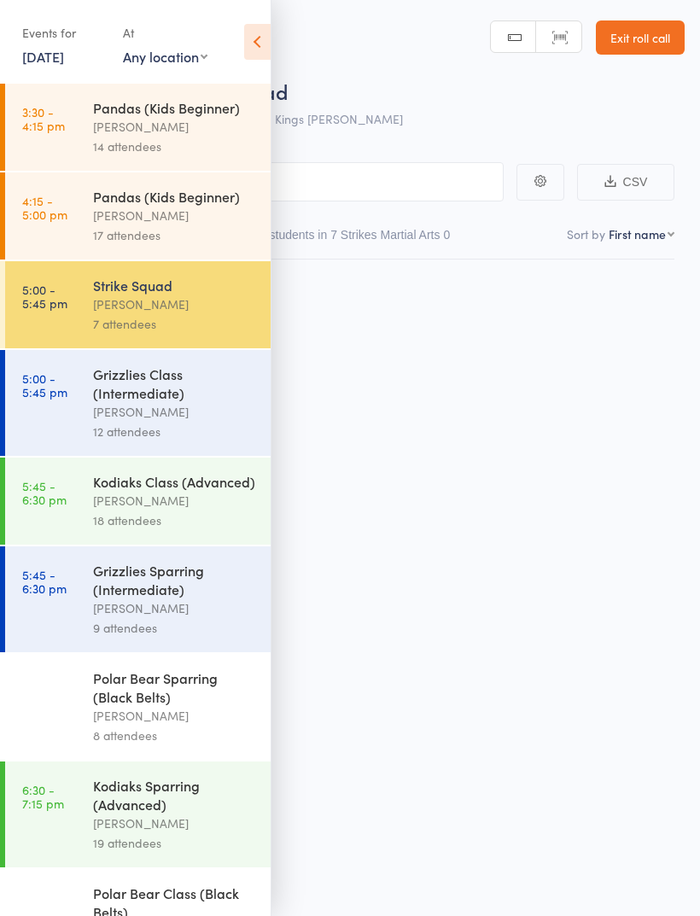
click at [266, 39] on icon at bounding box center [257, 42] width 26 height 36
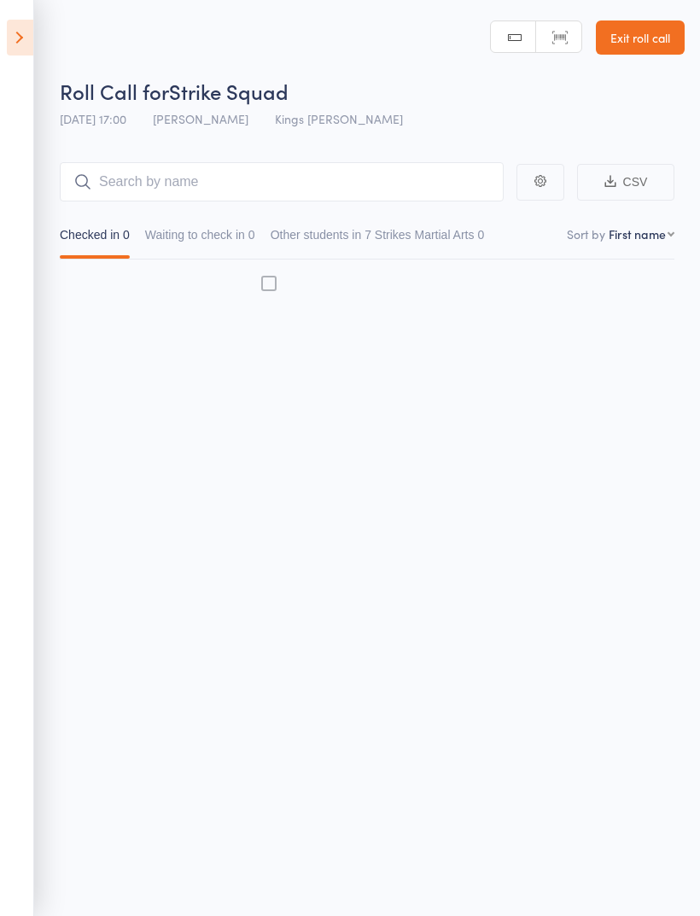
click at [658, 44] on link "Exit roll call" at bounding box center [640, 37] width 89 height 34
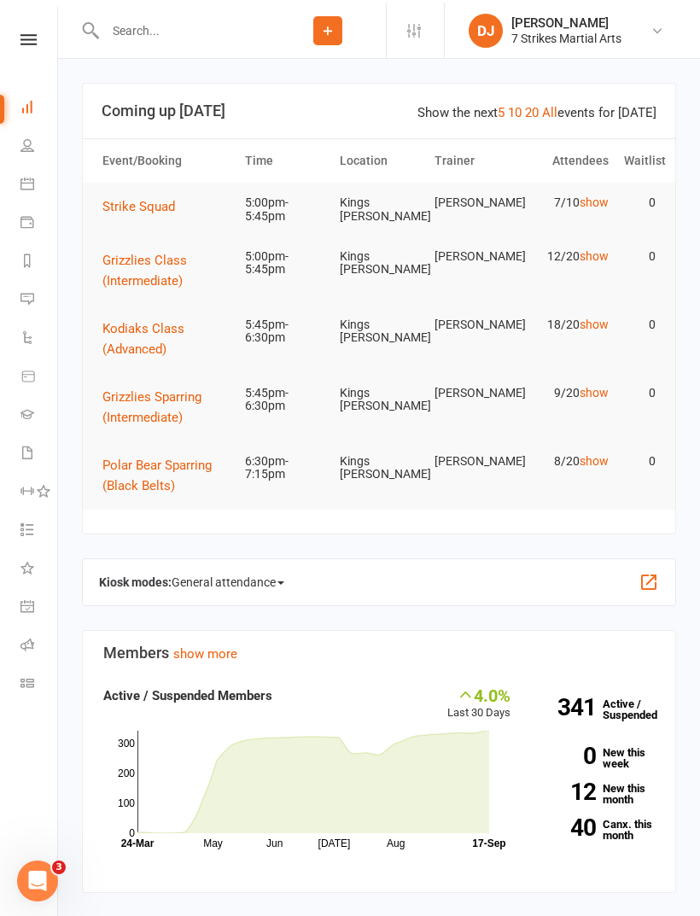
click at [32, 636] on icon at bounding box center [27, 642] width 14 height 14
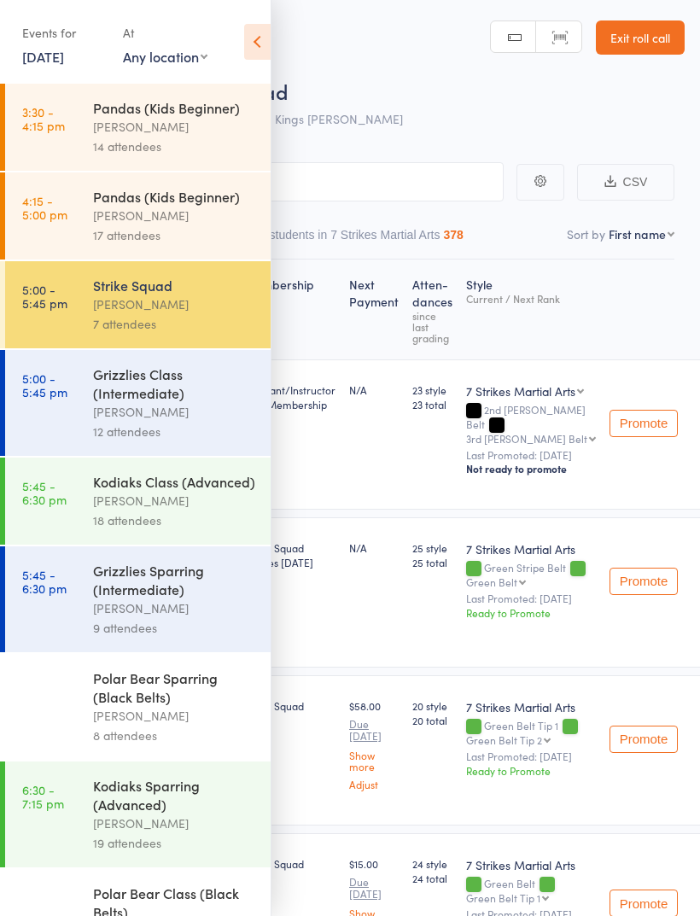
click at [169, 503] on div "[PERSON_NAME]" at bounding box center [174, 501] width 163 height 20
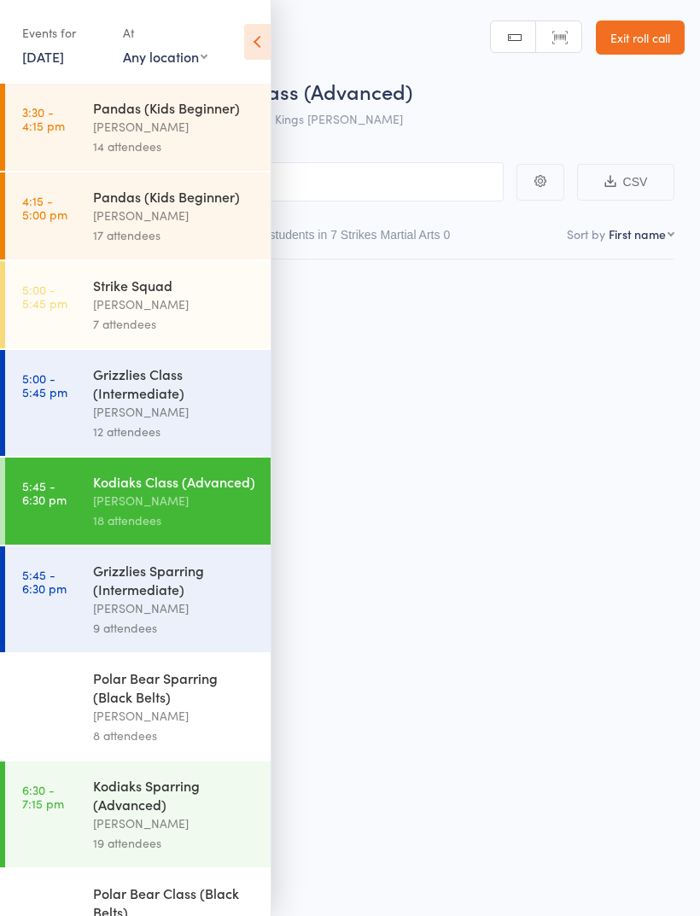
click at [265, 50] on icon at bounding box center [257, 42] width 26 height 36
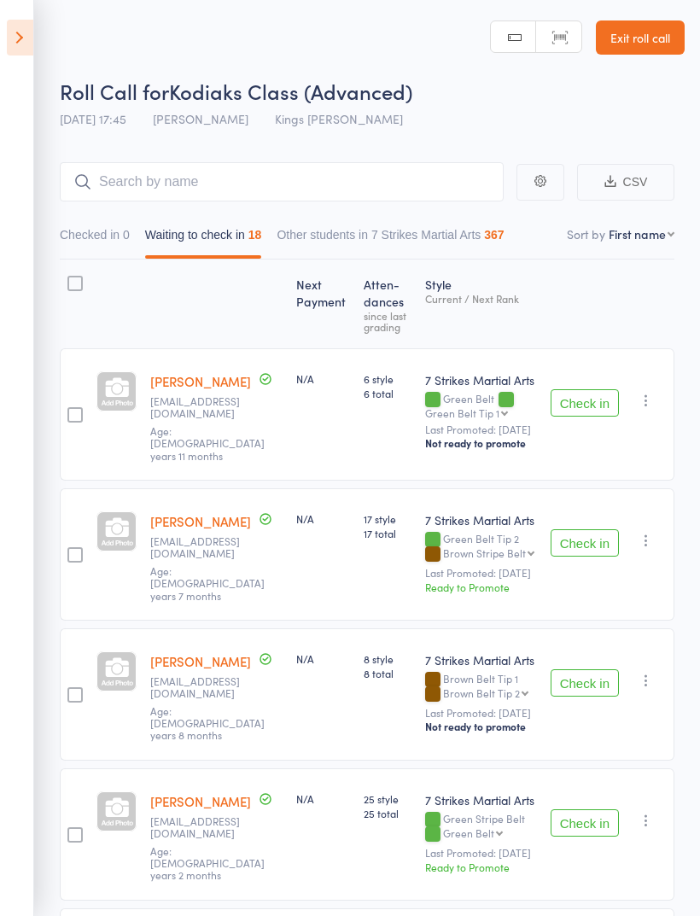
click at [588, 404] on button "Check in" at bounding box center [585, 402] width 68 height 27
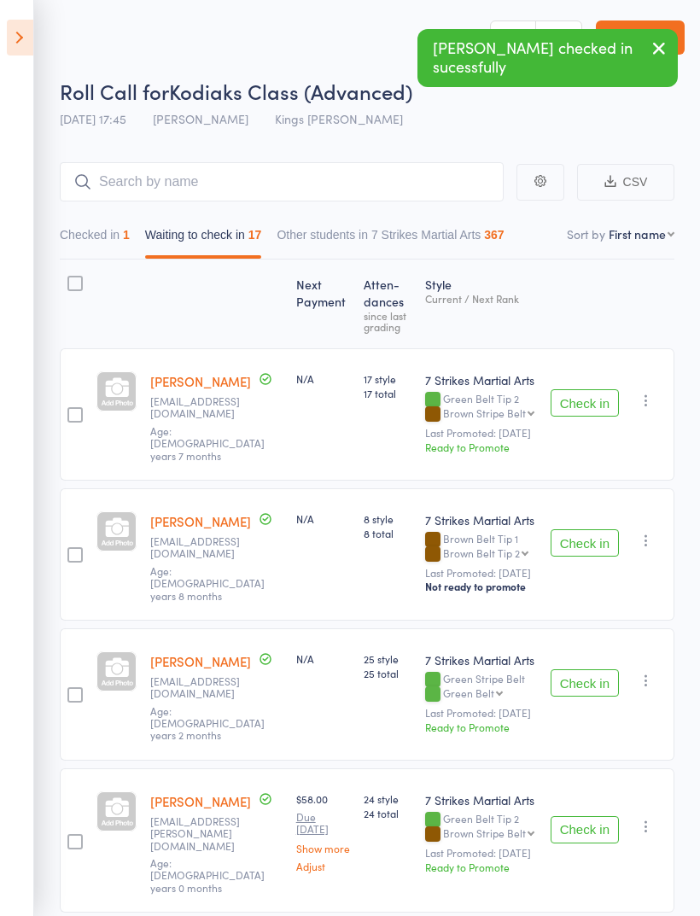
click at [113, 233] on button "Checked in 1" at bounding box center [95, 238] width 70 height 39
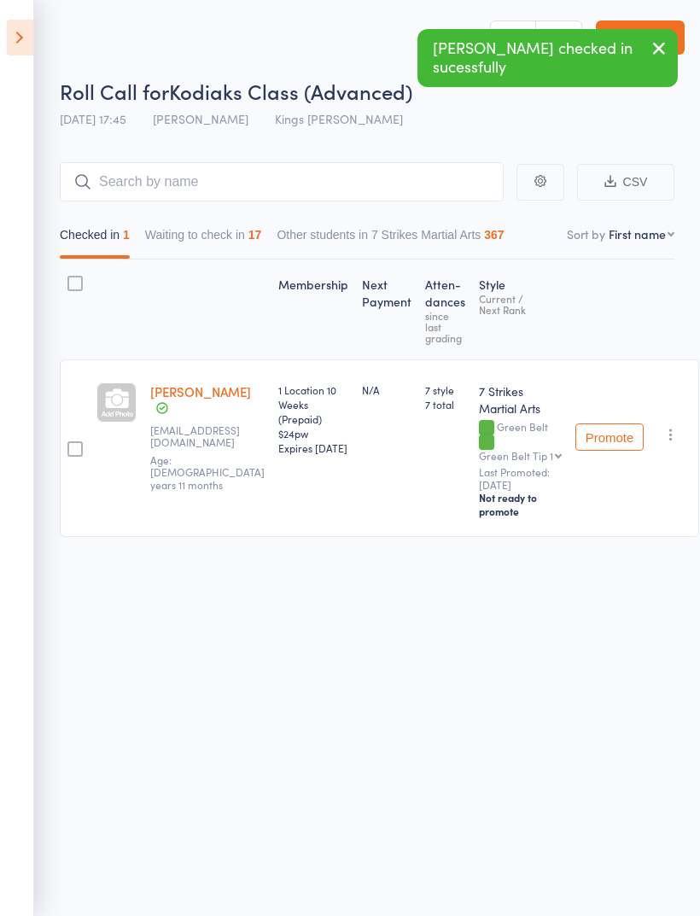
click at [186, 399] on link "[PERSON_NAME]" at bounding box center [200, 391] width 101 height 18
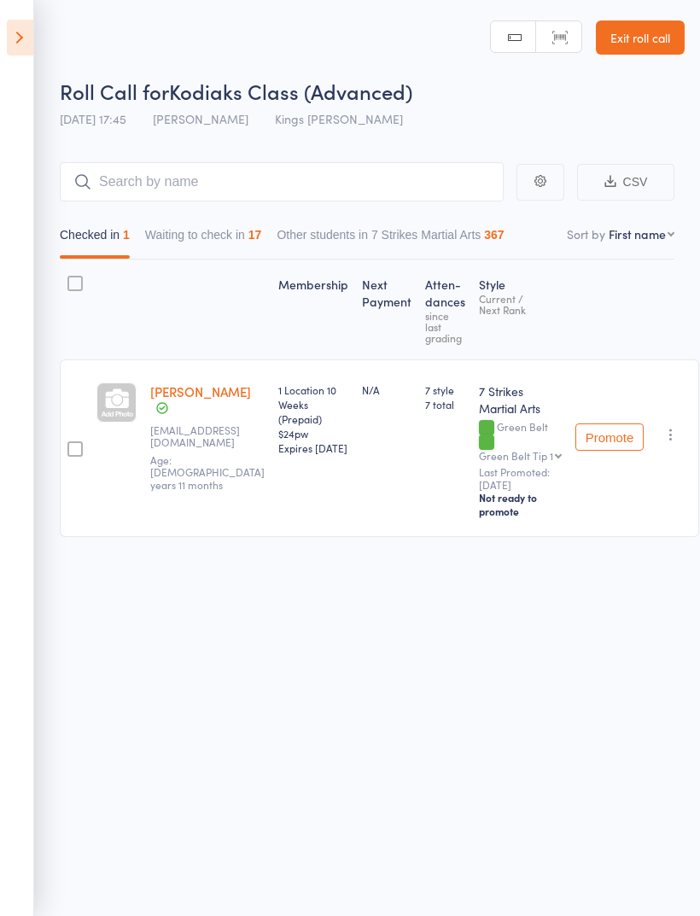
click at [29, 35] on icon at bounding box center [20, 38] width 26 height 36
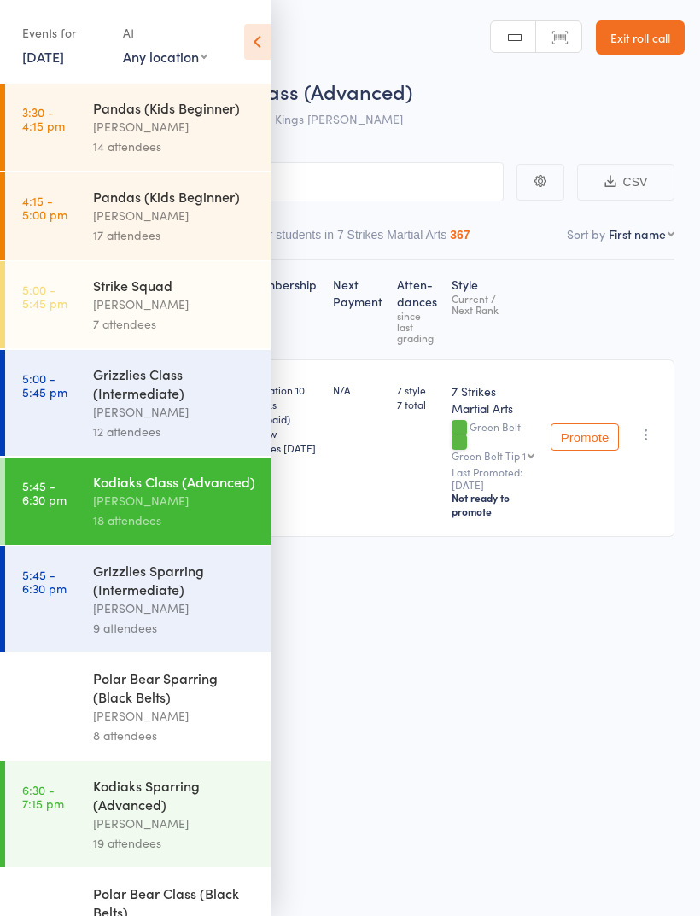
click at [185, 814] on div "Kodiaks Sparring (Advanced)" at bounding box center [174, 795] width 163 height 38
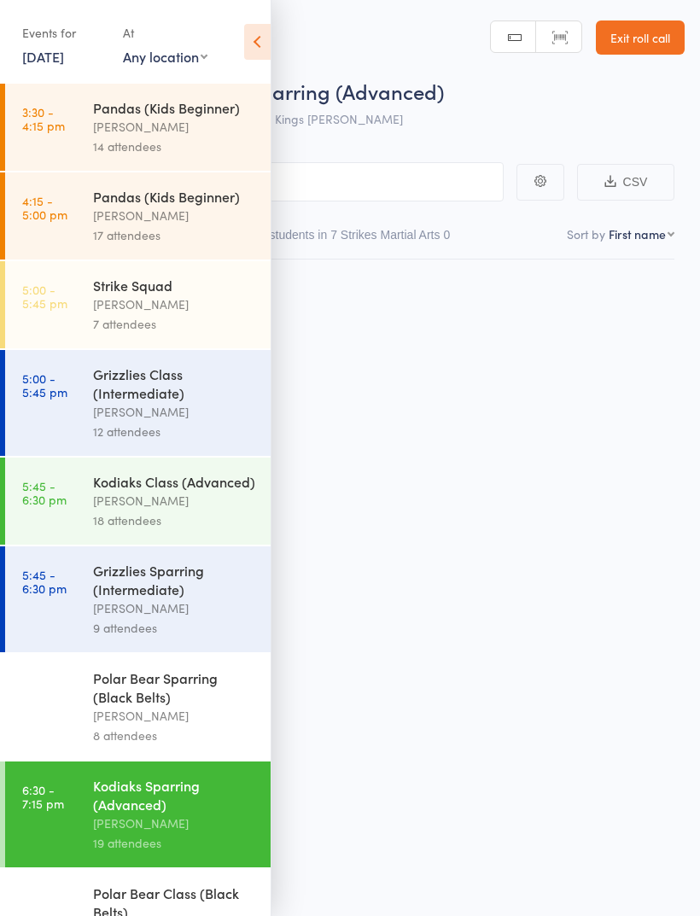
click at [259, 46] on icon at bounding box center [257, 42] width 26 height 36
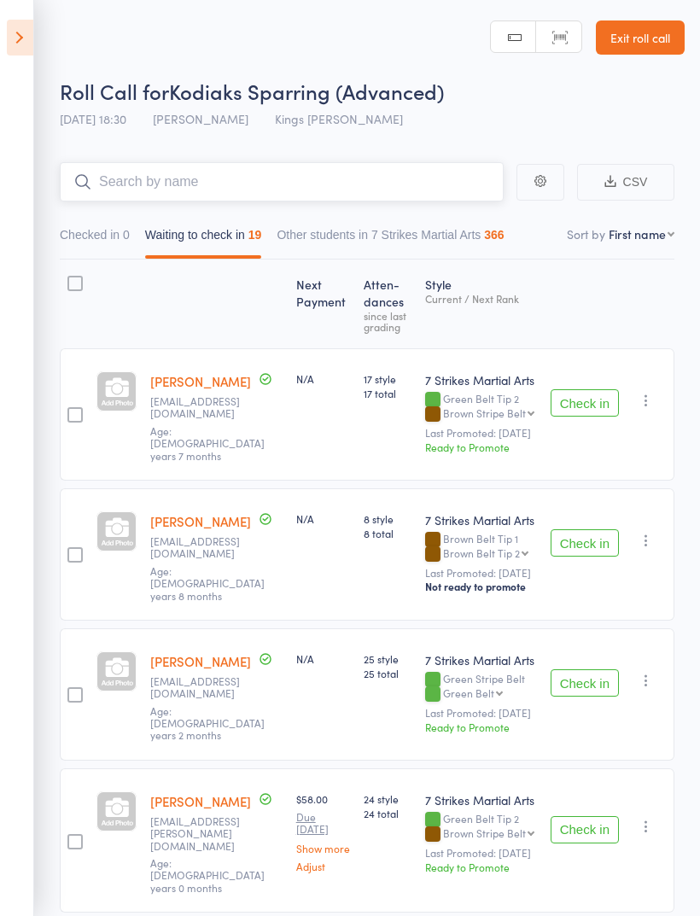
click at [279, 173] on input "search" at bounding box center [282, 181] width 444 height 39
type input "Aka"
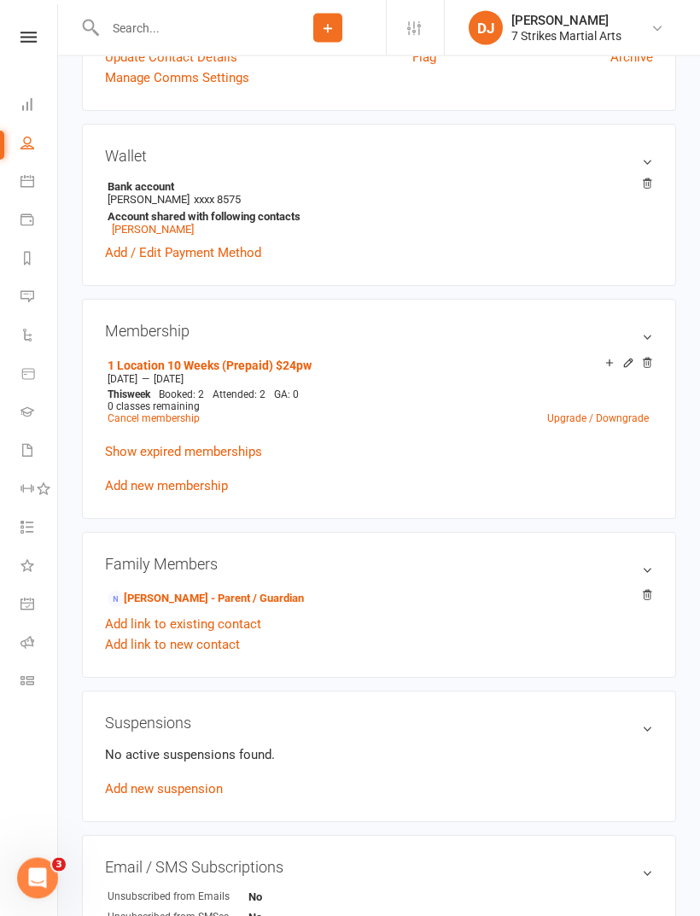
scroll to position [488, 0]
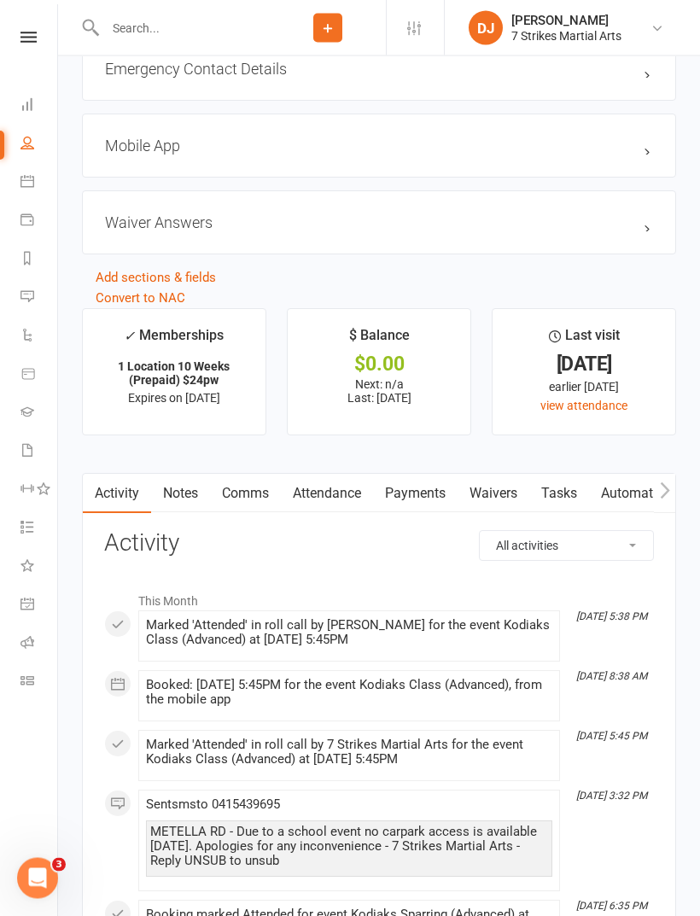
click at [355, 494] on link "Attendance" at bounding box center [327, 494] width 92 height 39
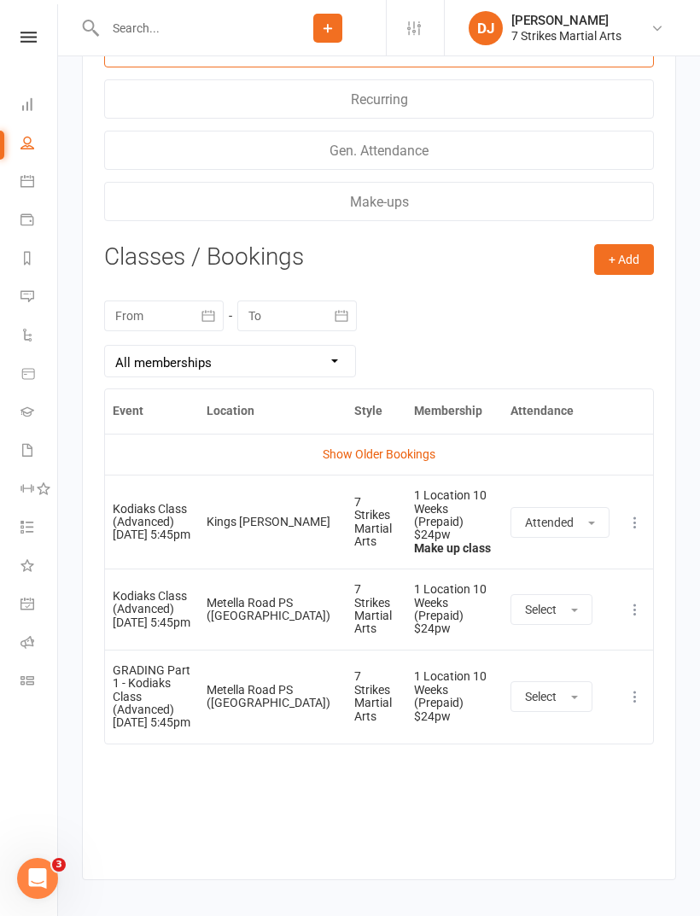
scroll to position [2430, 0]
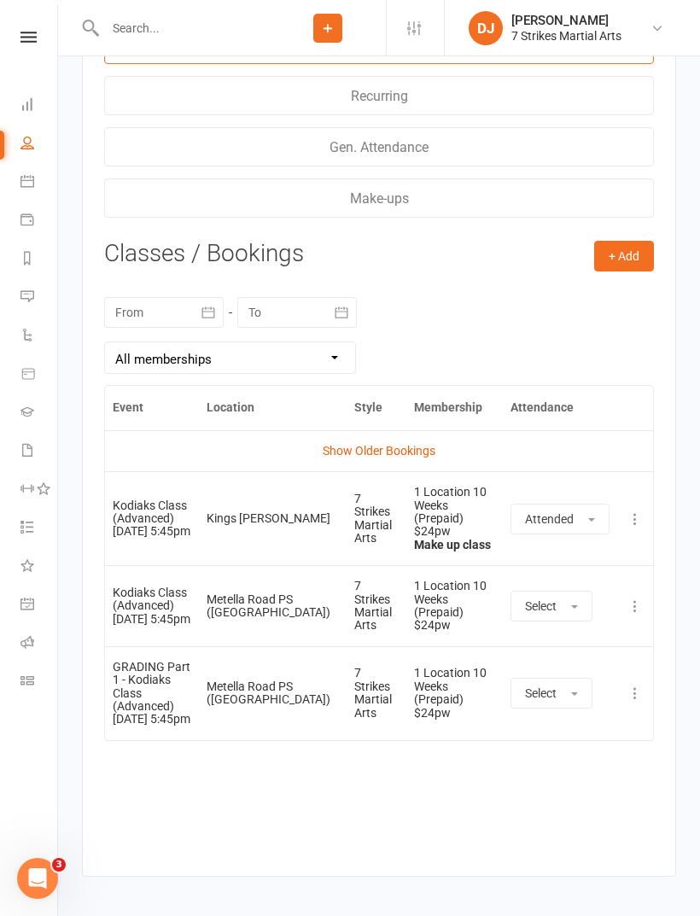
click at [629, 598] on icon at bounding box center [635, 606] width 17 height 17
click at [570, 699] on link "Remove booking" at bounding box center [559, 708] width 169 height 34
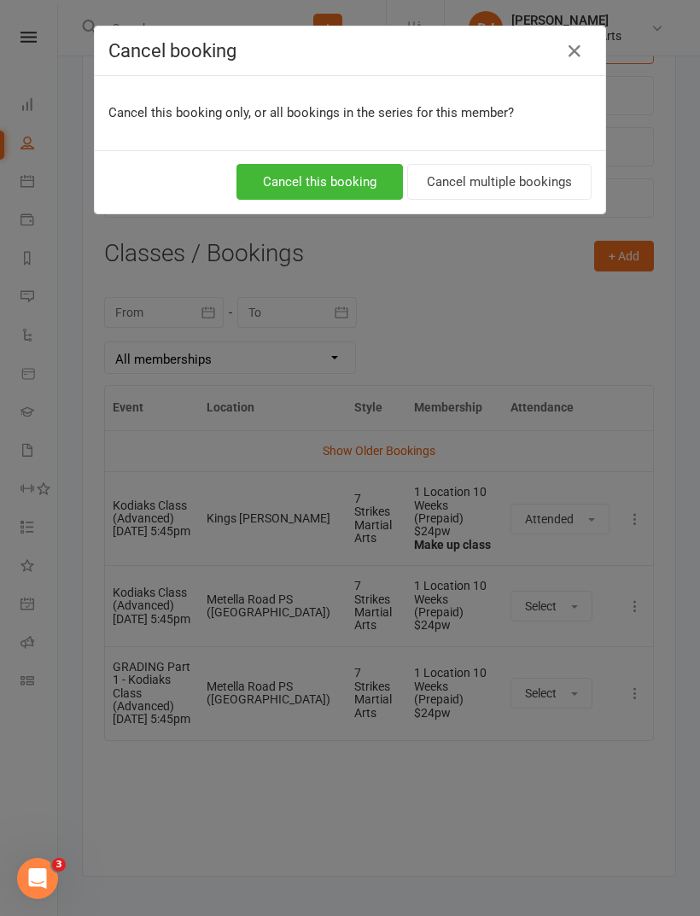
click at [351, 186] on button "Cancel this booking" at bounding box center [319, 182] width 166 height 36
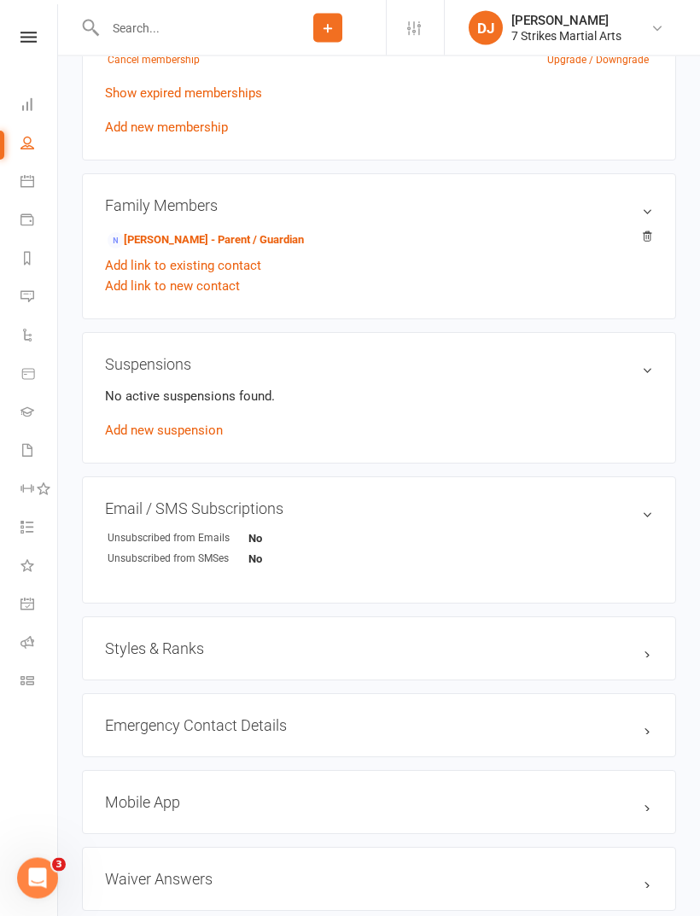
scroll to position [800, 0]
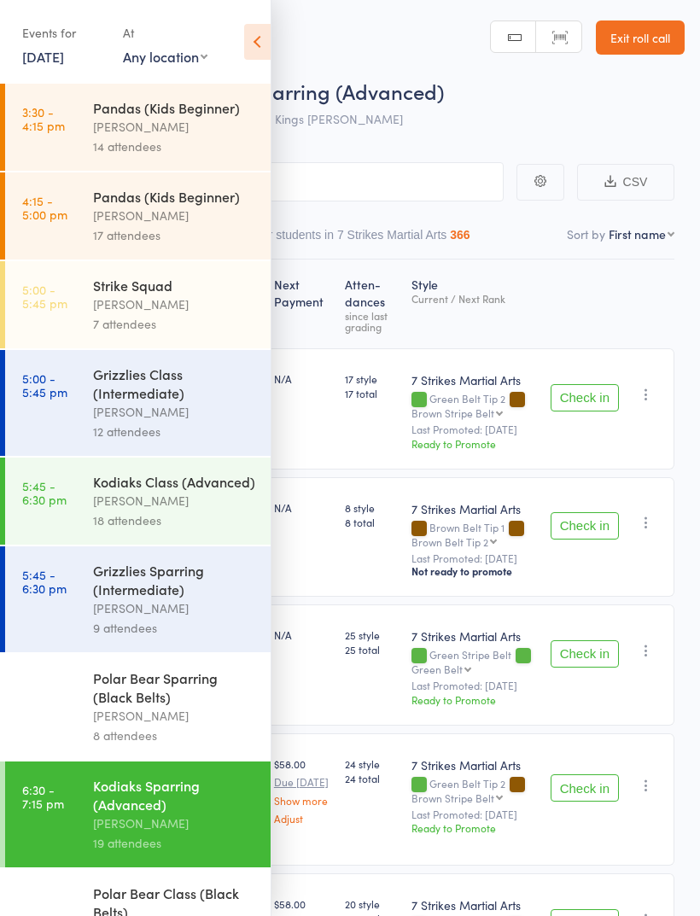
click at [253, 26] on icon at bounding box center [257, 42] width 26 height 36
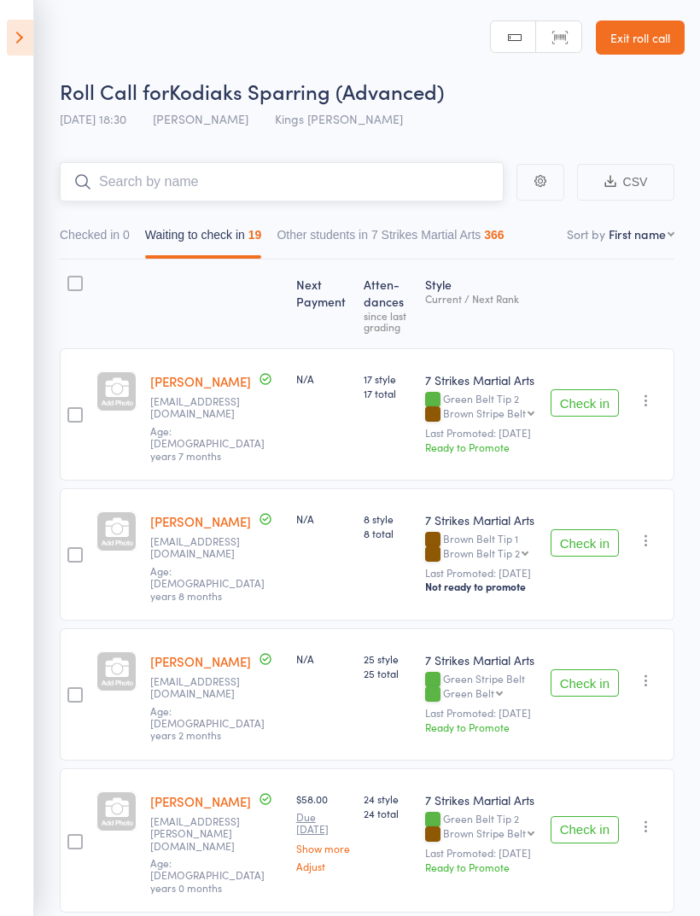
click at [323, 180] on input "search" at bounding box center [282, 181] width 444 height 39
type input "Akan"
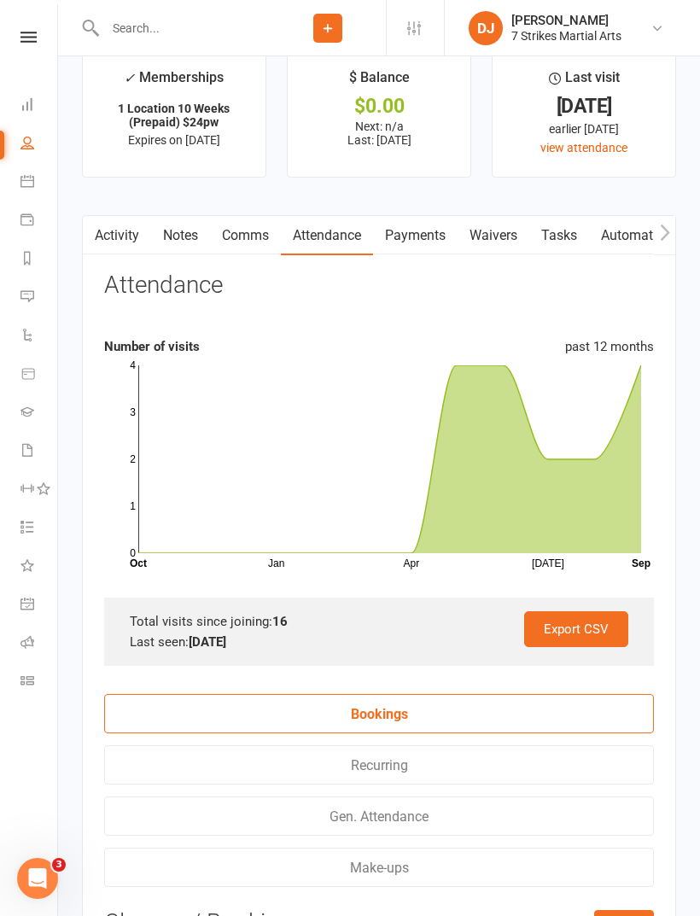
scroll to position [1753, 0]
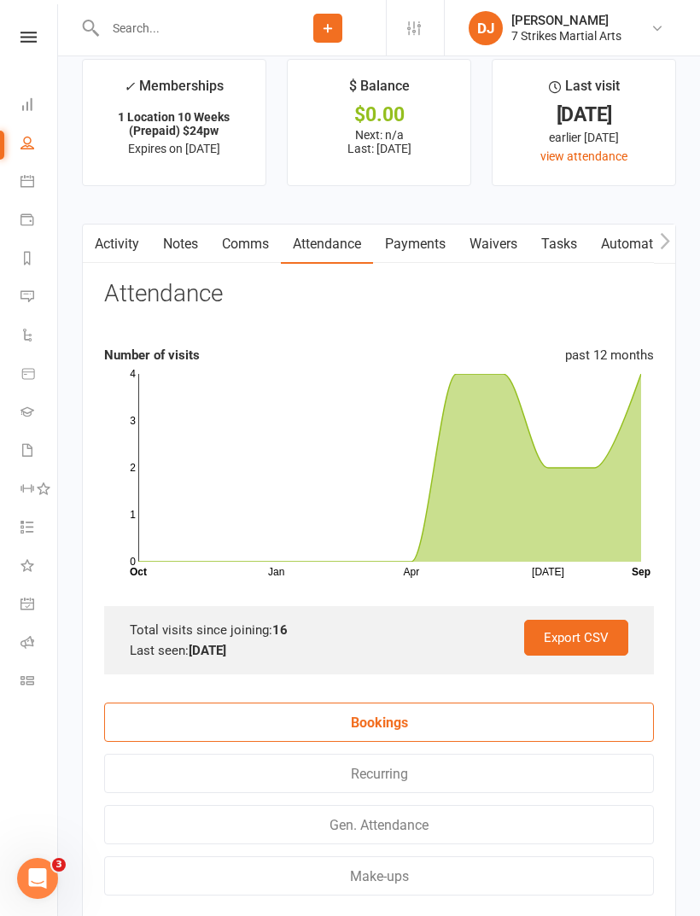
click at [394, 3] on li "Settings Membership Plans Event Templates Appointment Types Mobile App Website …" at bounding box center [415, 27] width 58 height 55
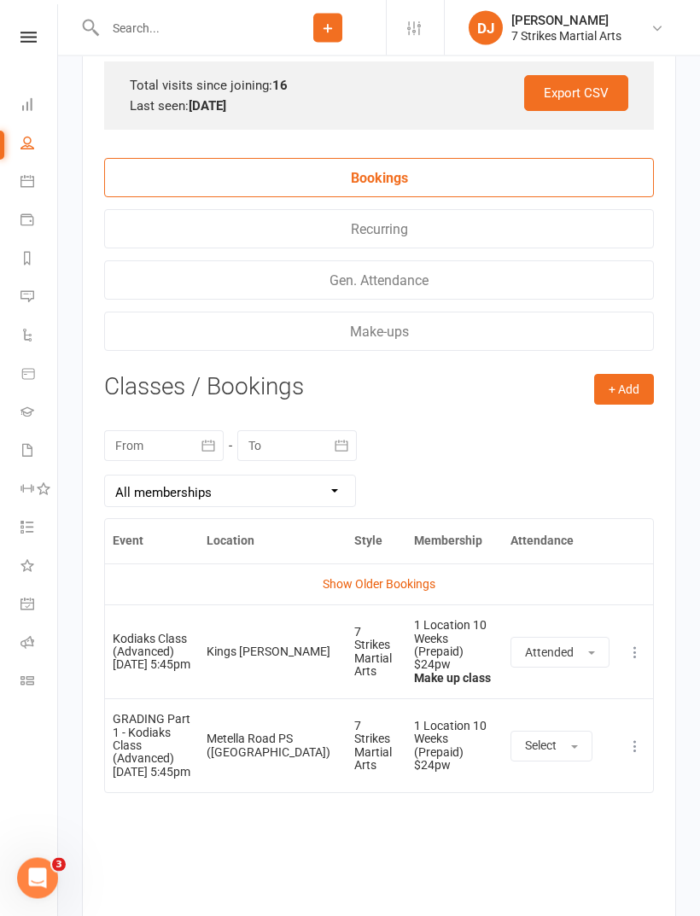
scroll to position [2351, 0]
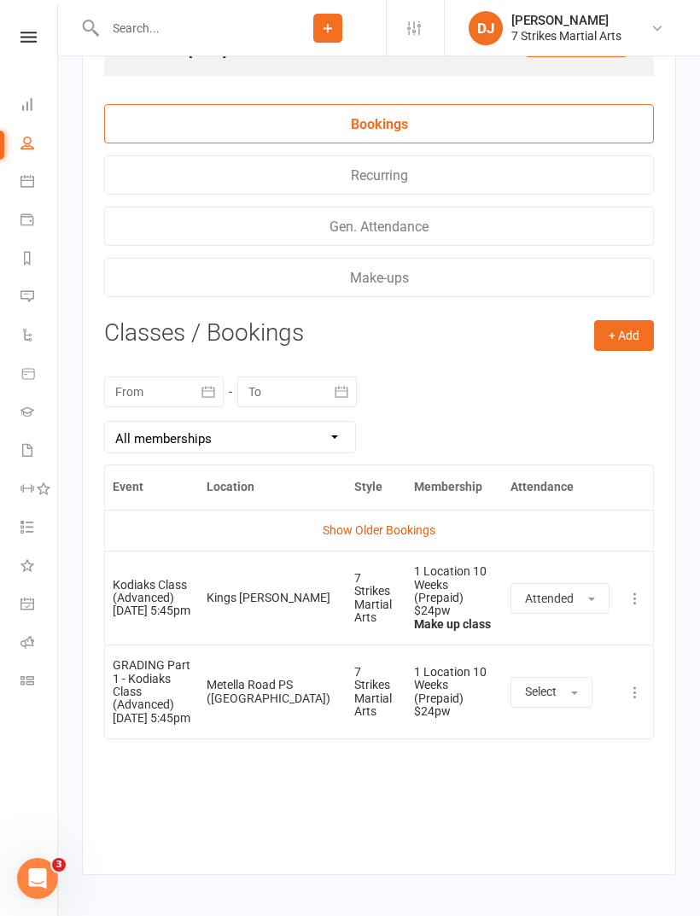
click at [627, 344] on button "+ Add" at bounding box center [624, 335] width 60 height 31
click at [540, 379] on link "Book Event" at bounding box center [568, 374] width 169 height 34
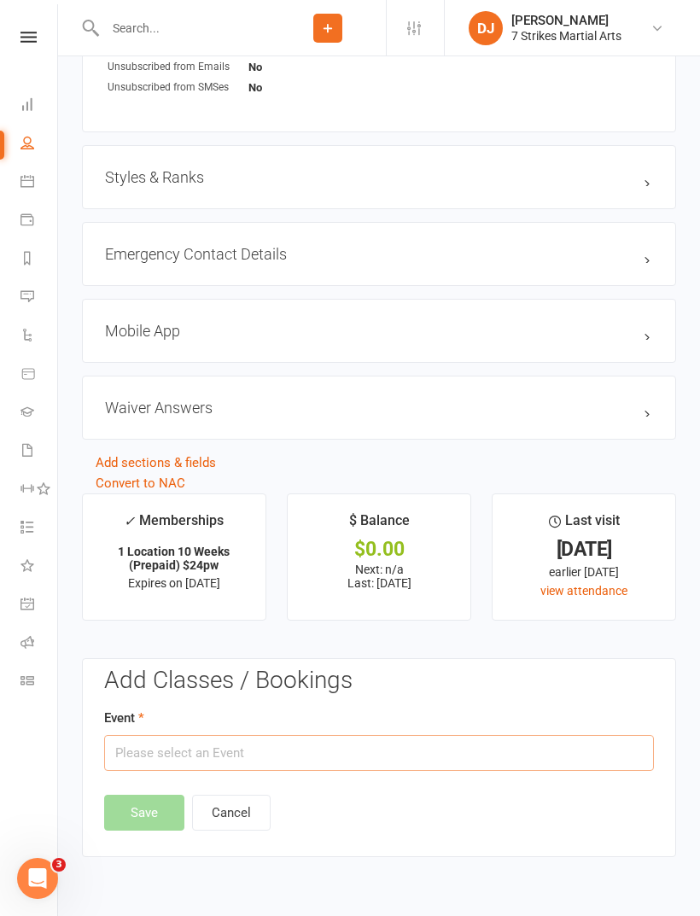
click at [370, 764] on input "text" at bounding box center [379, 753] width 550 height 36
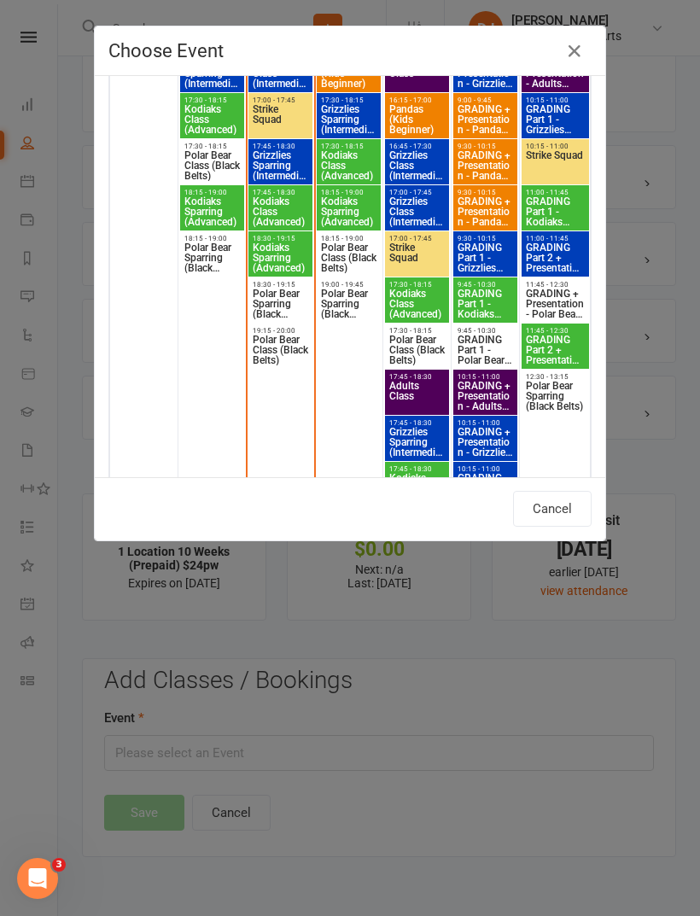
scroll to position [2659, 0]
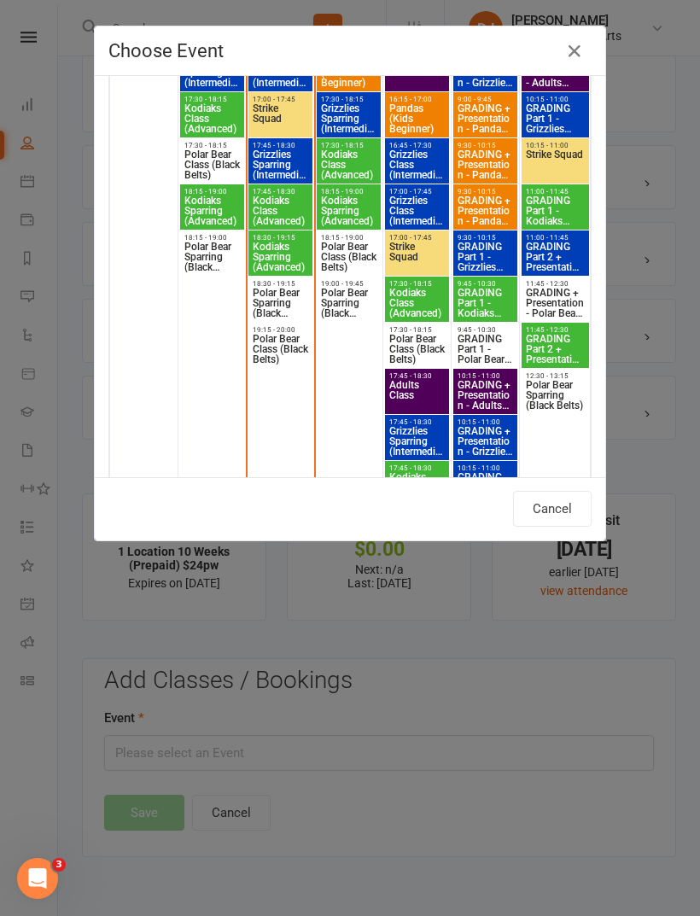
click at [277, 258] on span "Kodiaks Sparring (Advanced)" at bounding box center [280, 257] width 57 height 31
type input "Kodiaks Sparring (Advanced) - Sep 17, 2025 6:30:00 PM"
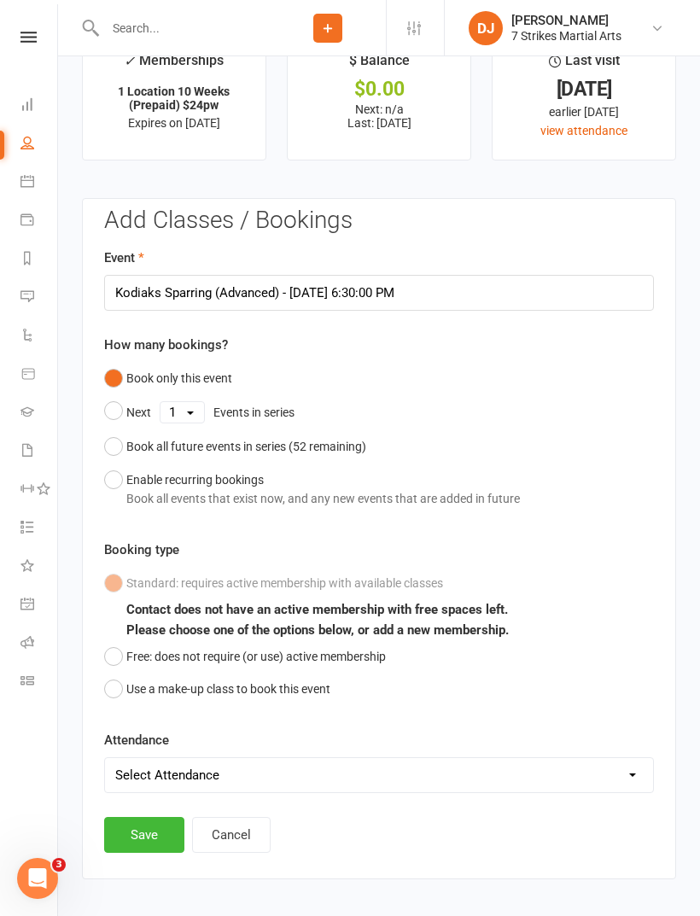
scroll to position [1798, 0]
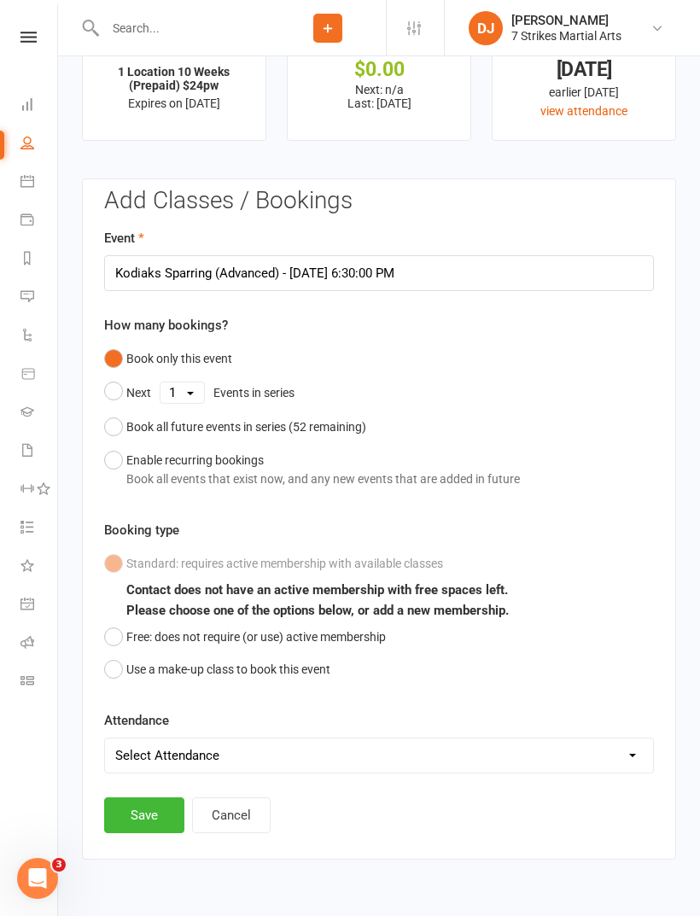
click at [306, 673] on button "Use a make-up class to book this event" at bounding box center [217, 669] width 226 height 32
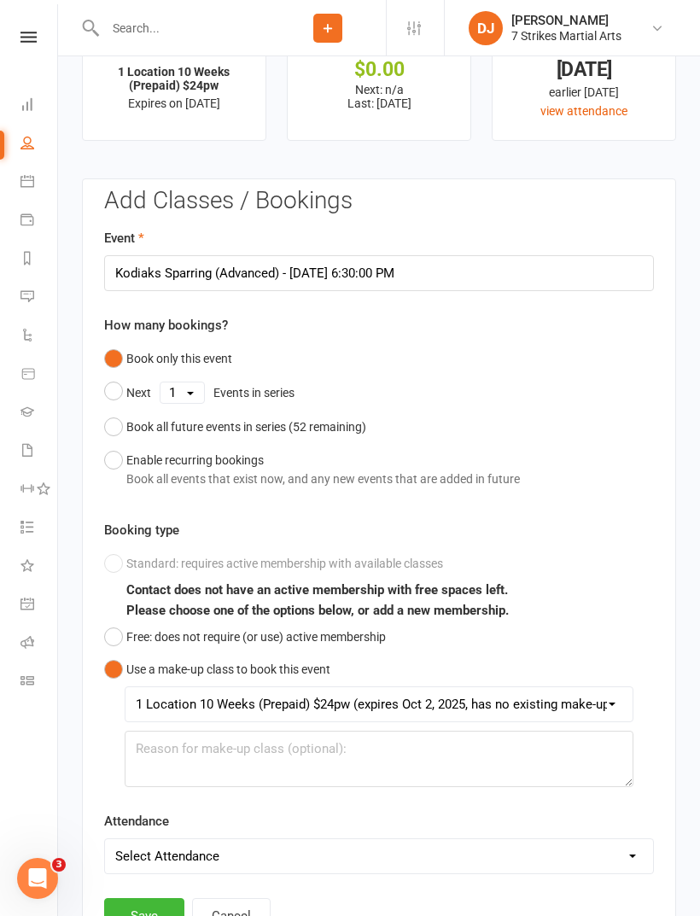
click at [146, 912] on button "Save" at bounding box center [144, 916] width 80 height 36
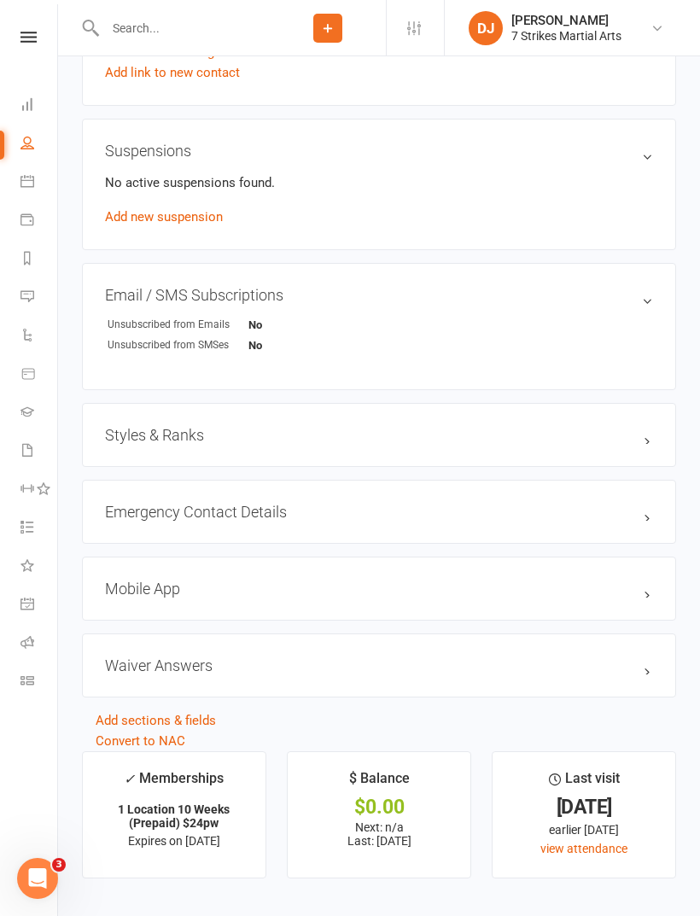
scroll to position [975, 0]
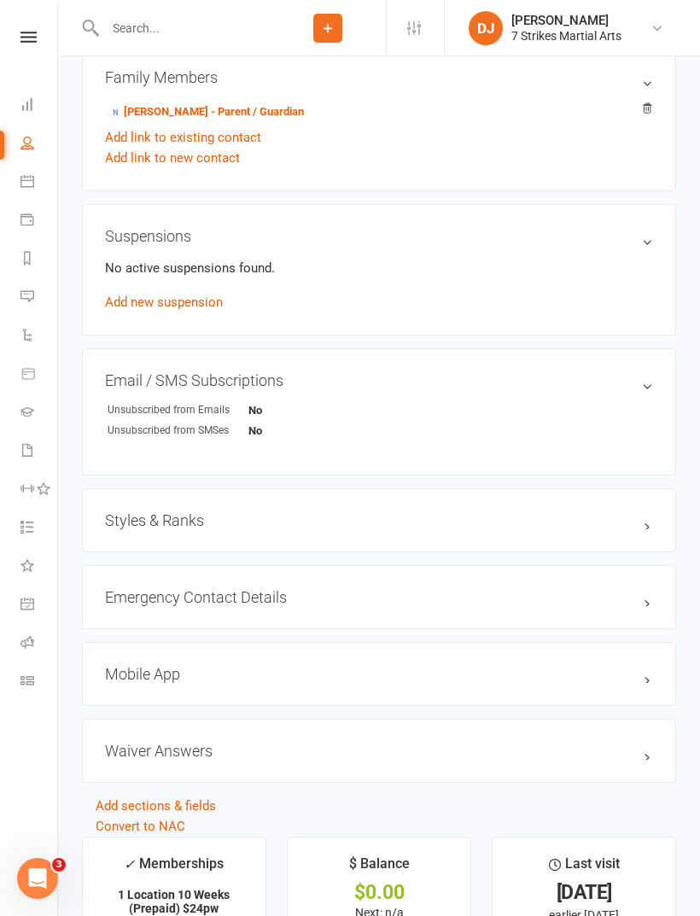
click at [641, 524] on h3 "Styles & Ranks" at bounding box center [379, 520] width 548 height 18
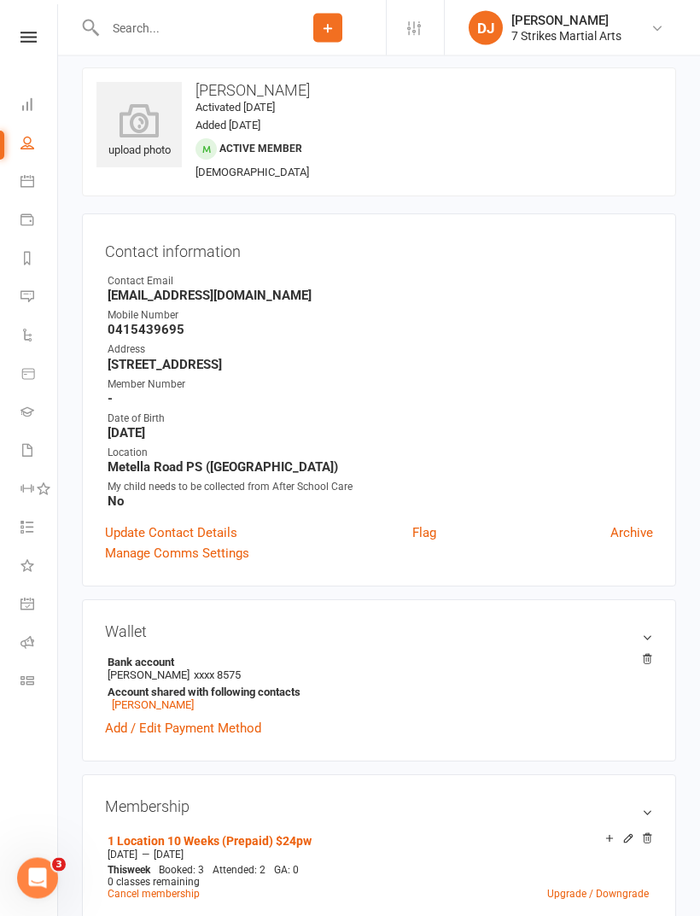
scroll to position [0, 0]
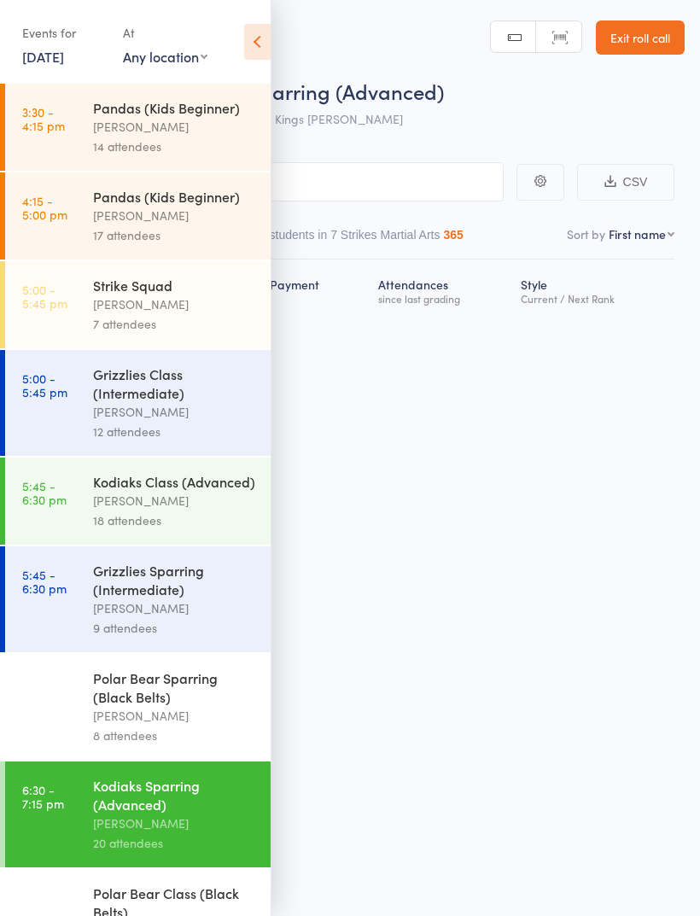
click at [263, 53] on icon at bounding box center [257, 42] width 26 height 36
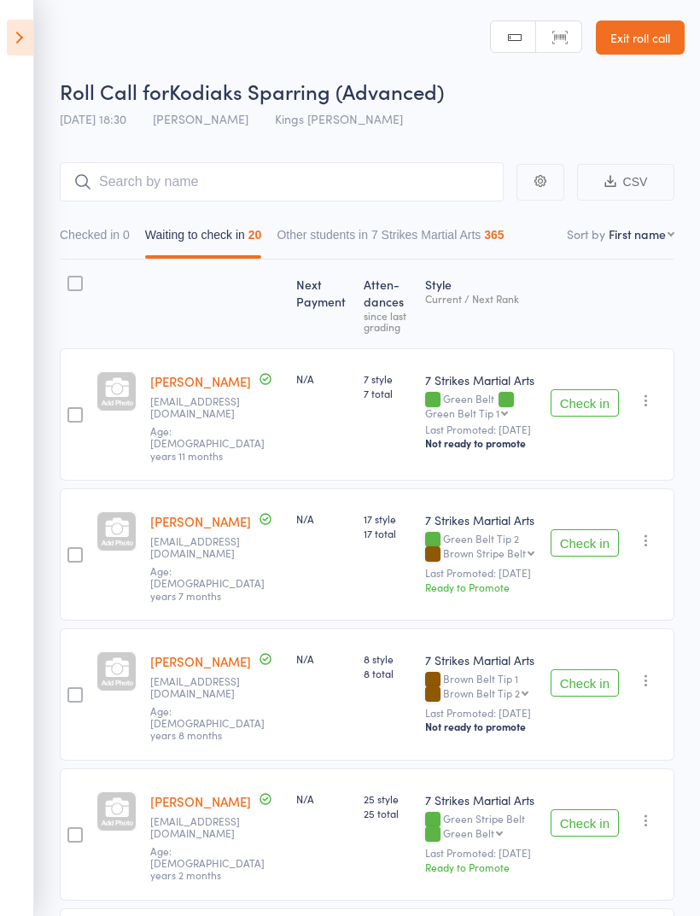
click at [602, 399] on button "Check in" at bounding box center [585, 402] width 68 height 27
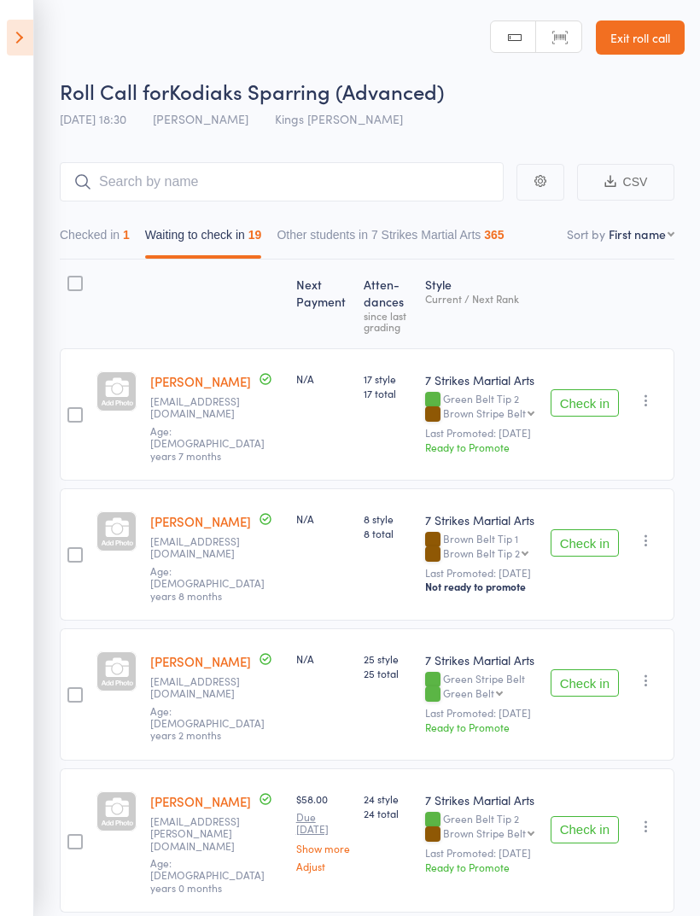
click at [106, 231] on button "Checked in 1" at bounding box center [95, 238] width 70 height 39
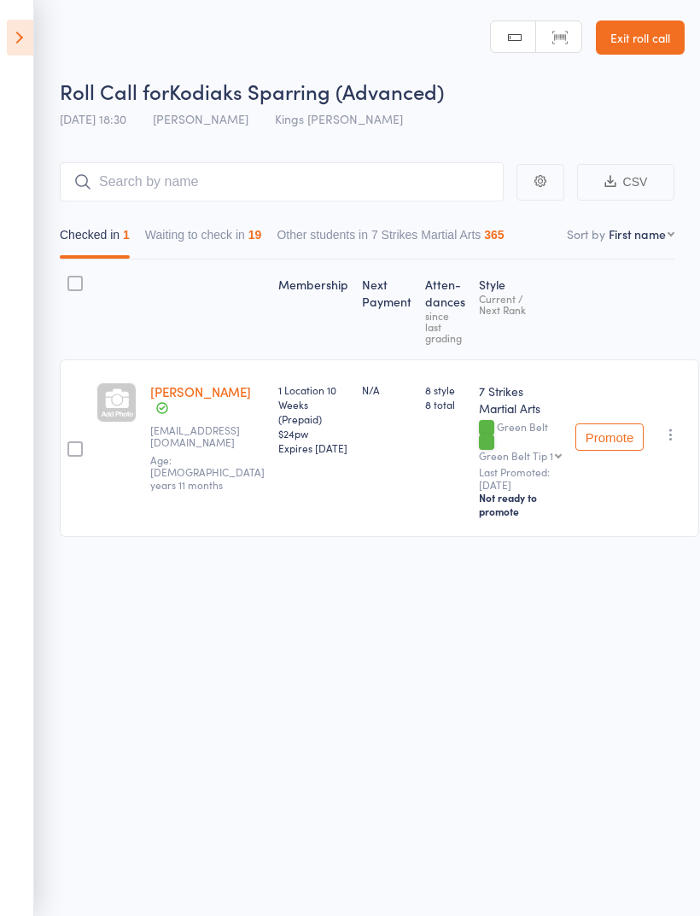
click at [662, 437] on icon "button" at bounding box center [670, 434] width 17 height 17
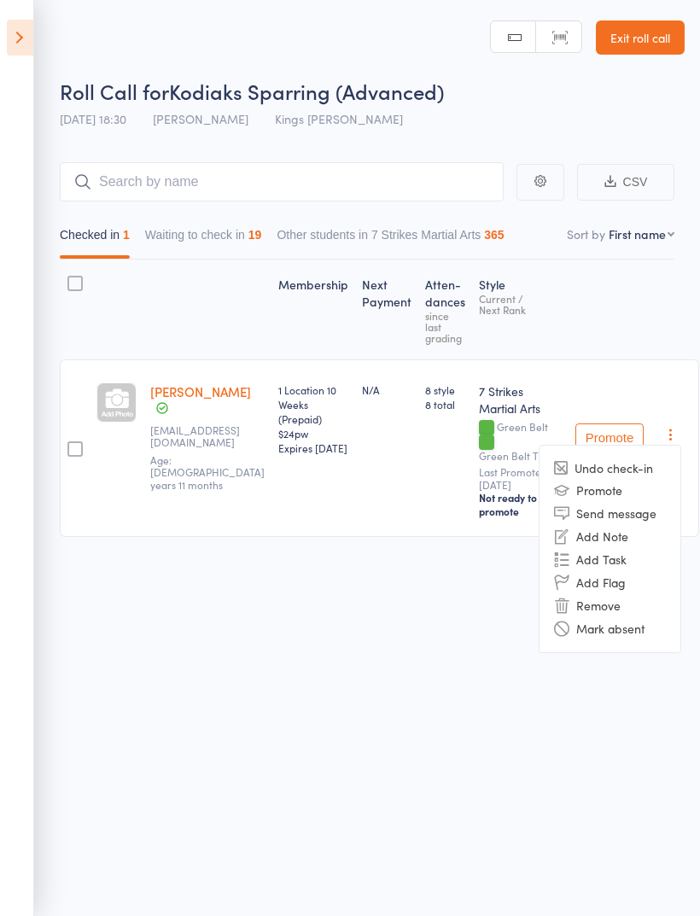
click at [604, 610] on li "Remove" at bounding box center [610, 605] width 141 height 23
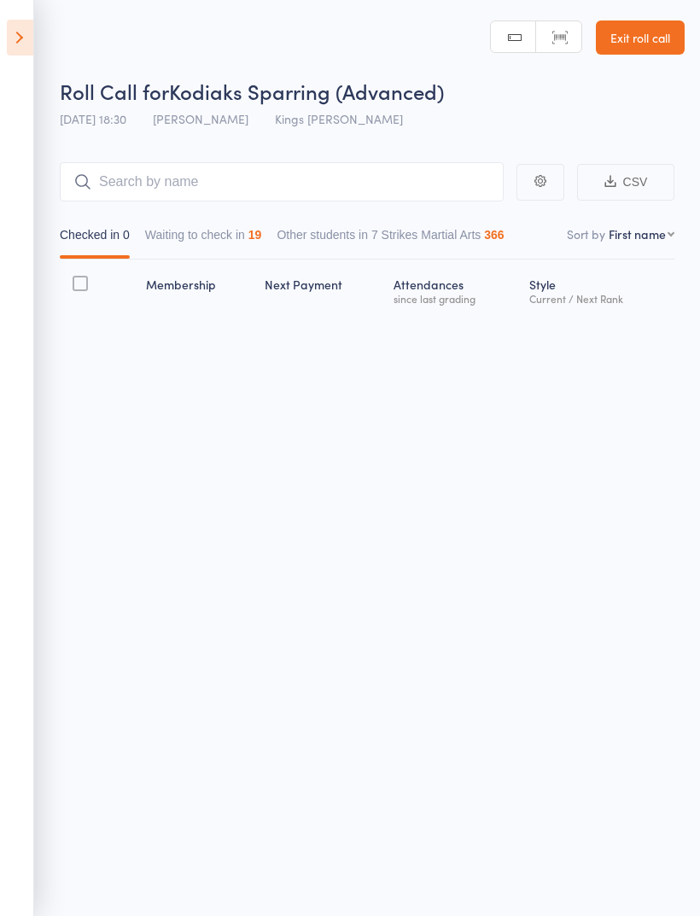
click at [20, 40] on icon at bounding box center [20, 38] width 26 height 36
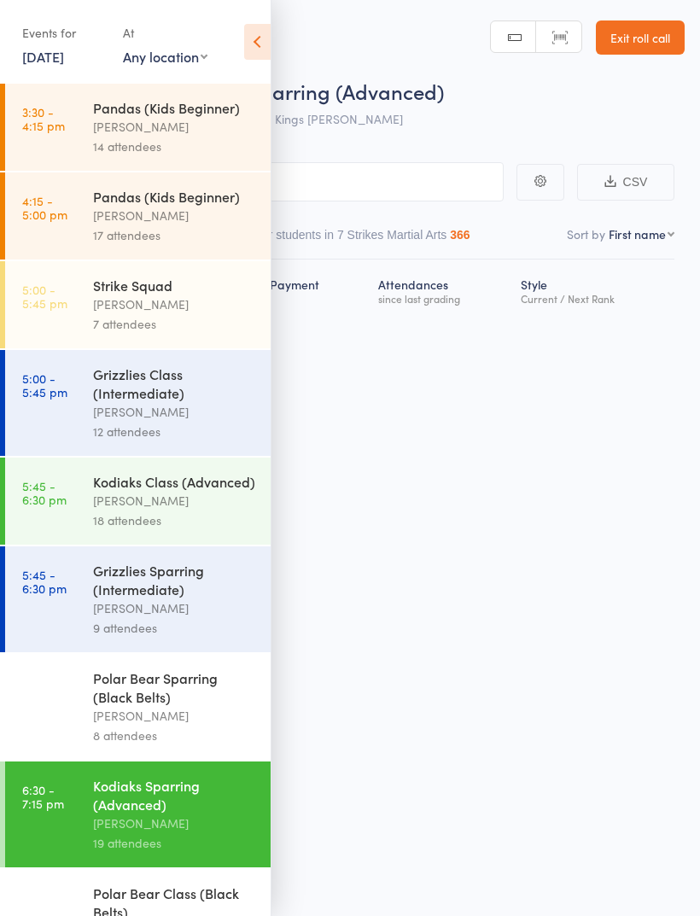
click at [190, 502] on div "[PERSON_NAME]" at bounding box center [174, 501] width 163 height 20
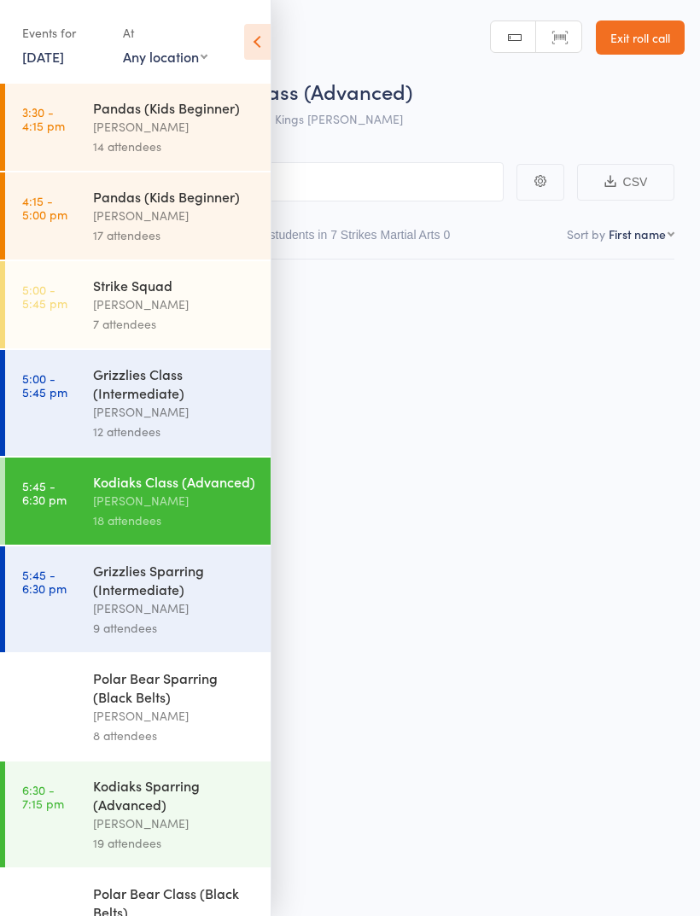
click at [199, 505] on div "[PERSON_NAME]" at bounding box center [174, 501] width 163 height 20
click at [266, 45] on icon at bounding box center [257, 42] width 26 height 36
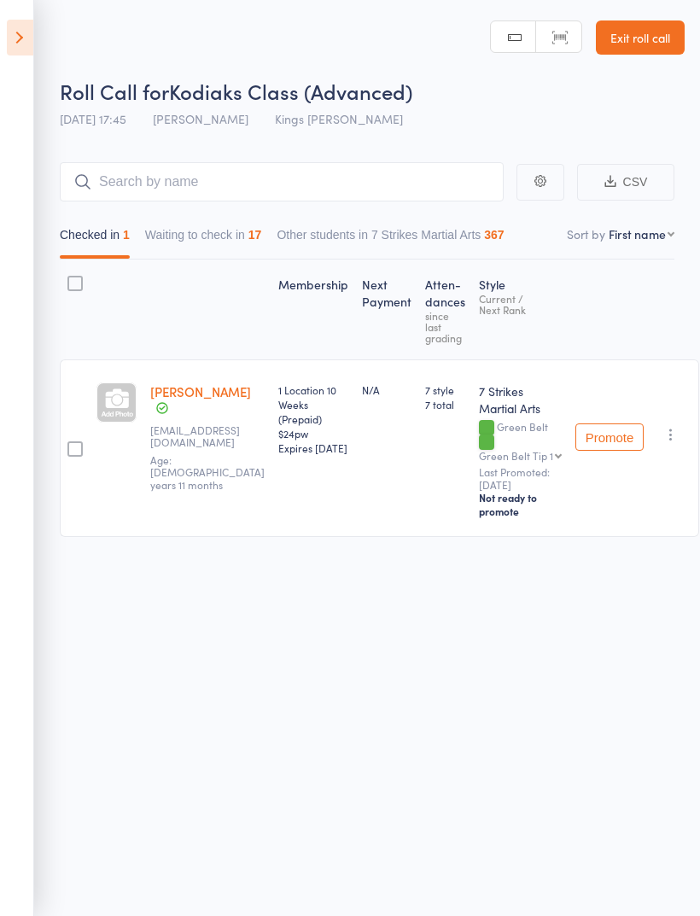
click at [662, 440] on icon "button" at bounding box center [670, 434] width 17 height 17
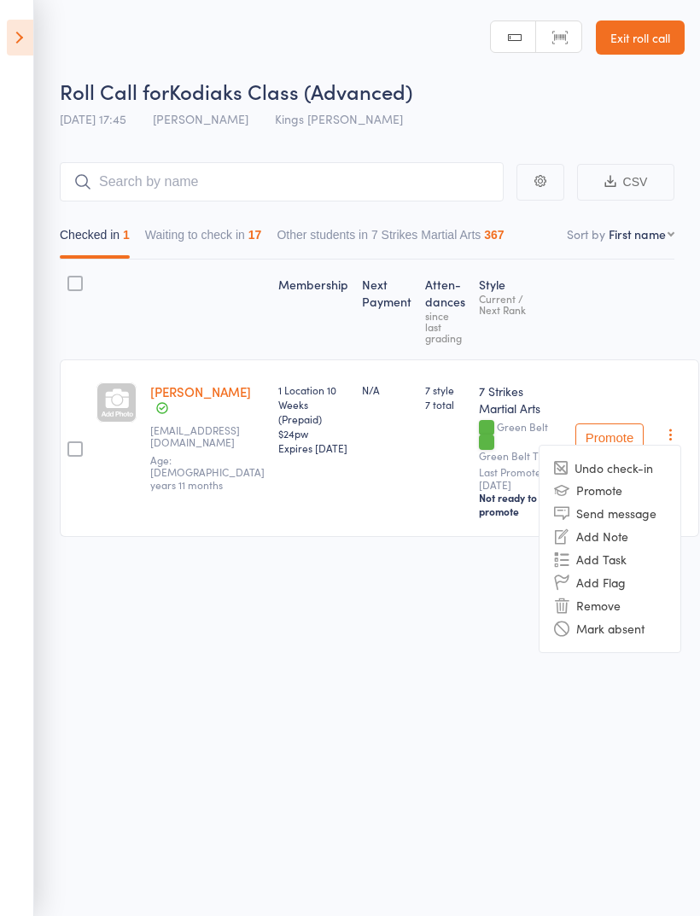
click at [614, 613] on li "Remove" at bounding box center [610, 605] width 141 height 23
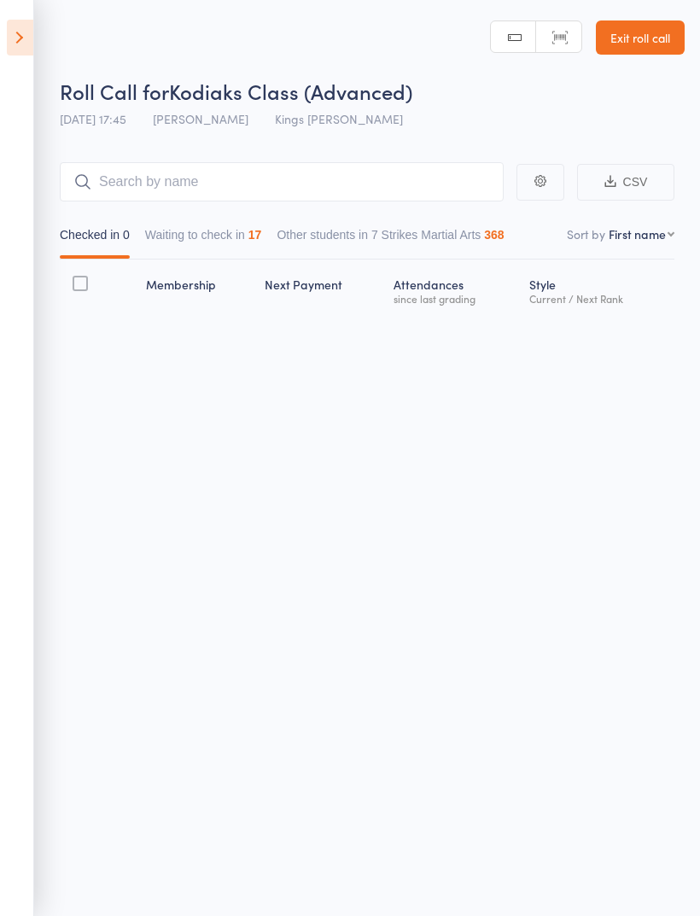
click at [662, 40] on link "Exit roll call" at bounding box center [640, 37] width 89 height 34
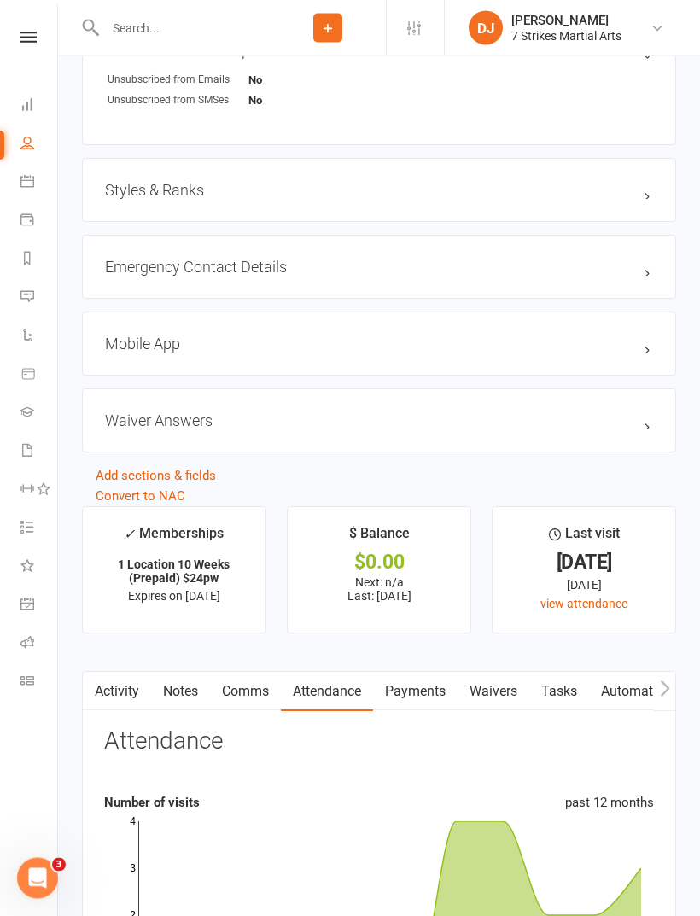
scroll to position [1305, 0]
click at [648, 199] on h3 "Styles & Ranks" at bounding box center [379, 190] width 548 height 18
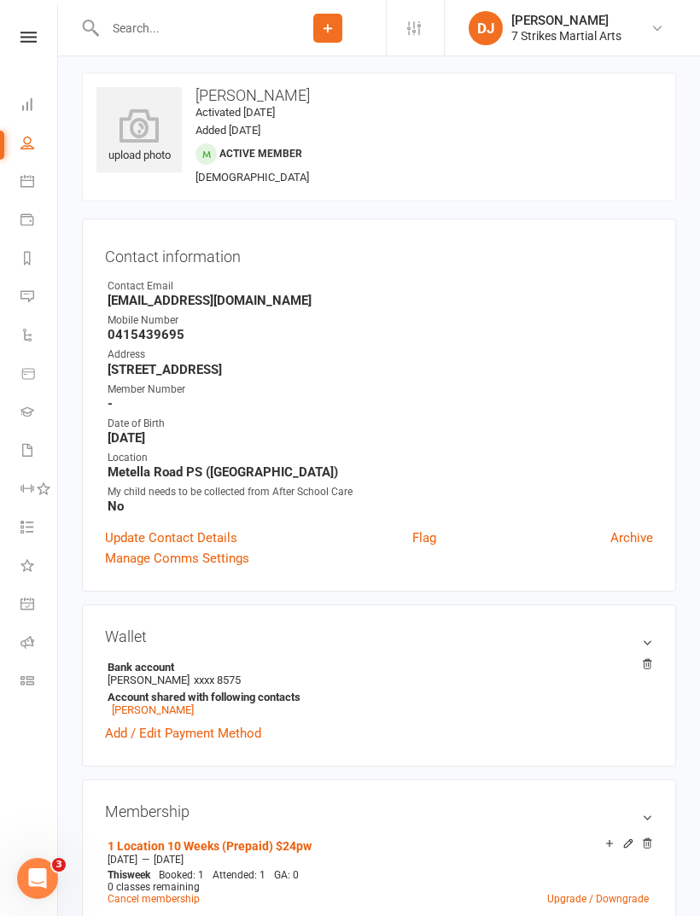
scroll to position [0, 0]
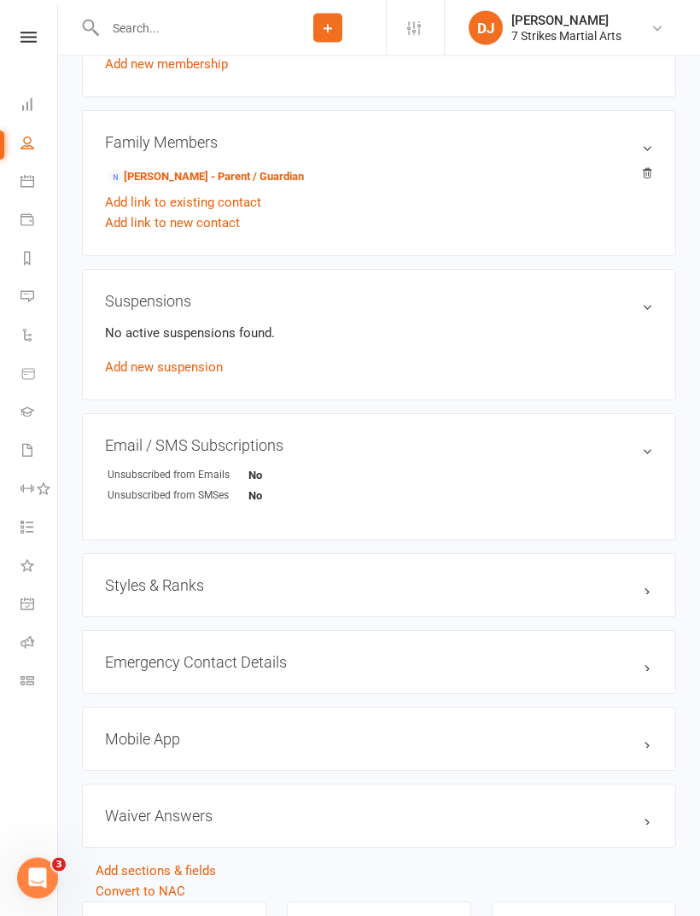
scroll to position [929, 0]
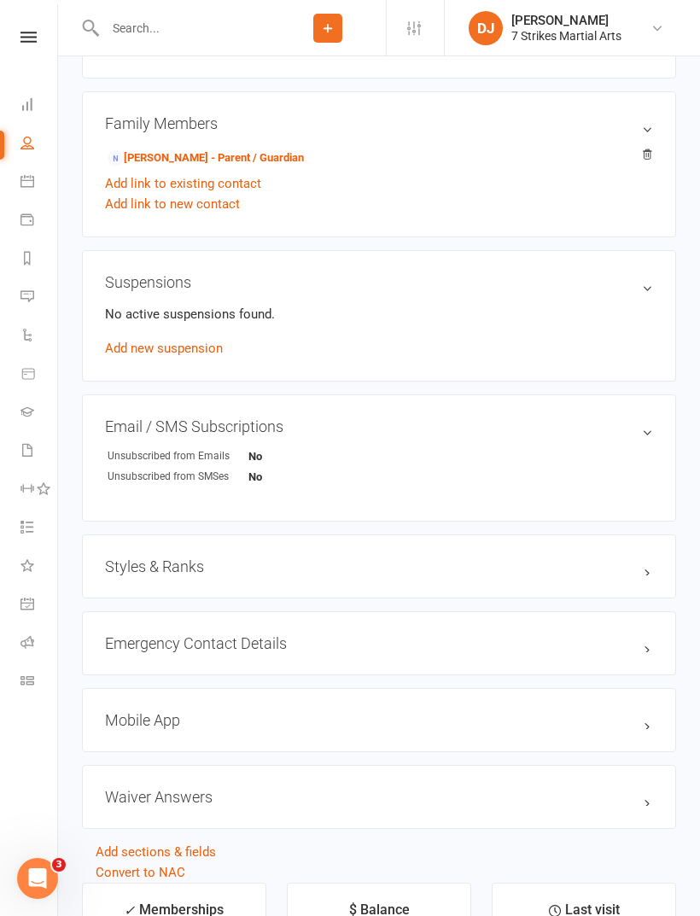
click at [634, 566] on h3 "Styles & Ranks" at bounding box center [379, 566] width 548 height 18
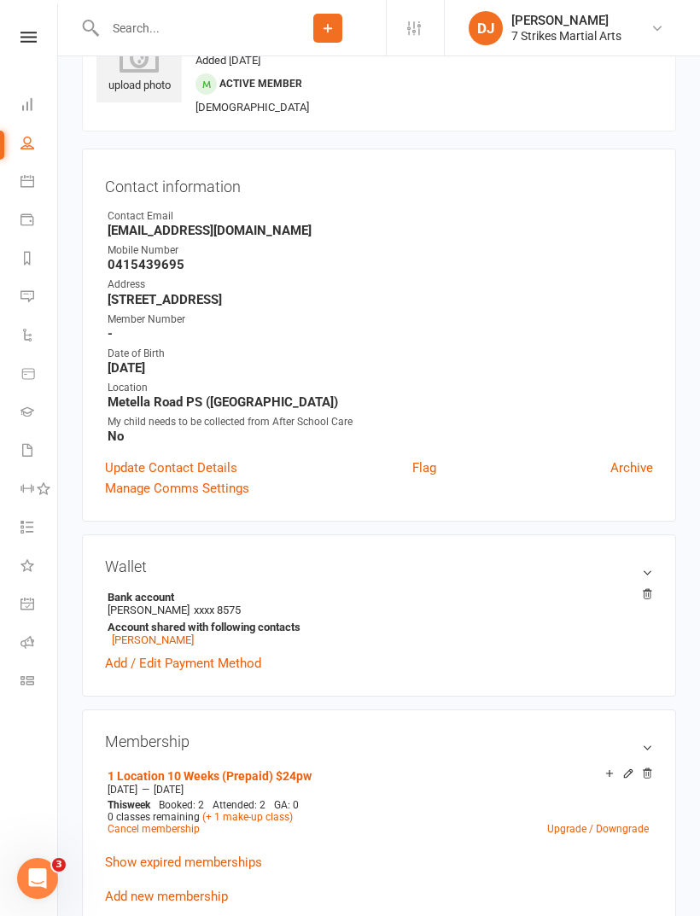
scroll to position [0, 0]
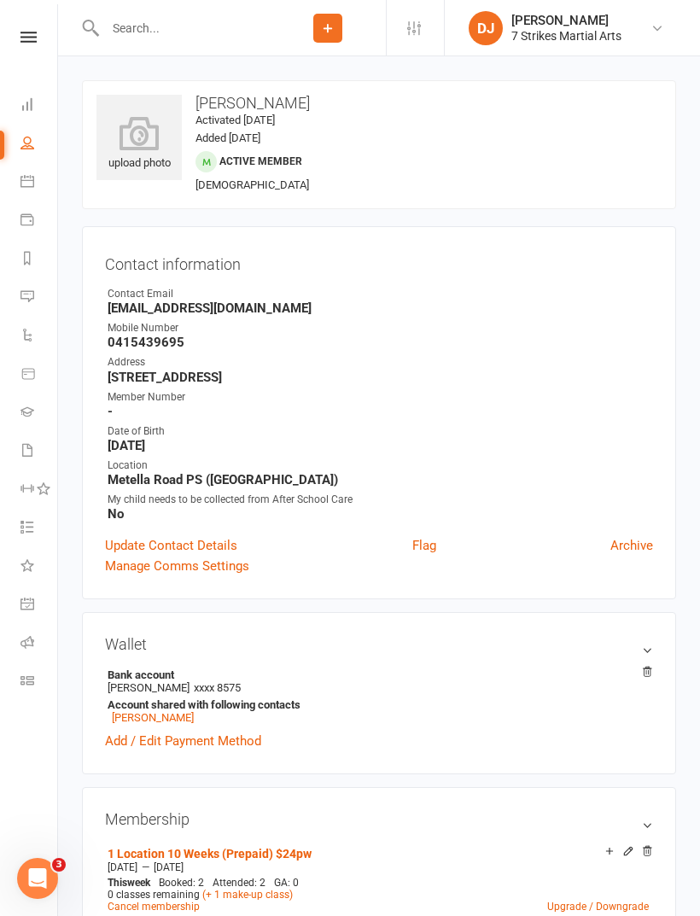
click at [35, 40] on icon at bounding box center [28, 37] width 16 height 11
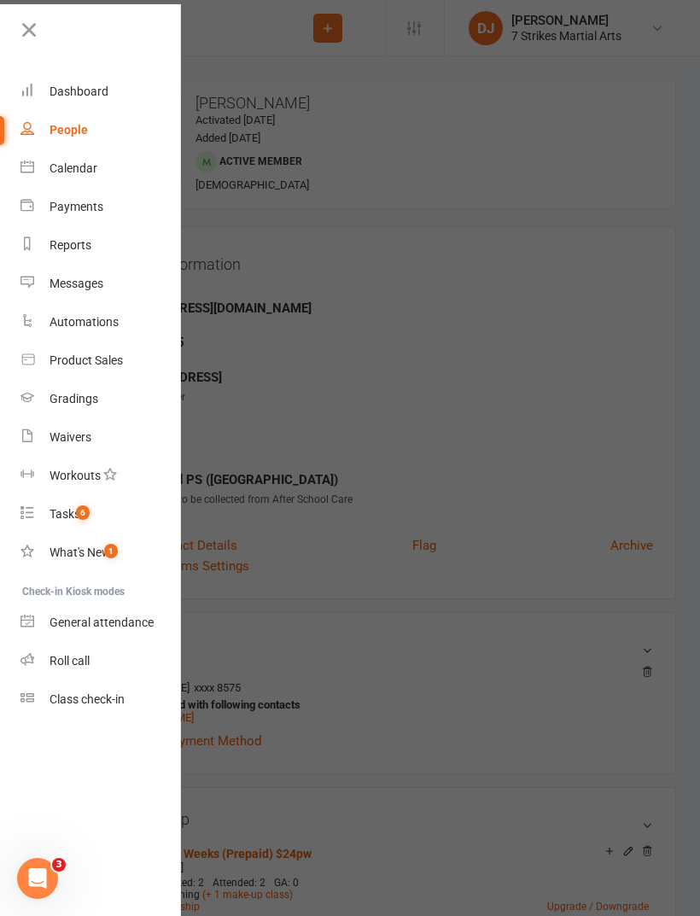
click at [91, 657] on link "Roll call" at bounding box center [100, 661] width 161 height 38
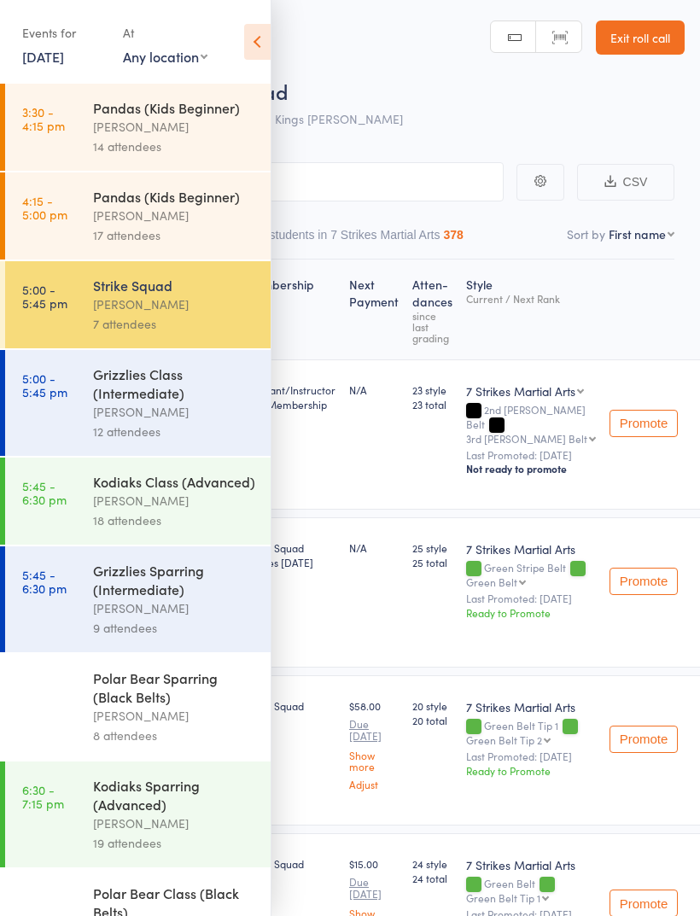
click at [187, 510] on div "[PERSON_NAME]" at bounding box center [174, 501] width 163 height 20
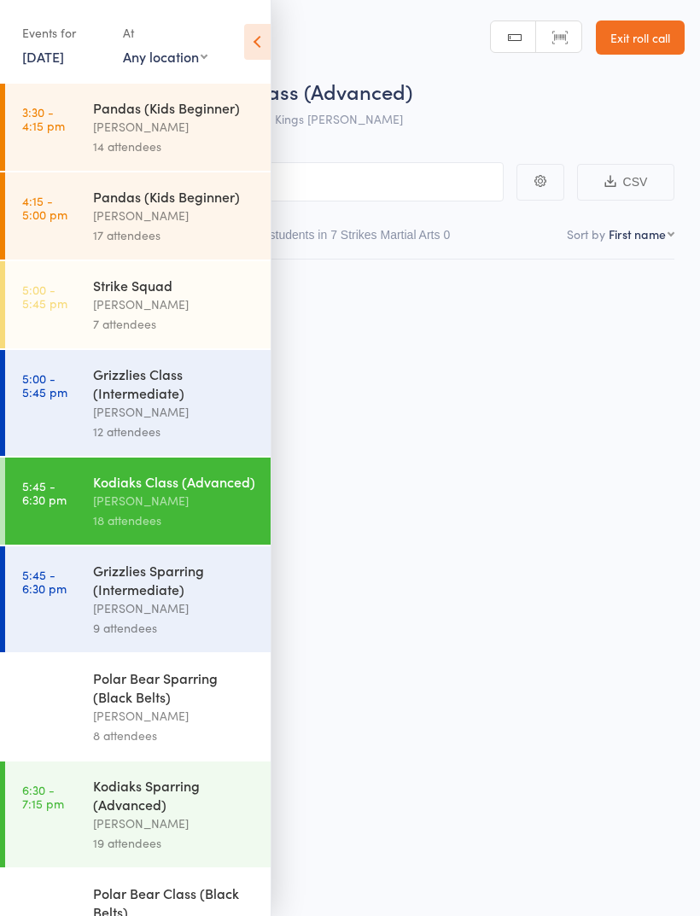
click at [269, 33] on icon at bounding box center [257, 42] width 26 height 36
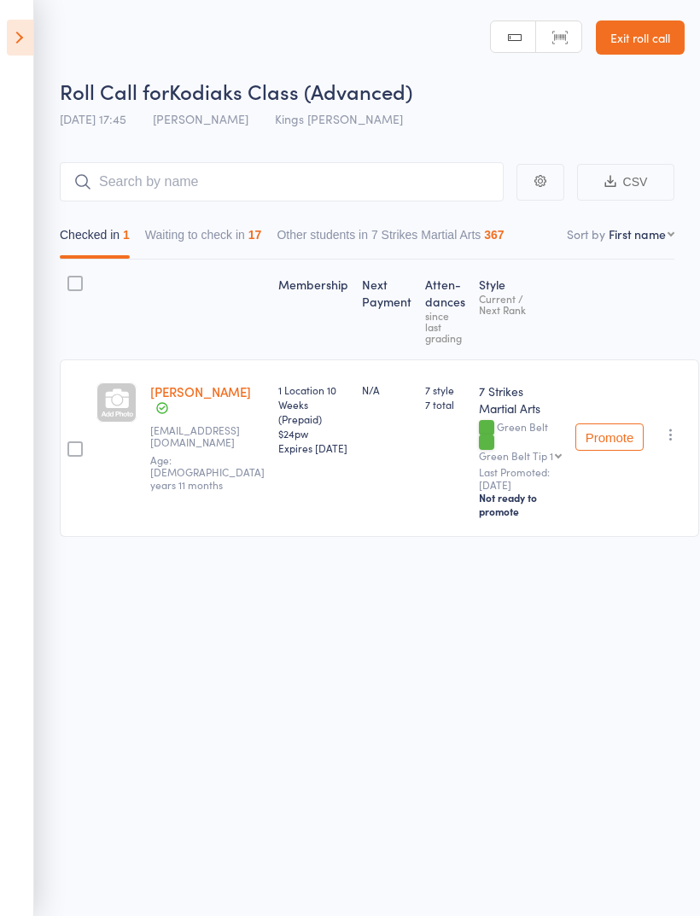
click at [231, 237] on button "Waiting to check in 17" at bounding box center [203, 238] width 117 height 39
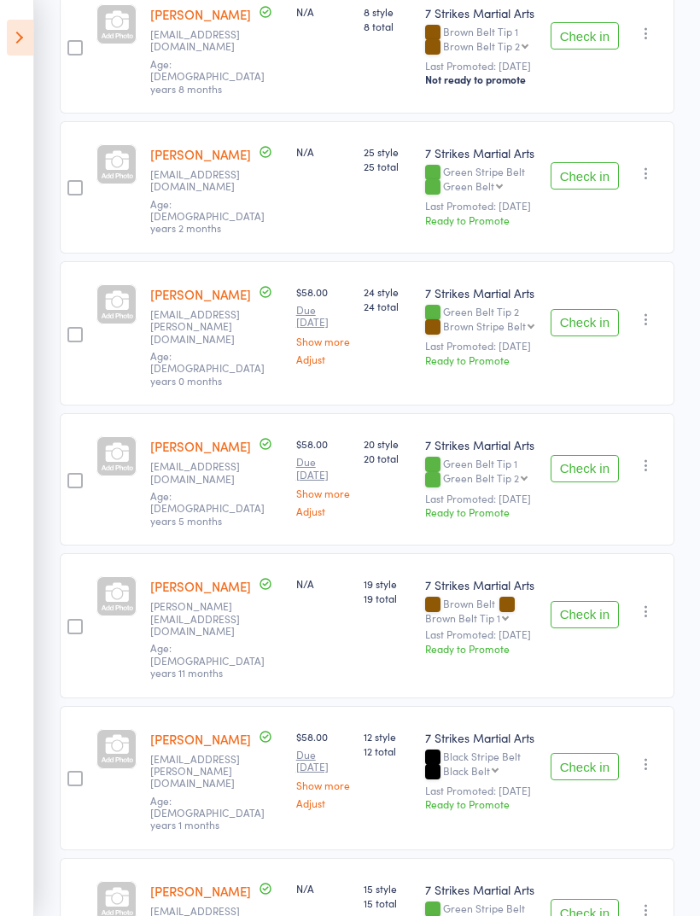
scroll to position [510, 0]
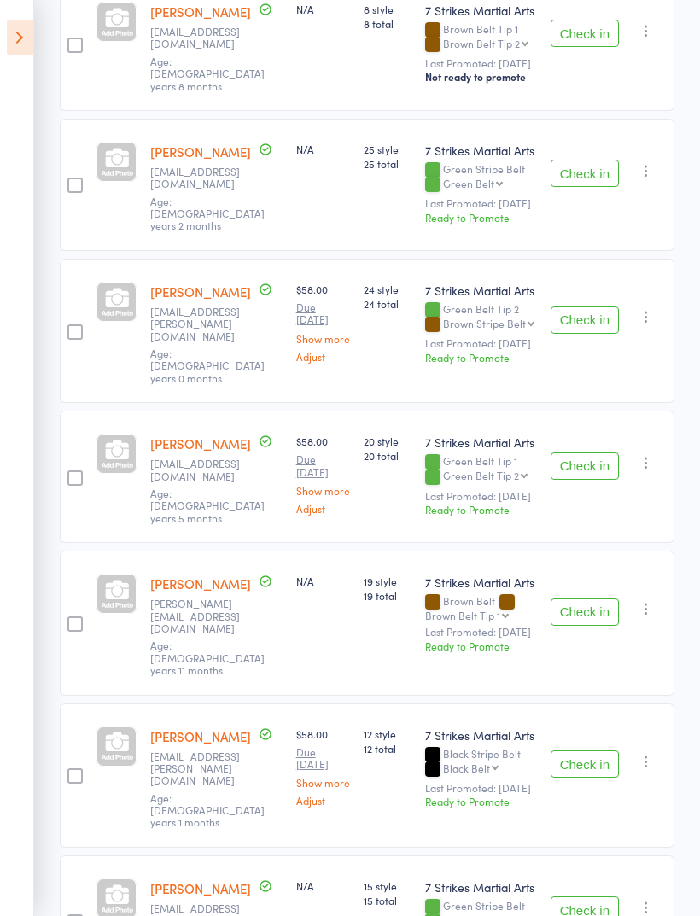
click at [591, 598] on button "Check in" at bounding box center [585, 611] width 68 height 27
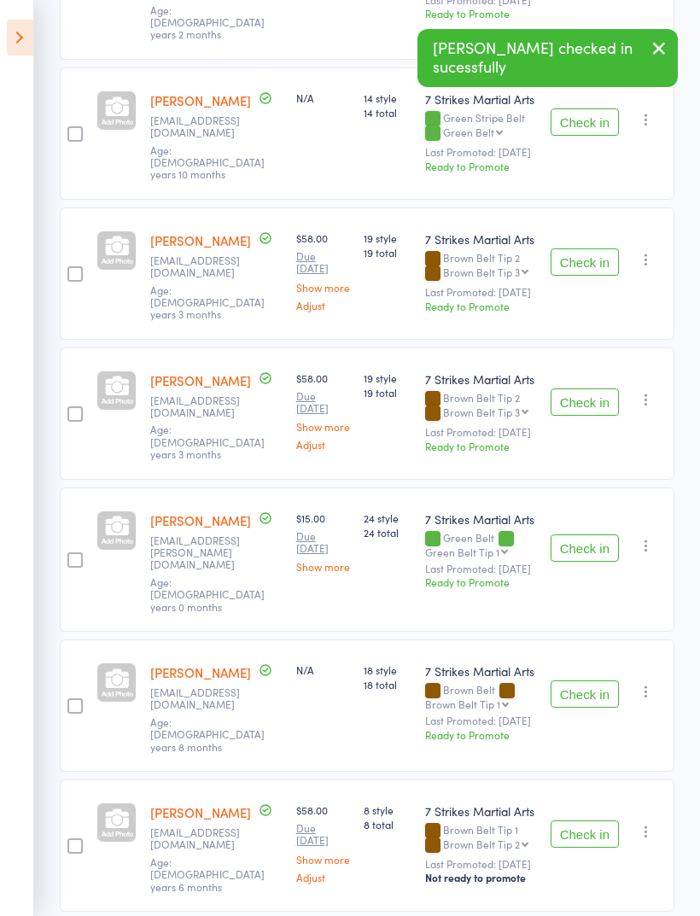
scroll to position [1578, 0]
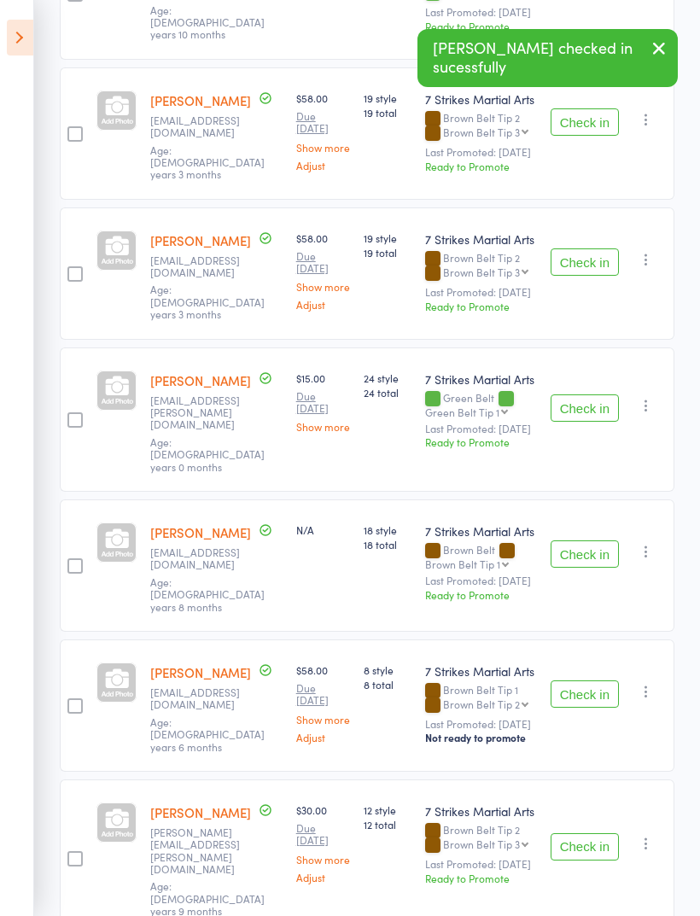
click at [597, 540] on button "Check in" at bounding box center [585, 553] width 68 height 27
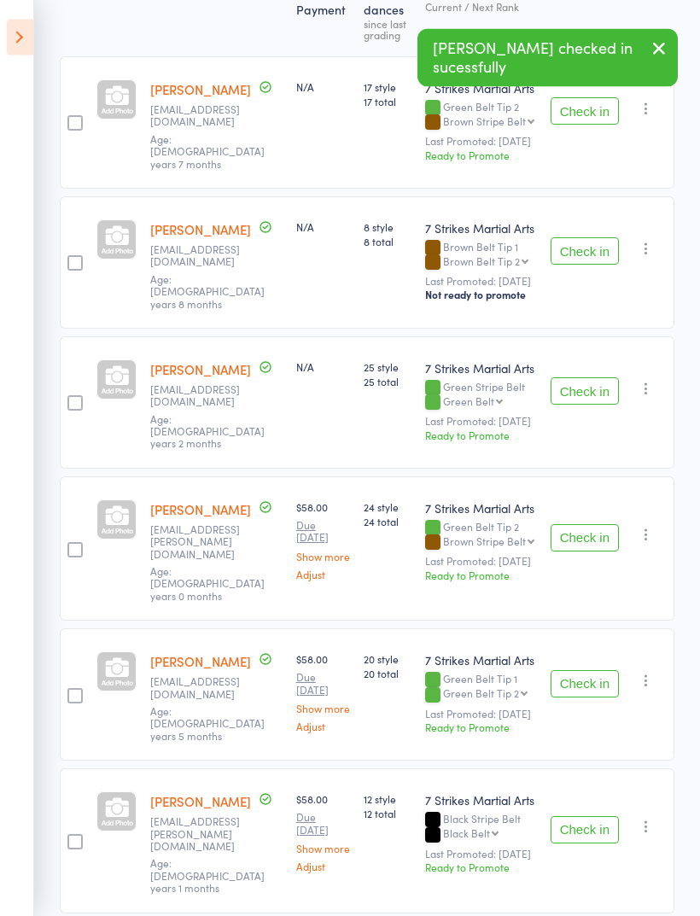
scroll to position [308, 0]
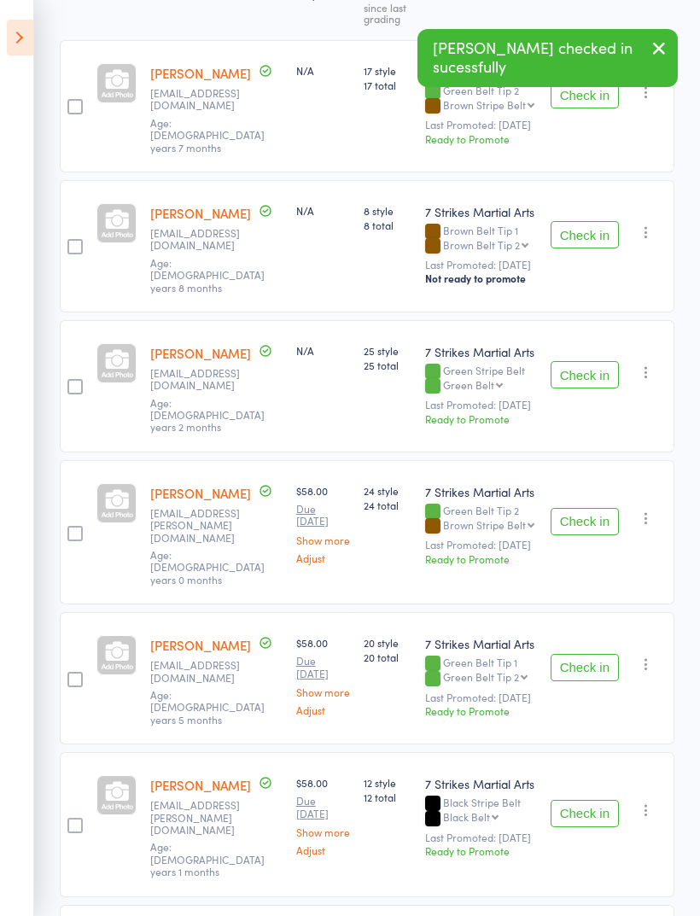
click at [596, 800] on button "Check in" at bounding box center [585, 813] width 68 height 27
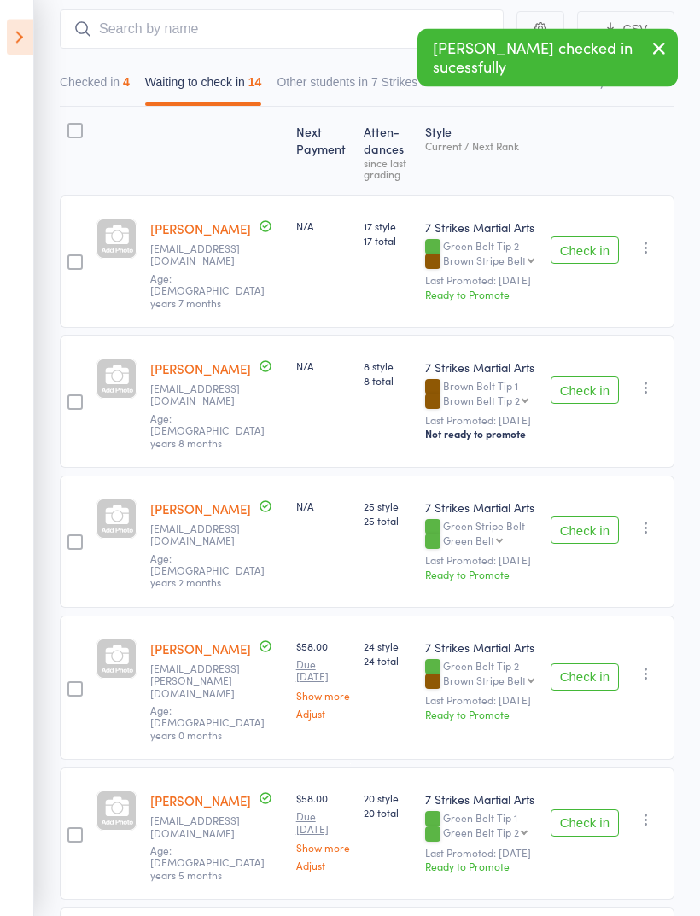
scroll to position [153, 0]
click at [105, 90] on button "Checked in 4" at bounding box center [95, 86] width 70 height 39
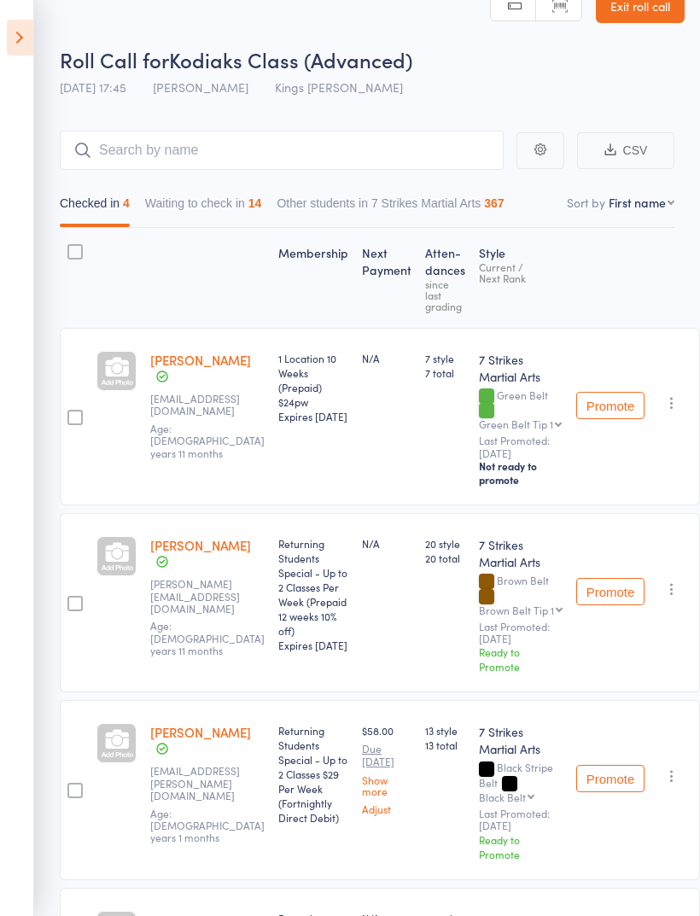
scroll to position [0, 0]
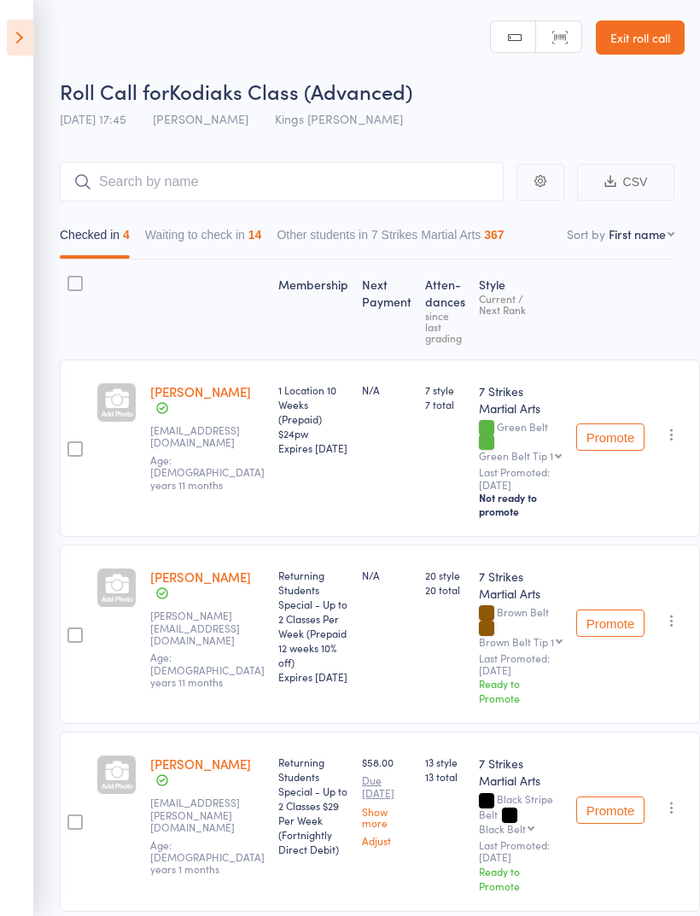
click at [227, 238] on button "Waiting to check in 14" at bounding box center [203, 238] width 117 height 39
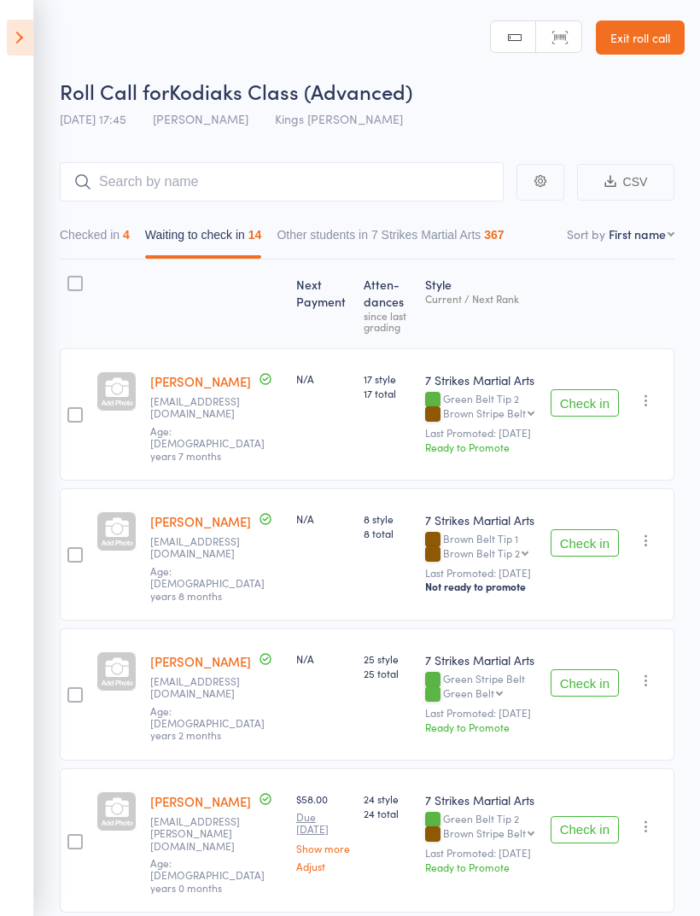
click at [593, 399] on button "Check in" at bounding box center [585, 402] width 68 height 27
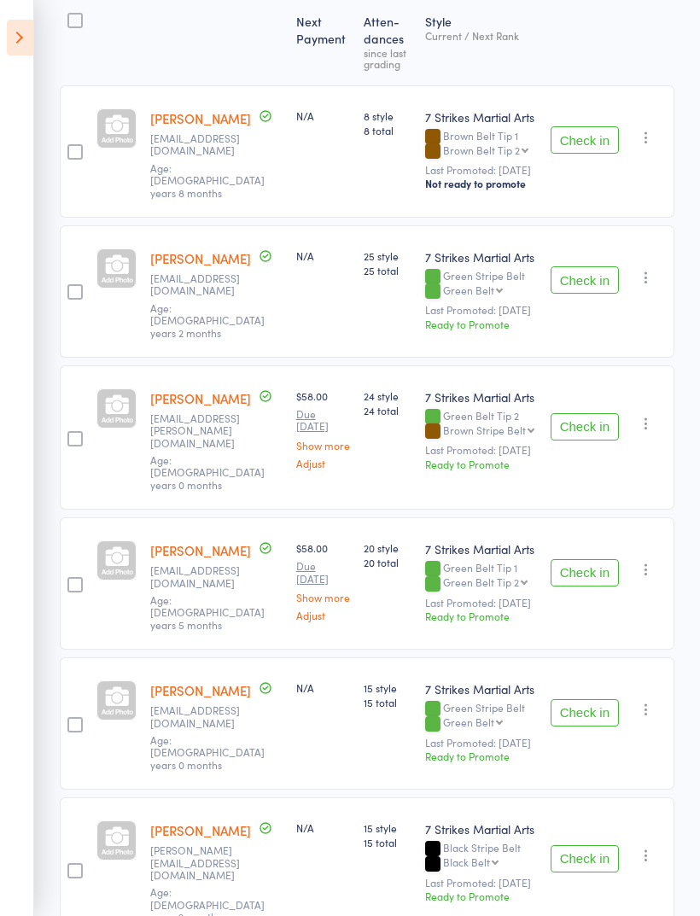
scroll to position [268, 0]
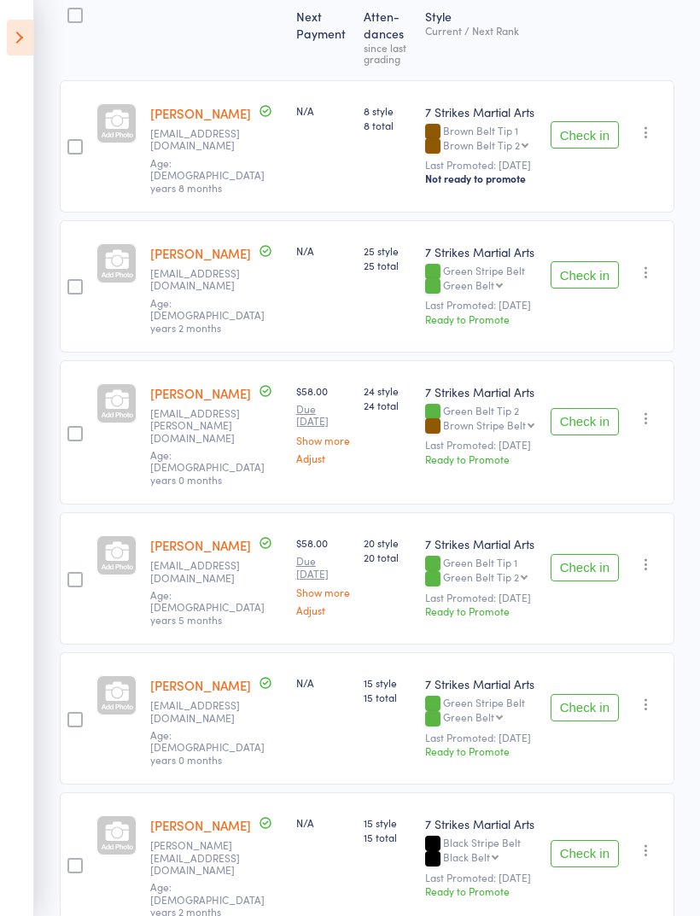
click at [647, 696] on icon "button" at bounding box center [646, 704] width 17 height 17
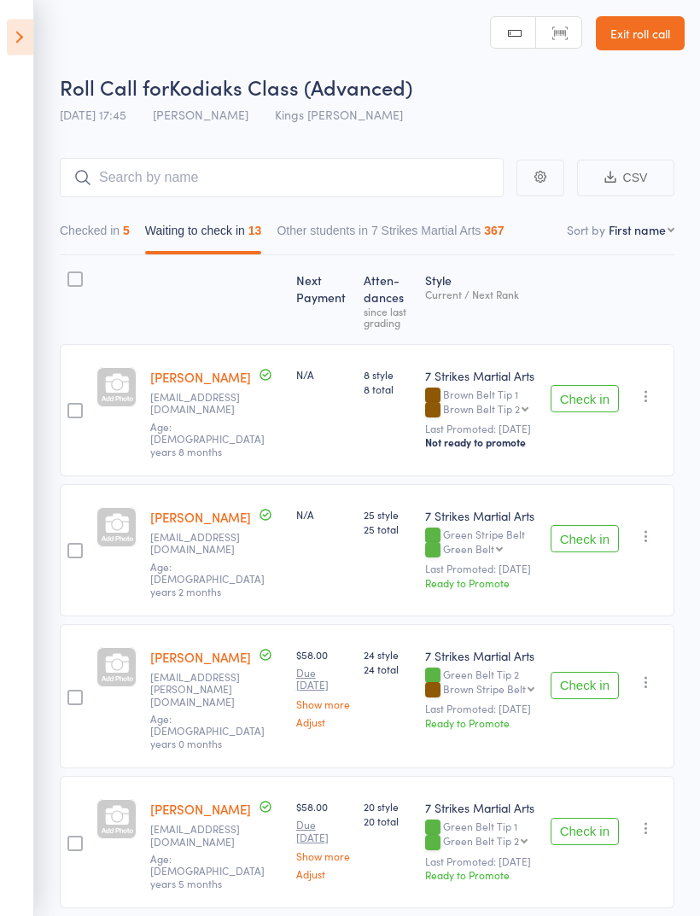
click at [586, 395] on button "Check in" at bounding box center [585, 399] width 68 height 27
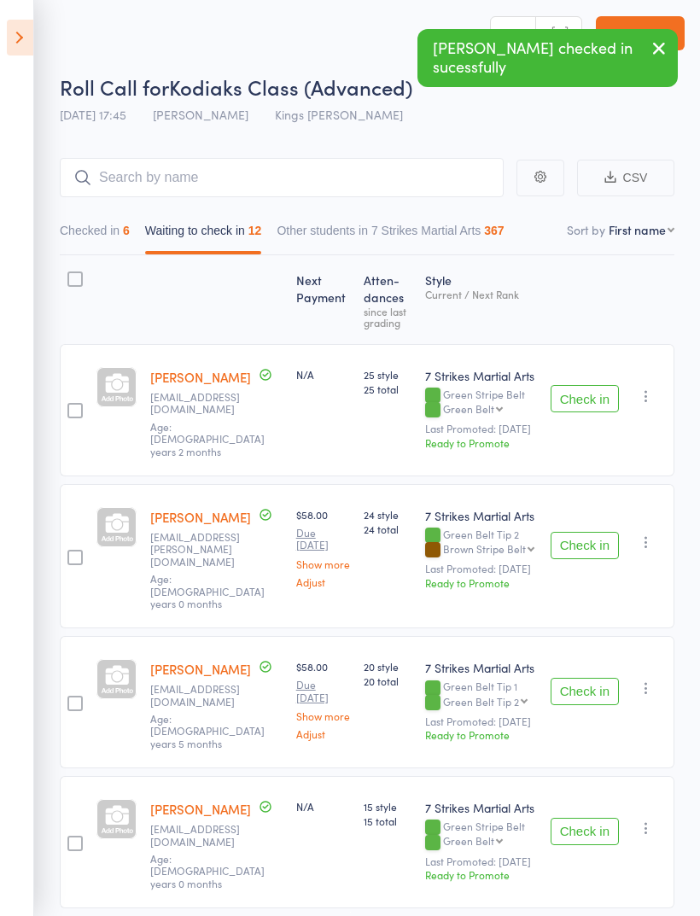
click at [592, 373] on div "Check in Check in Promote Send message Add Note Add Task Add Flag Remove Mark a…" at bounding box center [609, 410] width 131 height 132
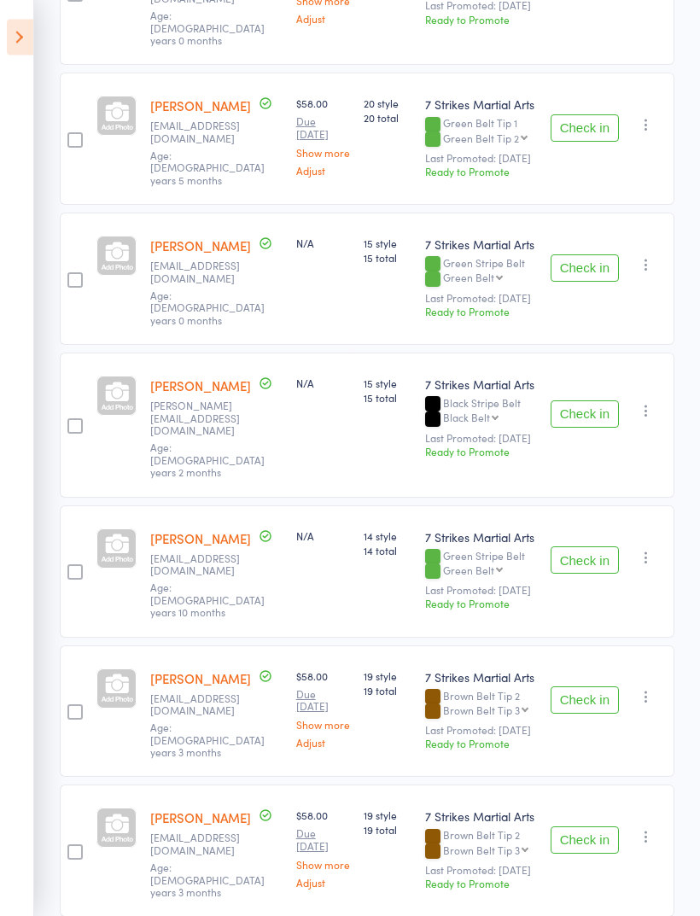
scroll to position [568, 0]
click at [584, 686] on button "Check in" at bounding box center [585, 699] width 68 height 27
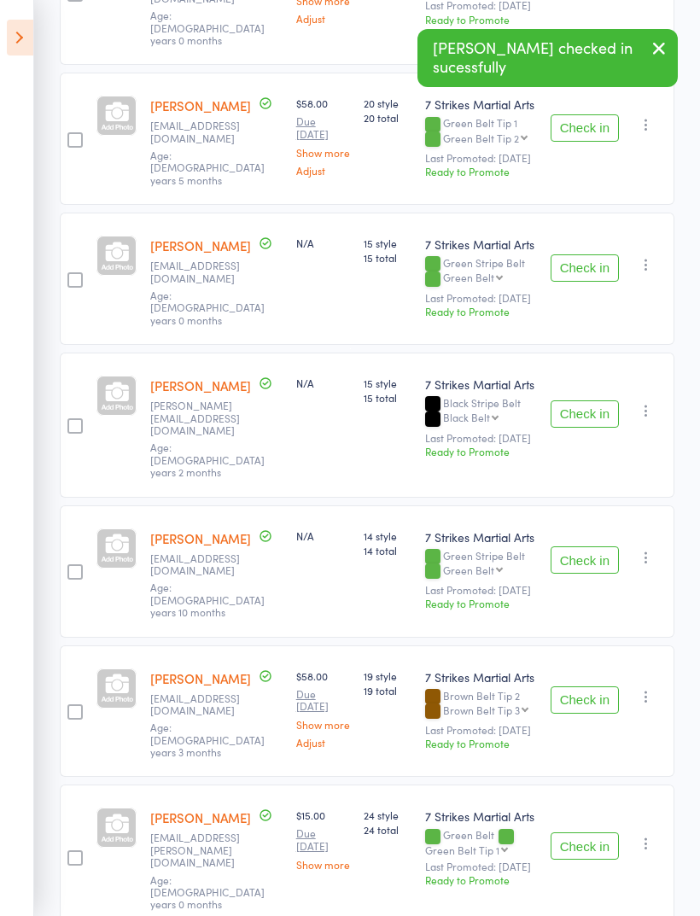
click at [588, 686] on button "Check in" at bounding box center [585, 699] width 68 height 27
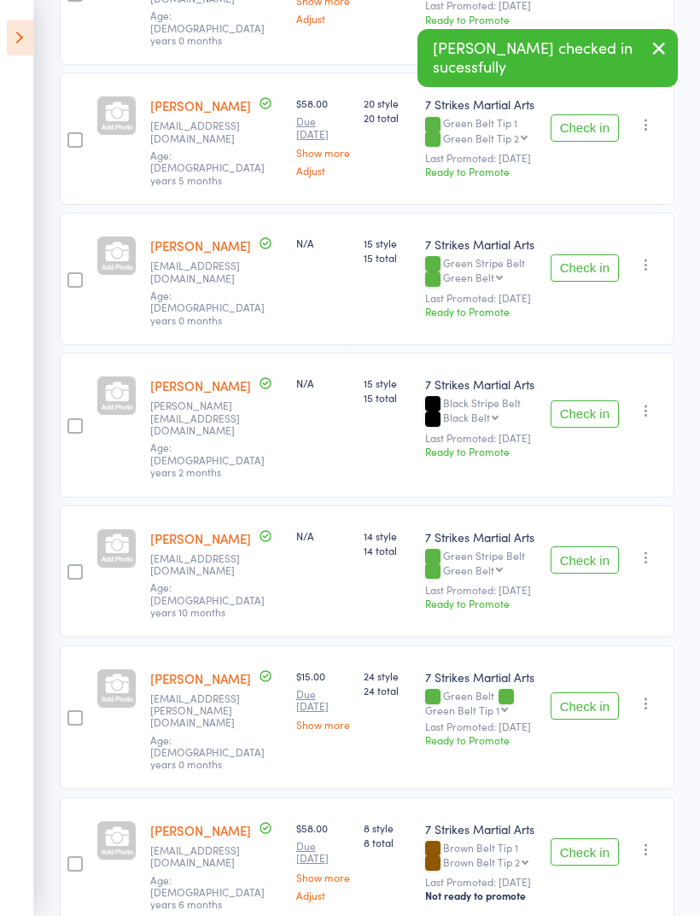
click at [582, 692] on button "Check in" at bounding box center [585, 705] width 68 height 27
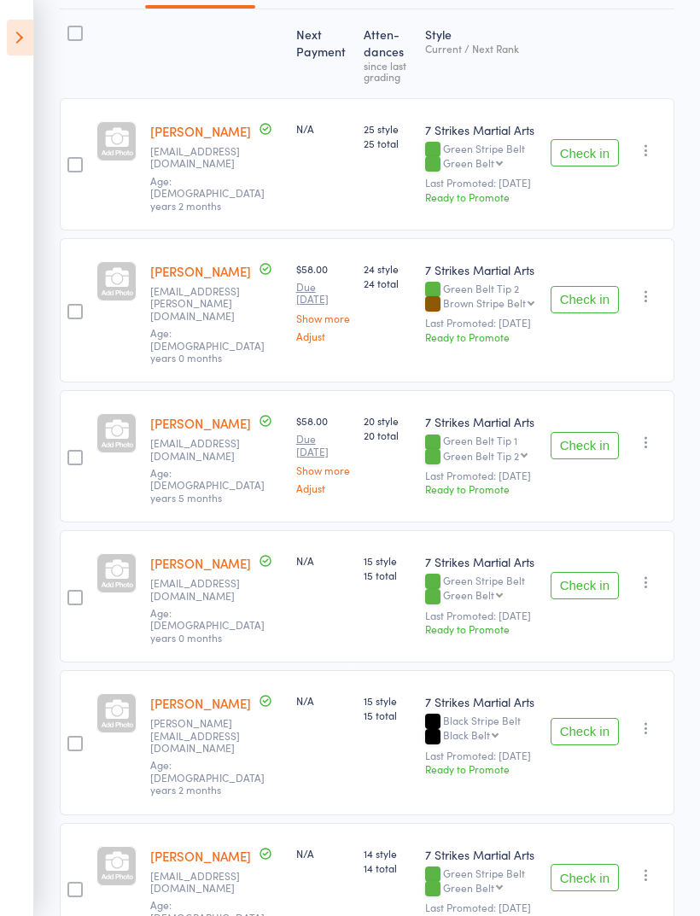
scroll to position [251, 0]
click at [586, 143] on button "Check in" at bounding box center [585, 151] width 68 height 27
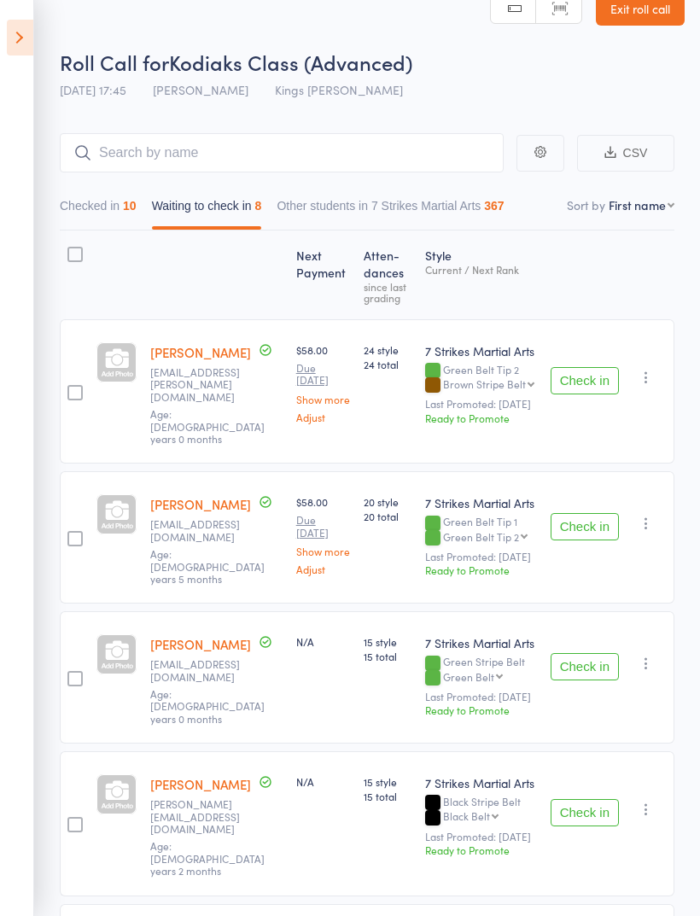
scroll to position [0, 0]
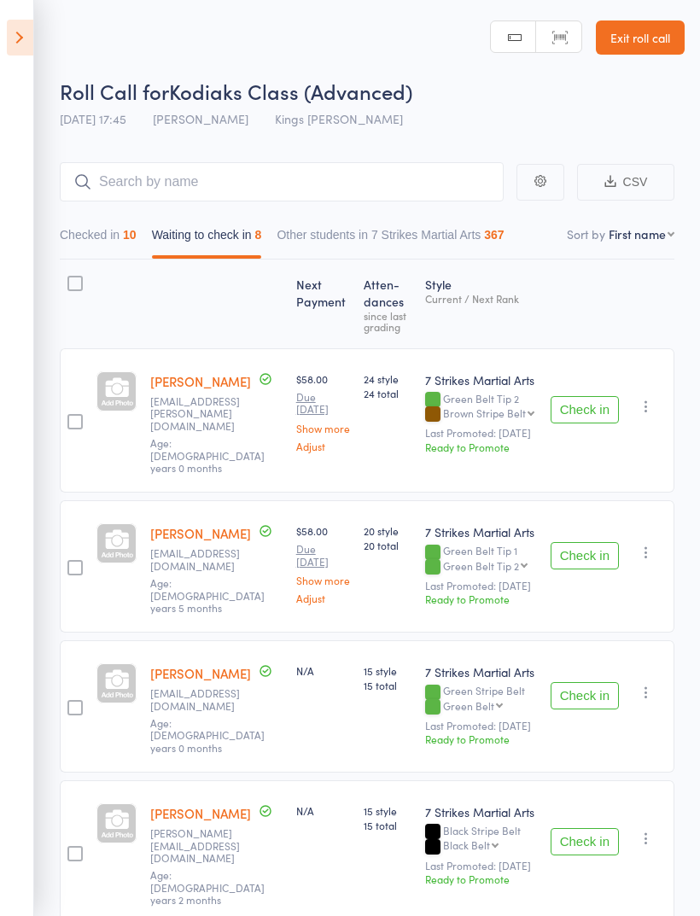
click at [195, 664] on link "[PERSON_NAME]" at bounding box center [200, 673] width 101 height 18
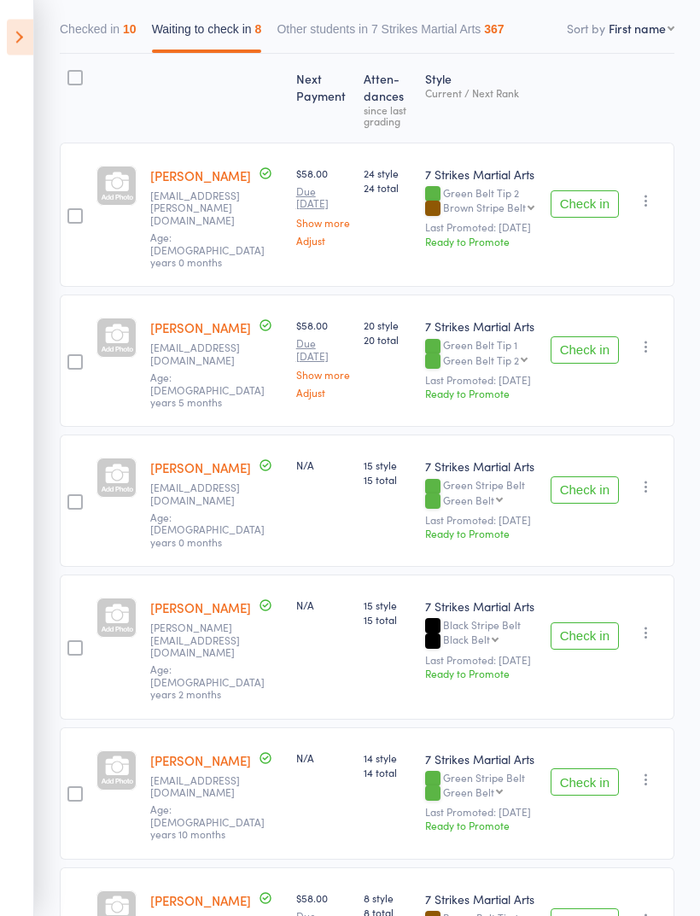
scroll to position [206, 0]
click at [654, 476] on button "button" at bounding box center [646, 486] width 20 height 20
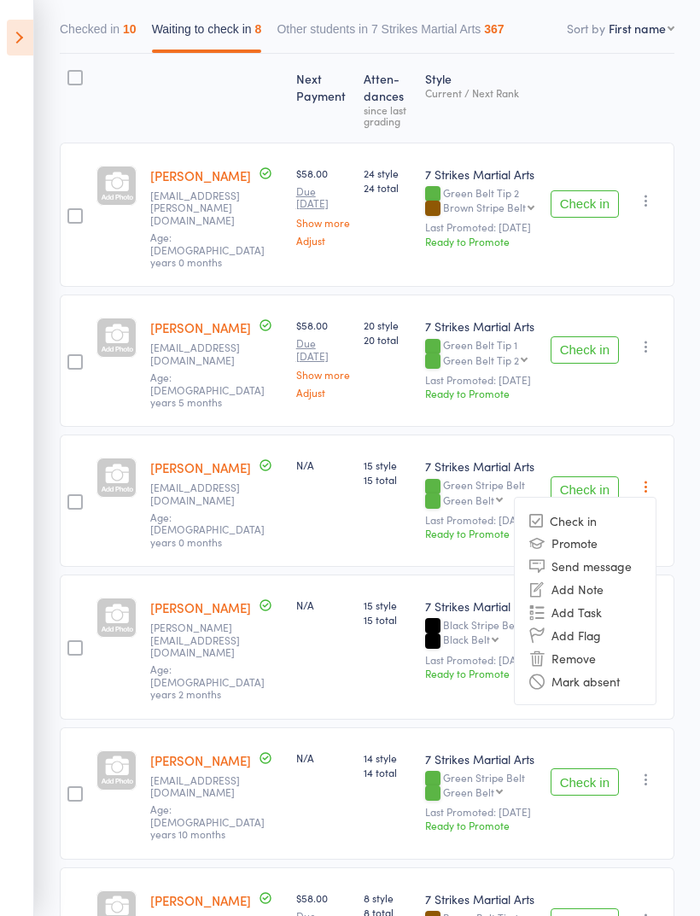
click at [610, 669] on li "Mark absent" at bounding box center [585, 680] width 141 height 23
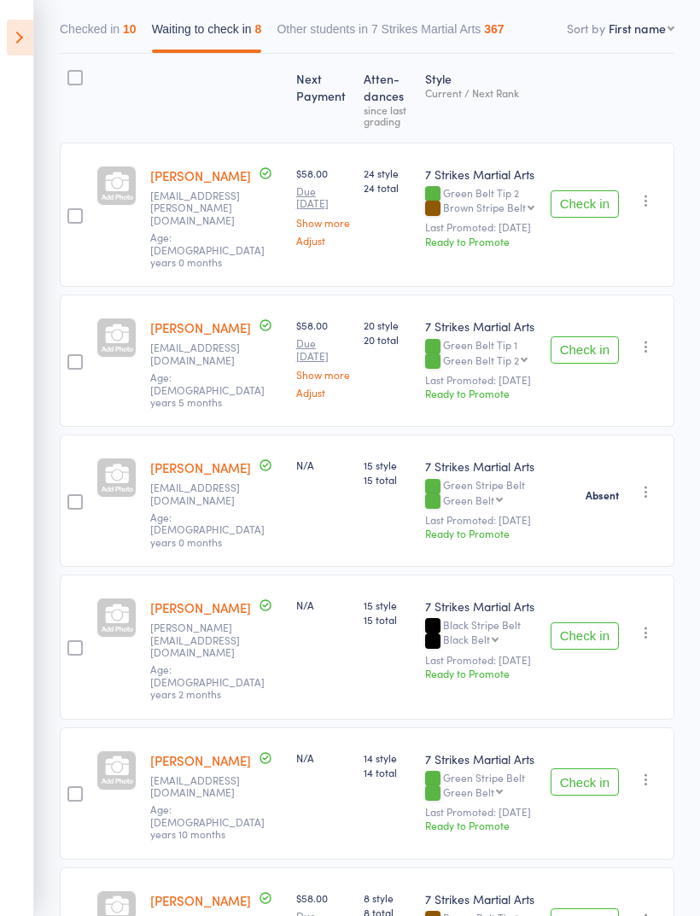
click at [589, 622] on button "Check in" at bounding box center [585, 635] width 68 height 27
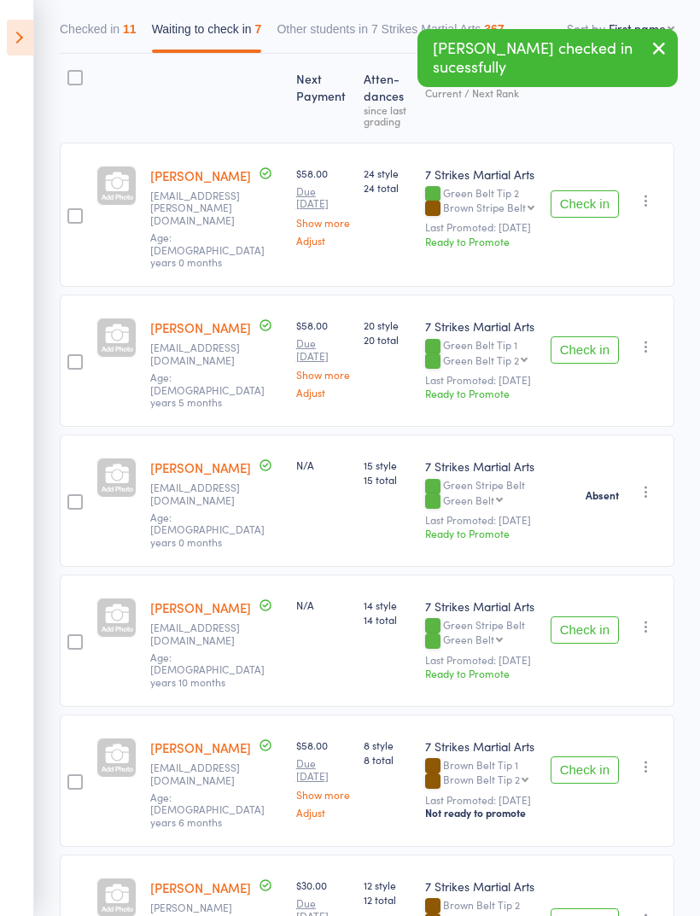
click at [585, 616] on button "Check in" at bounding box center [585, 629] width 68 height 27
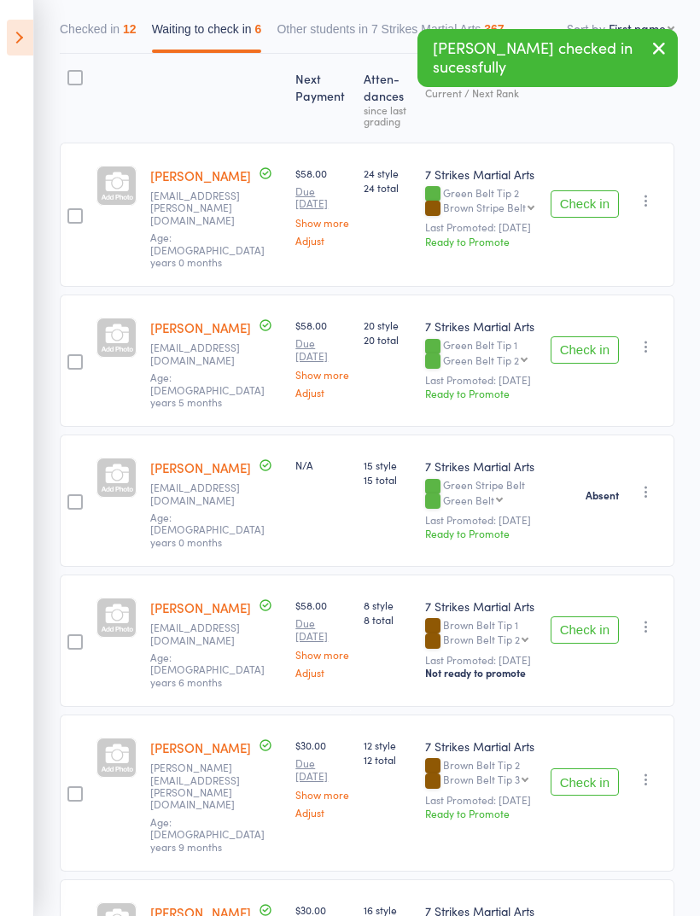
click at [587, 768] on button "Check in" at bounding box center [585, 781] width 68 height 27
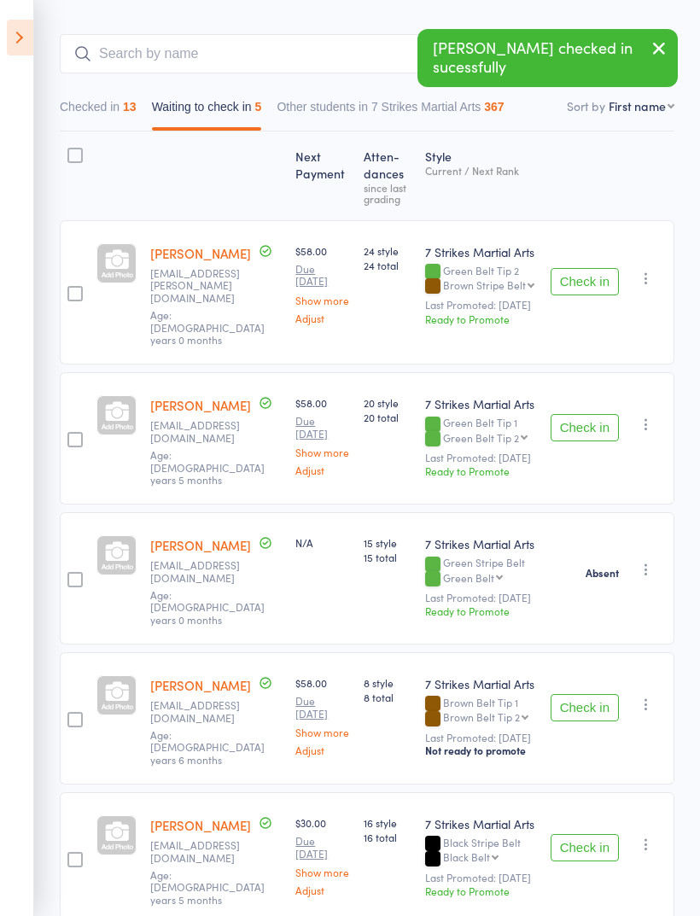
click at [589, 834] on button "Check in" at bounding box center [585, 847] width 68 height 27
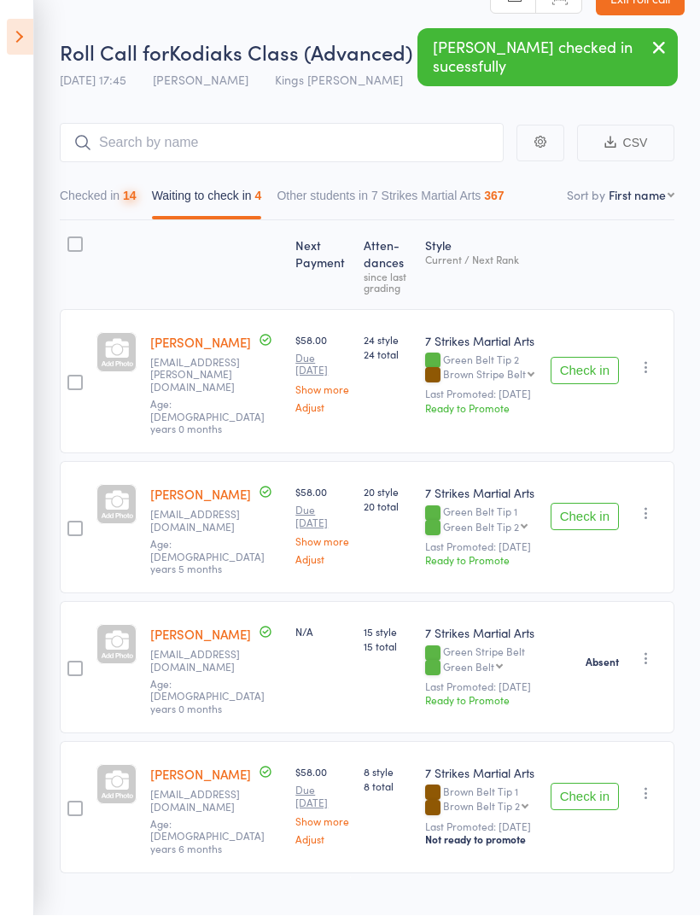
scroll to position [42, 0]
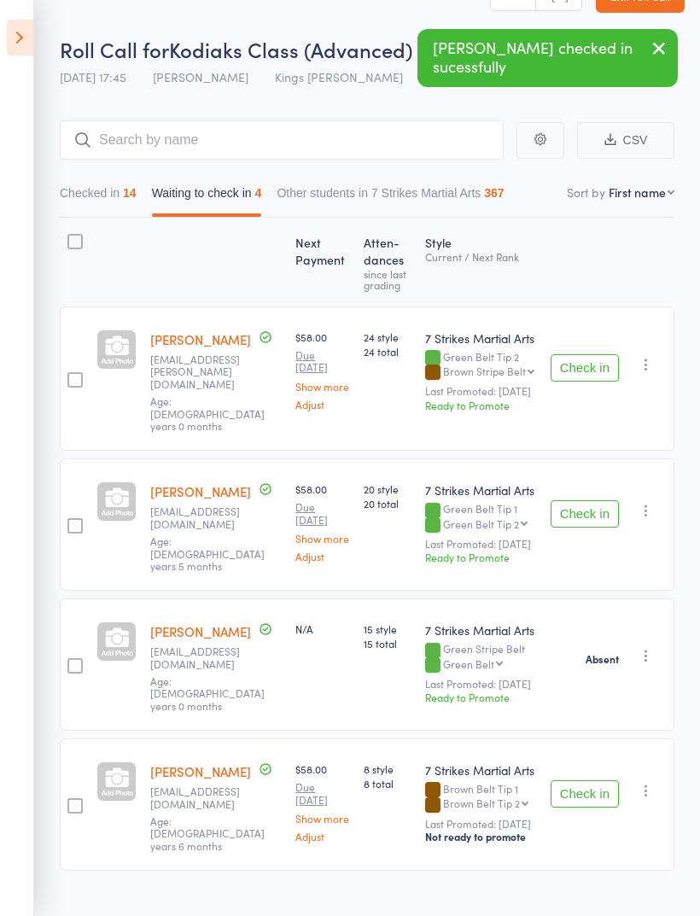
click at [658, 752] on div "Check in Check in Promote Send message Add Note Add Task Add Flag Remove Mark a…" at bounding box center [609, 804] width 131 height 132
click at [656, 780] on button "button" at bounding box center [646, 790] width 20 height 20
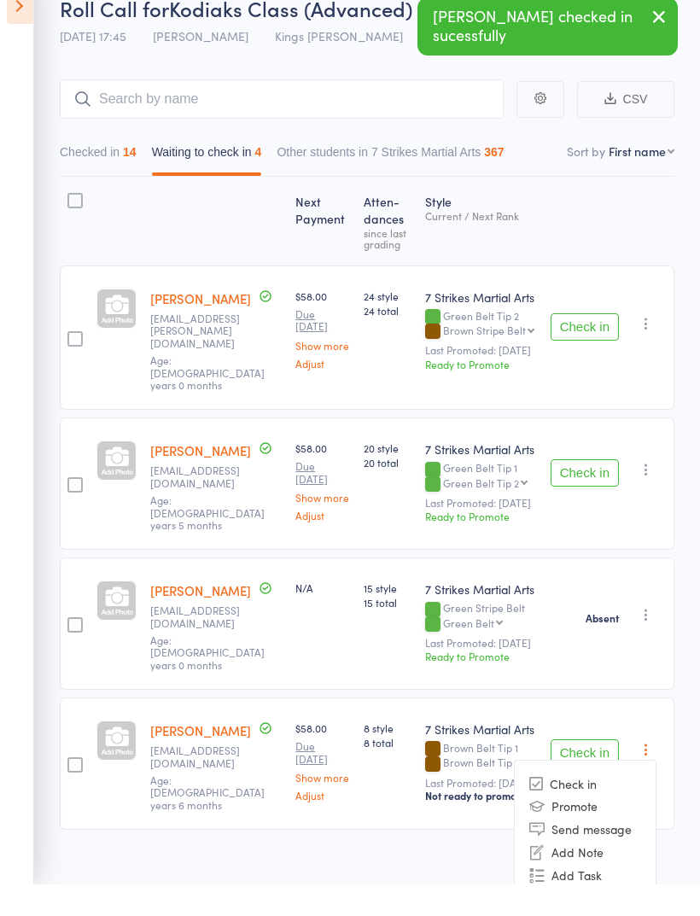
scroll to position [50, 0]
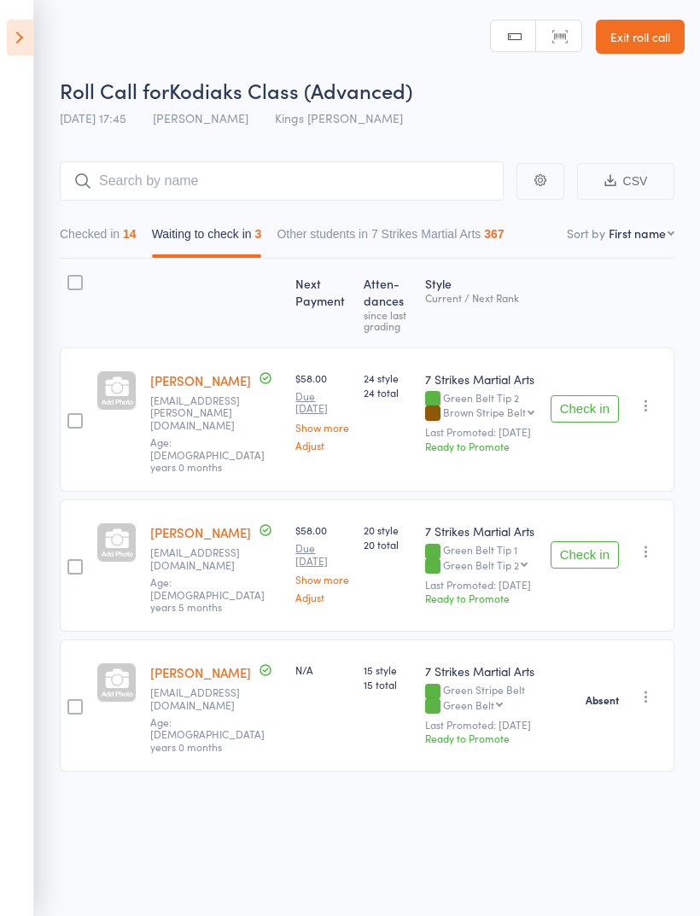
scroll to position [12, 0]
click at [576, 395] on button "Check in" at bounding box center [585, 408] width 68 height 27
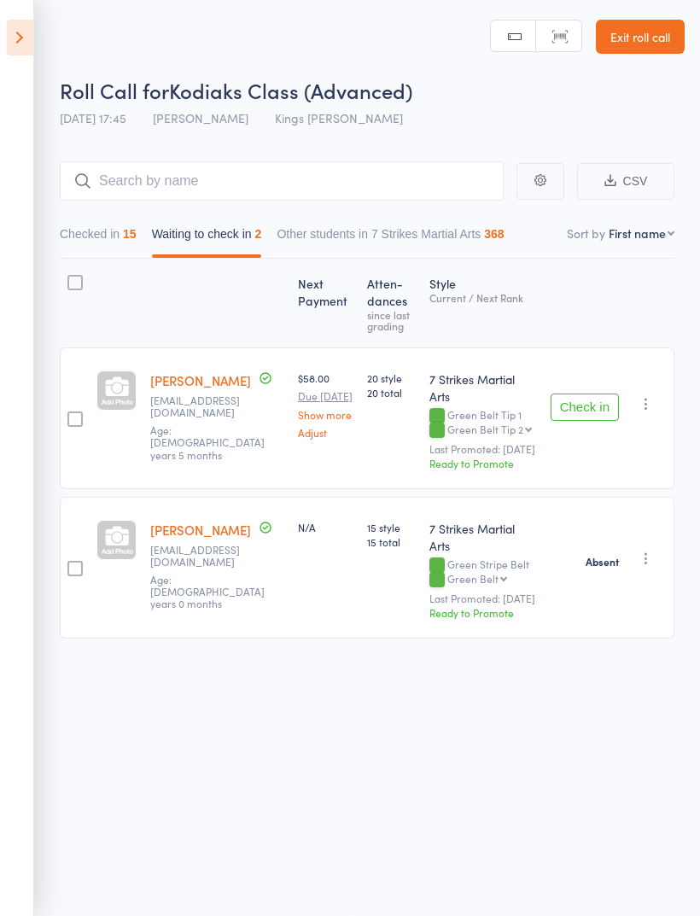
click at [131, 227] on div "15" at bounding box center [130, 234] width 14 height 14
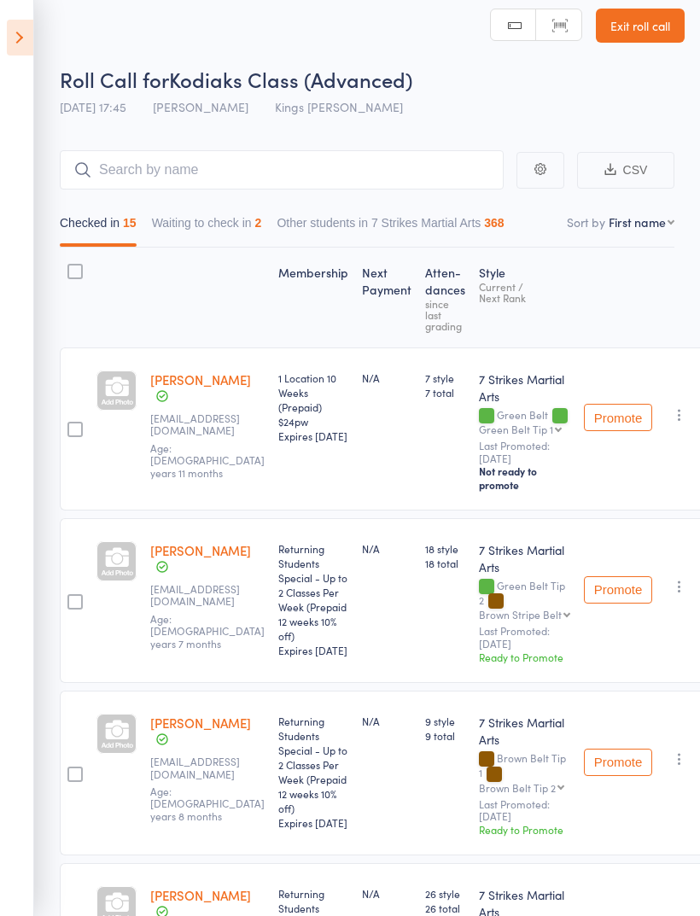
click at [200, 230] on button "Waiting to check in 2" at bounding box center [207, 226] width 110 height 39
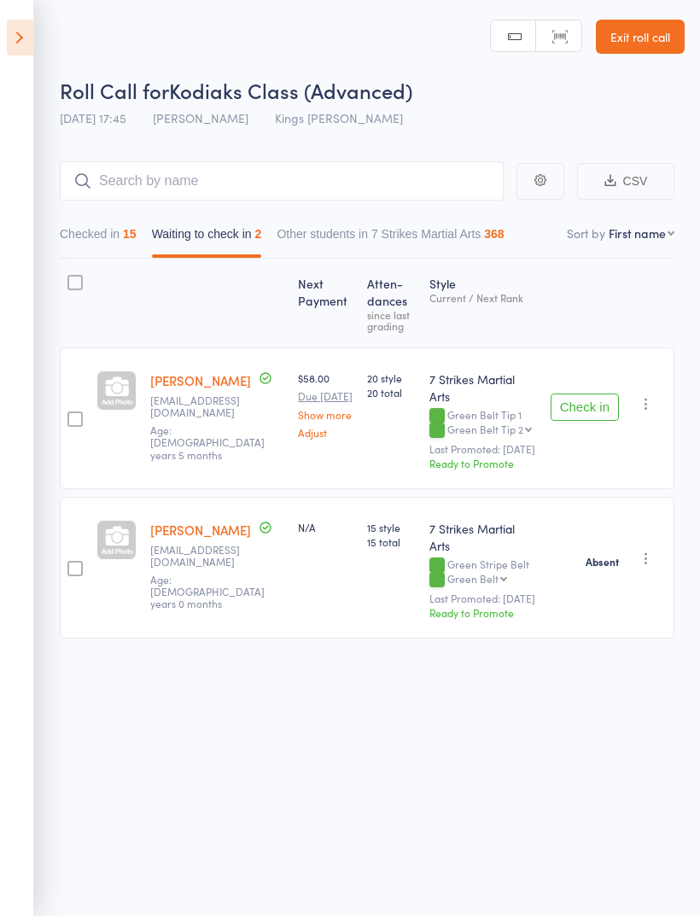
click at [583, 394] on button "Check in" at bounding box center [585, 407] width 68 height 27
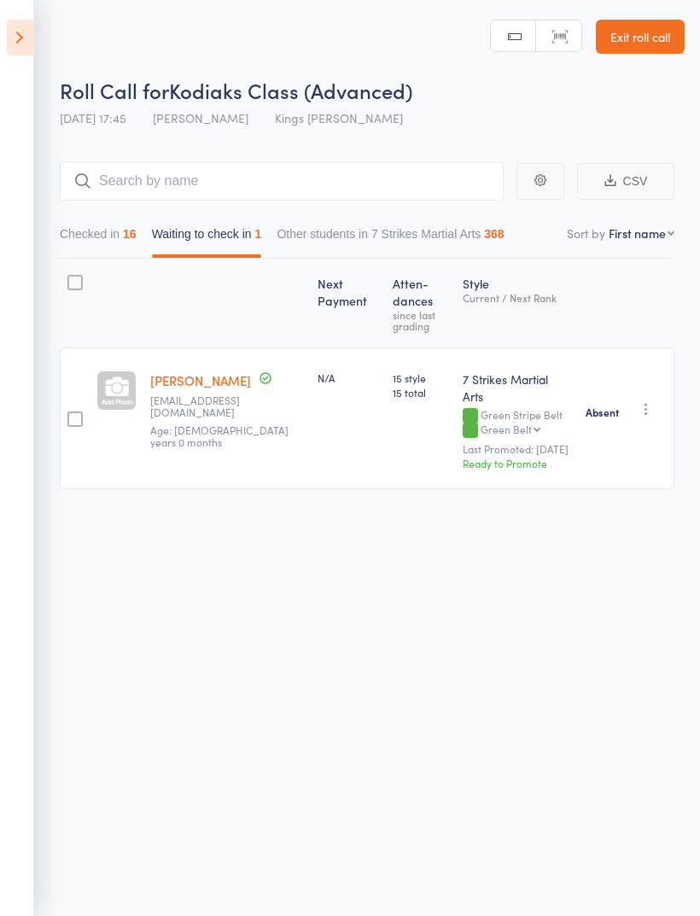
click at [109, 223] on button "Checked in 16" at bounding box center [98, 238] width 77 height 39
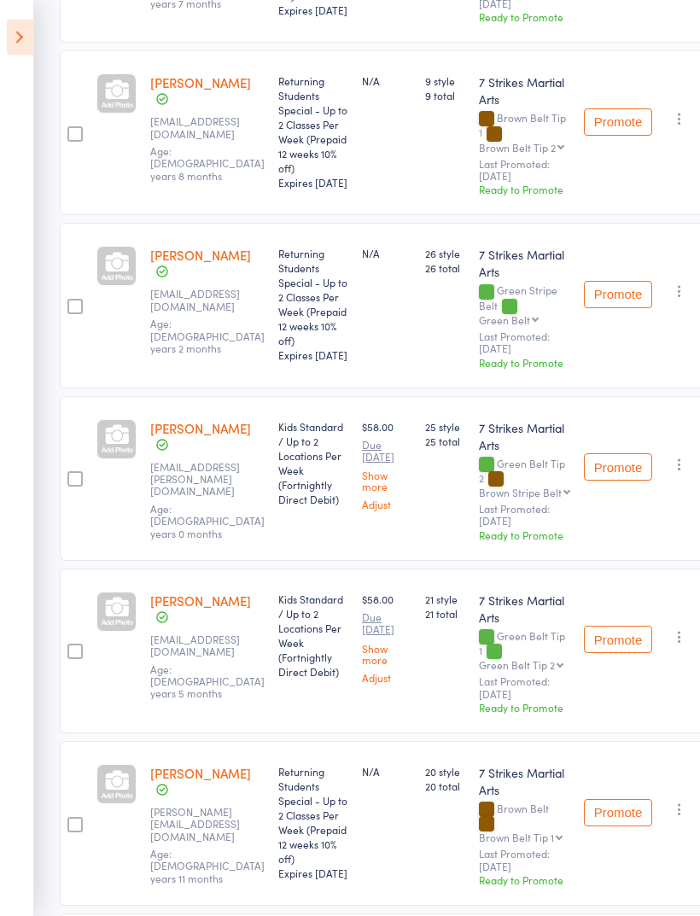
scroll to position [652, 0]
click at [686, 295] on div "Promote Undo check-in Promote Send message Add Note Add Task Add Flag Remove Ma…" at bounding box center [642, 305] width 131 height 165
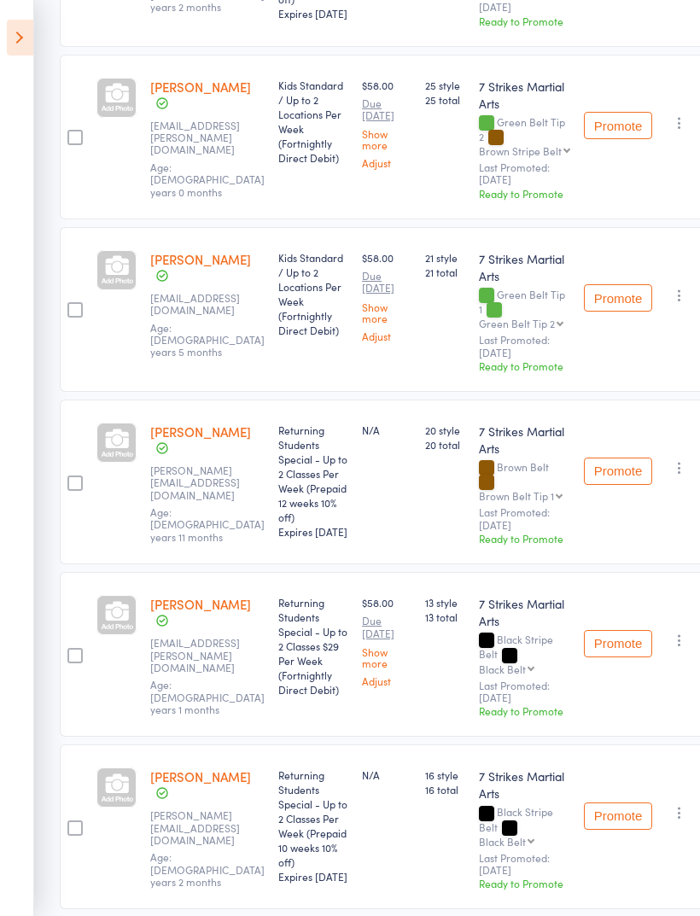
scroll to position [0, 0]
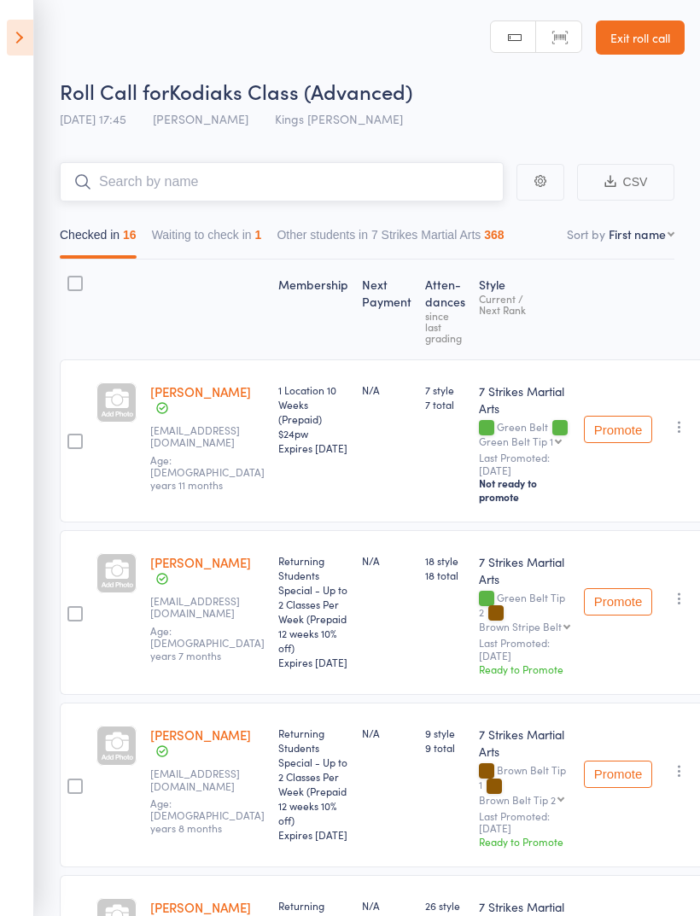
click at [194, 187] on input "search" at bounding box center [282, 181] width 444 height 39
type input "[PERSON_NAME]"
